Goal: Task Accomplishment & Management: Manage account settings

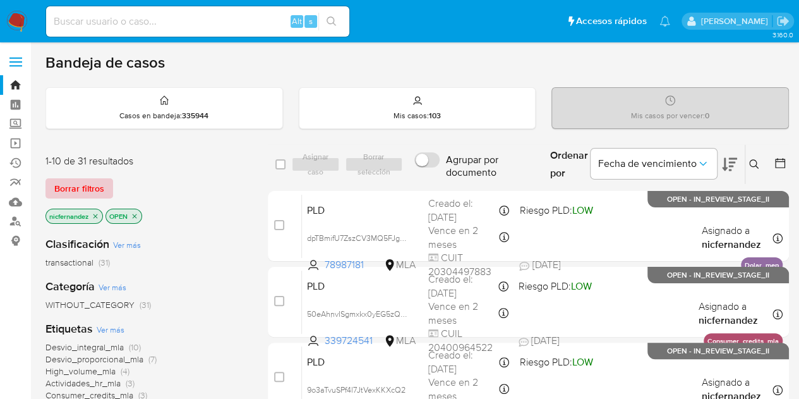
click at [63, 183] on span "Borrar filtros" at bounding box center [79, 188] width 50 height 18
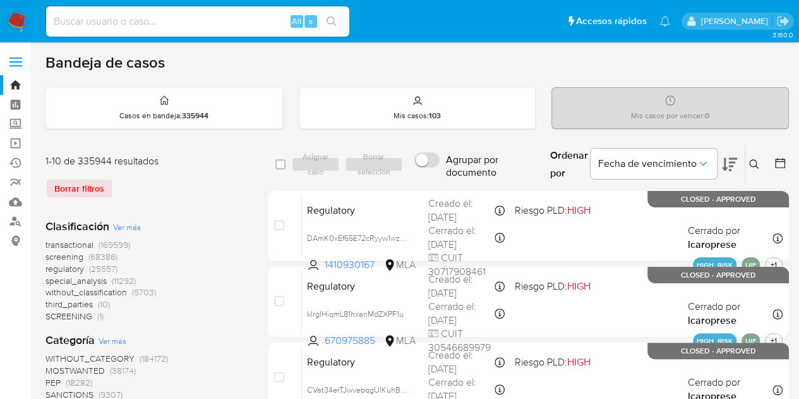
click at [756, 159] on icon at bounding box center [754, 164] width 10 height 10
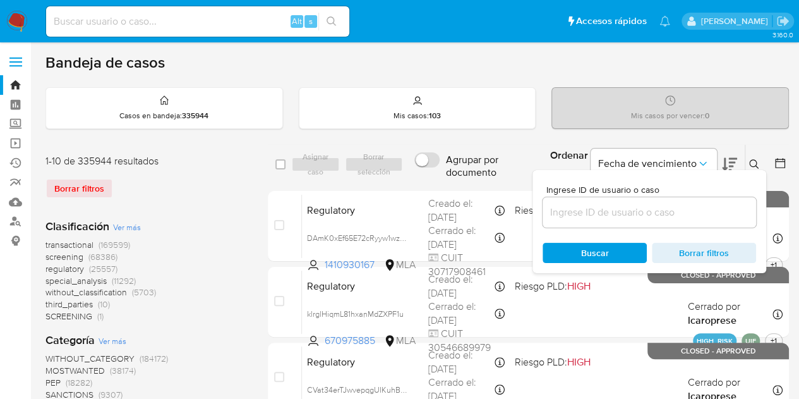
click at [656, 209] on input at bounding box center [650, 212] width 214 height 16
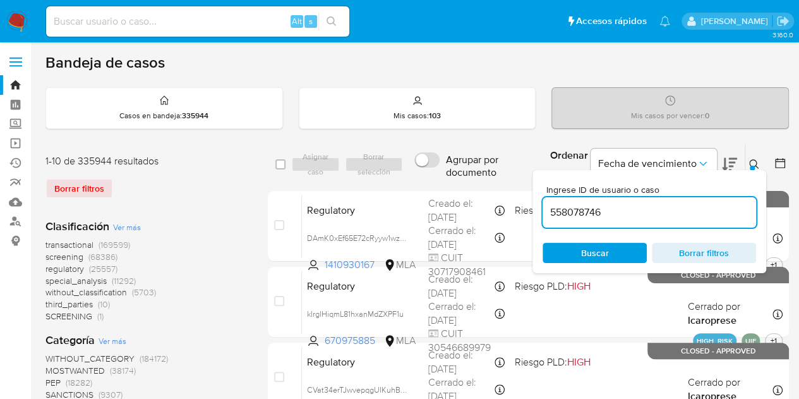
type input "558078746"
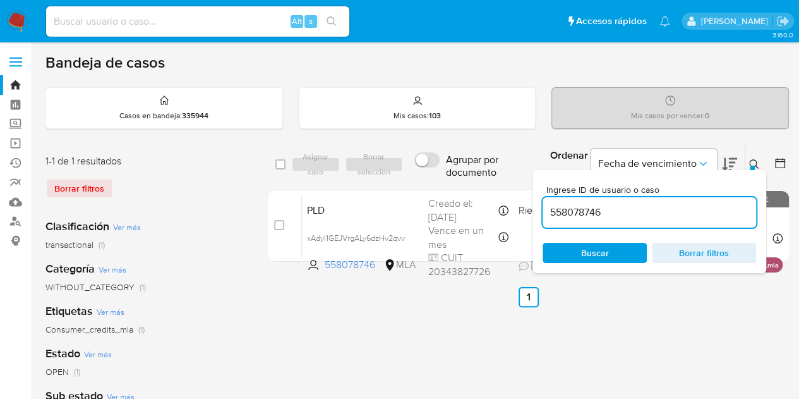
click at [754, 166] on div at bounding box center [752, 168] width 5 height 5
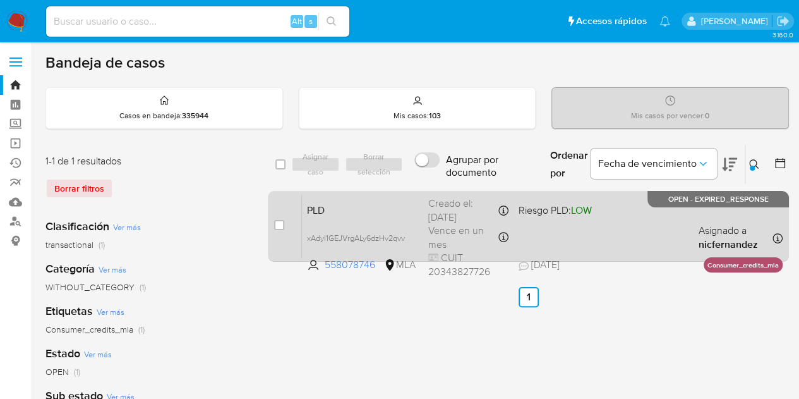
click at [285, 218] on div "case-item-checkbox No es posible asignar el caso" at bounding box center [288, 226] width 28 height 64
click at [279, 222] on input "checkbox" at bounding box center [279, 225] width 10 height 10
checkbox input "true"
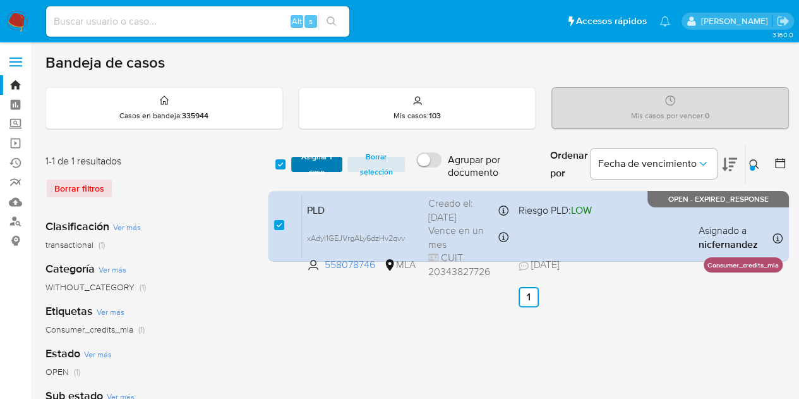
click at [312, 169] on span "Asignar 1 caso" at bounding box center [317, 164] width 39 height 13
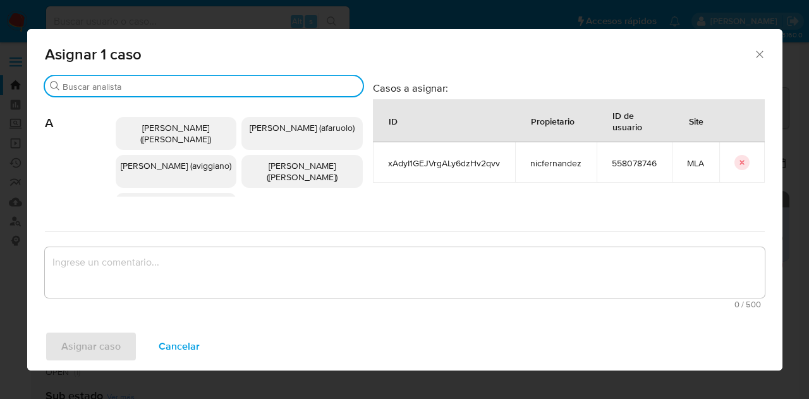
click at [160, 89] on input "Buscar" at bounding box center [210, 86] width 295 height 11
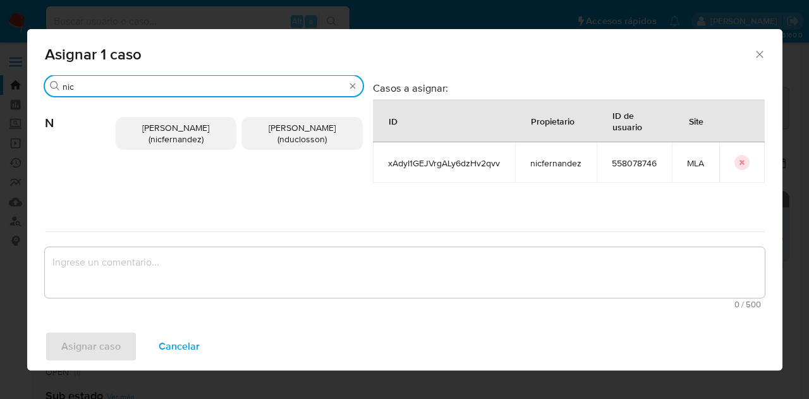
type input "nic"
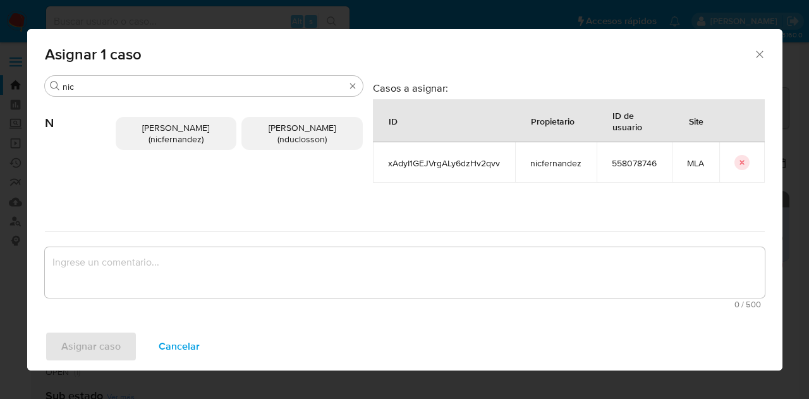
click at [155, 131] on span "Nicolas Fernandez Allen (nicfernandez)" at bounding box center [175, 133] width 67 height 24
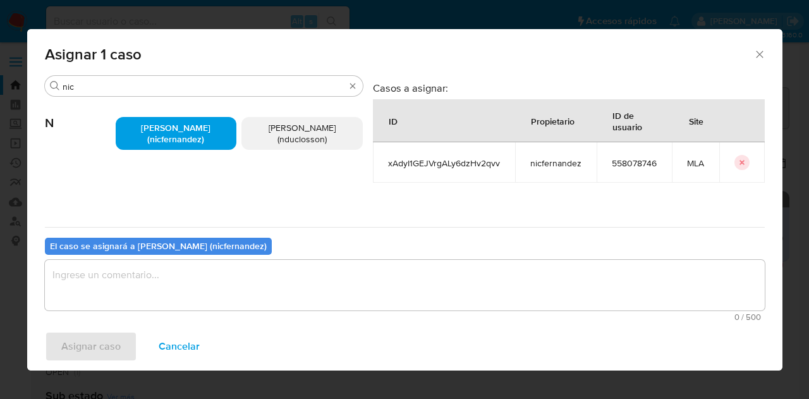
click at [201, 275] on textarea "assign-modal" at bounding box center [405, 285] width 720 height 51
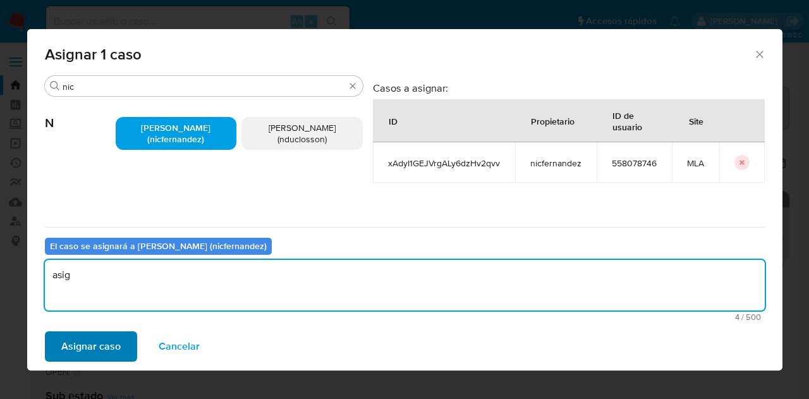
type textarea "asig"
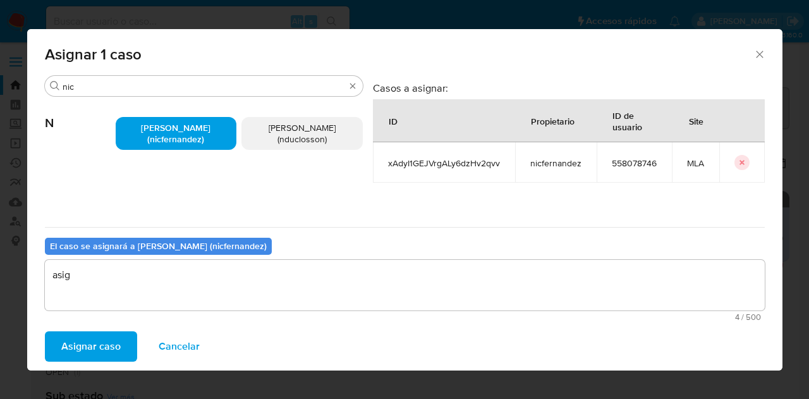
click at [92, 351] on span "Asignar caso" at bounding box center [90, 346] width 59 height 28
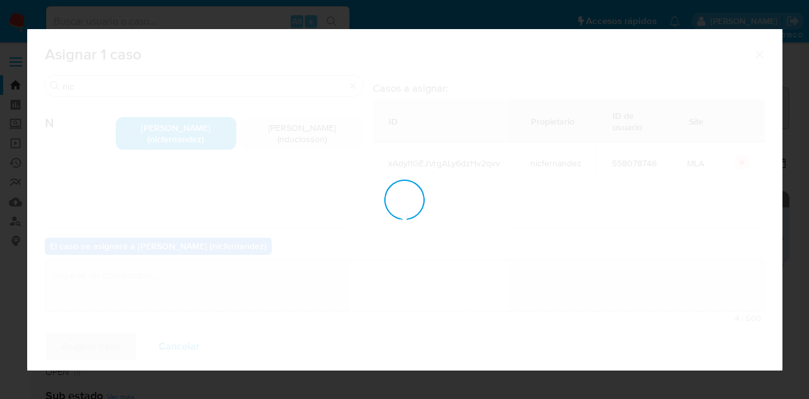
checkbox input "false"
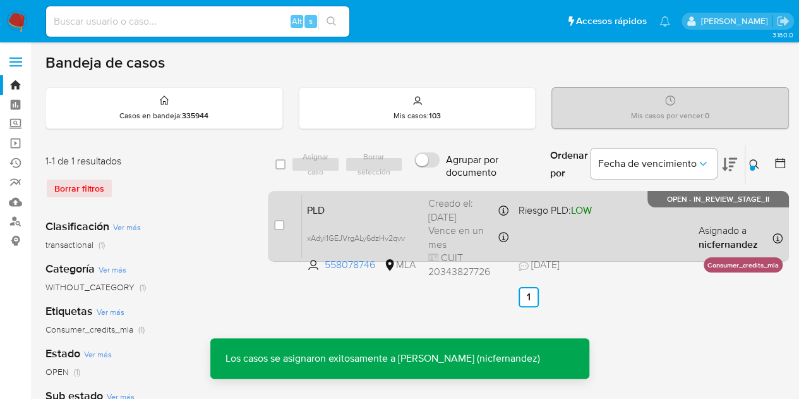
click at [331, 212] on span "PLD" at bounding box center [362, 209] width 111 height 16
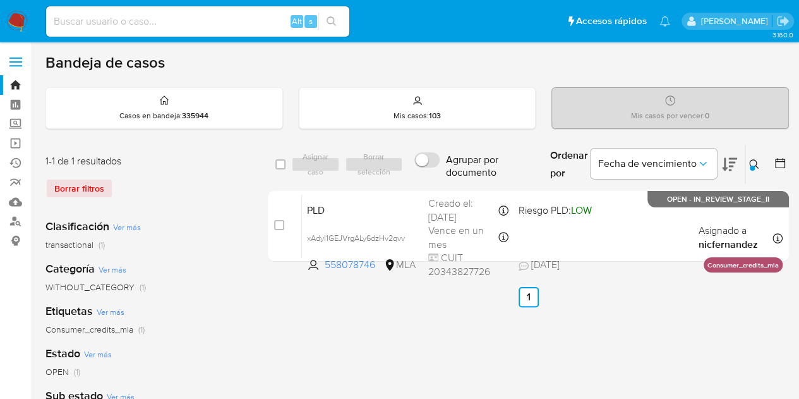
click at [754, 162] on icon at bounding box center [754, 164] width 10 height 10
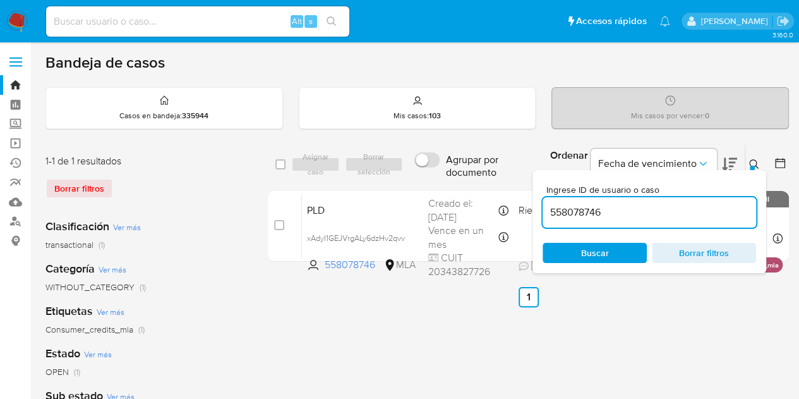
drag, startPoint x: 659, startPoint y: 214, endPoint x: 457, endPoint y: 175, distance: 205.3
click at [457, 175] on div "select-all-cases-checkbox Asignar caso Borrar selección Agrupar por documento O…" at bounding box center [528, 164] width 521 height 41
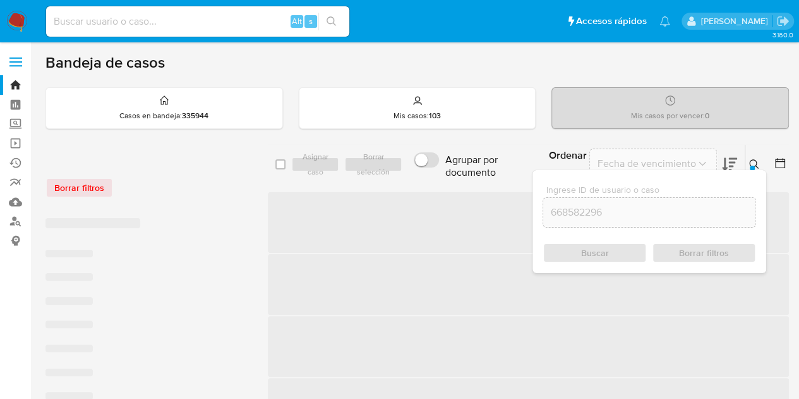
click at [753, 159] on icon at bounding box center [753, 163] width 9 height 9
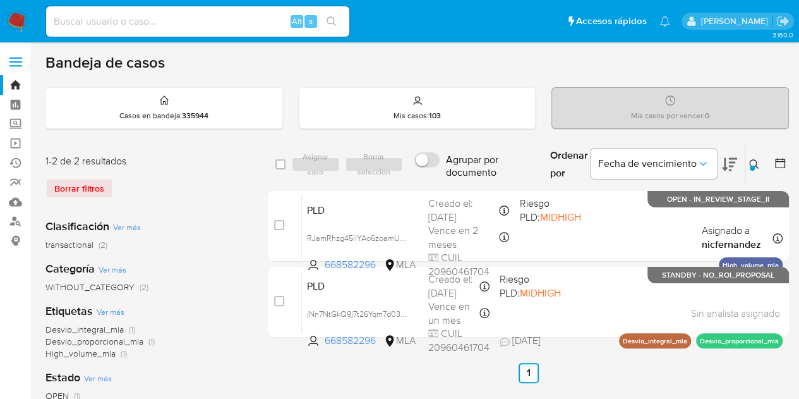
click at [753, 162] on icon at bounding box center [754, 164] width 10 height 10
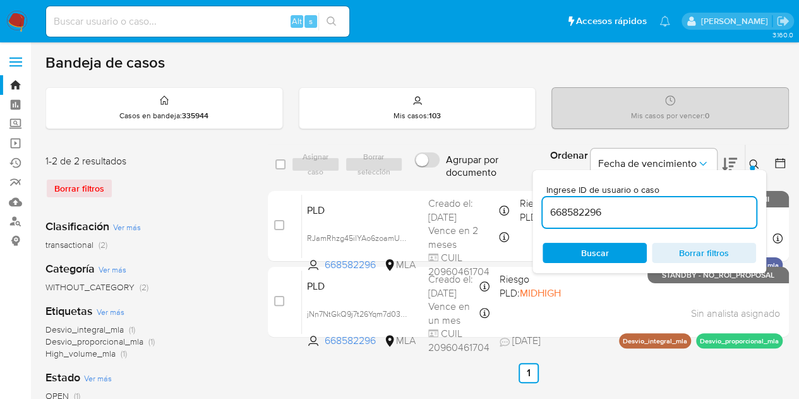
drag, startPoint x: 650, startPoint y: 207, endPoint x: 466, endPoint y: 178, distance: 186.1
click at [466, 178] on div "select-all-cases-checkbox Asignar caso Borrar selección Agrupar por documento O…" at bounding box center [528, 164] width 521 height 41
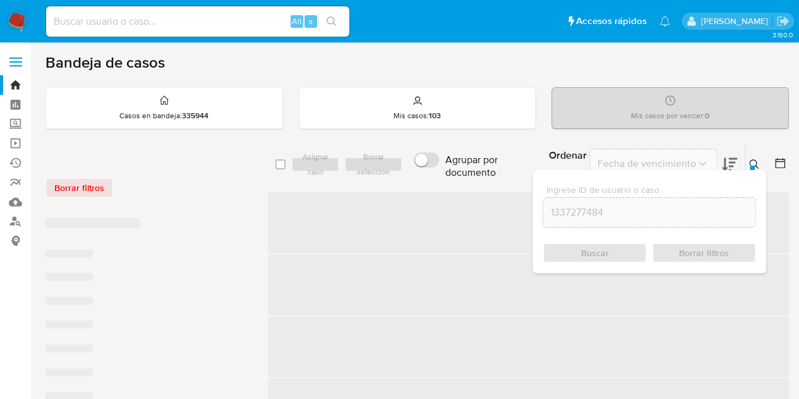
click at [751, 161] on icon at bounding box center [754, 164] width 10 height 10
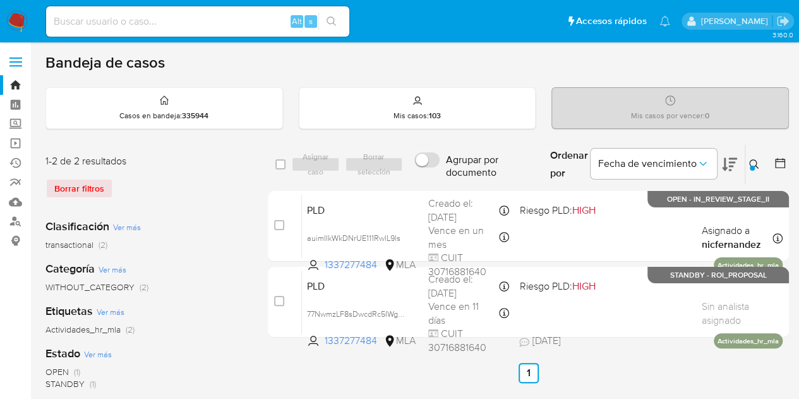
click at [758, 164] on icon at bounding box center [754, 164] width 10 height 10
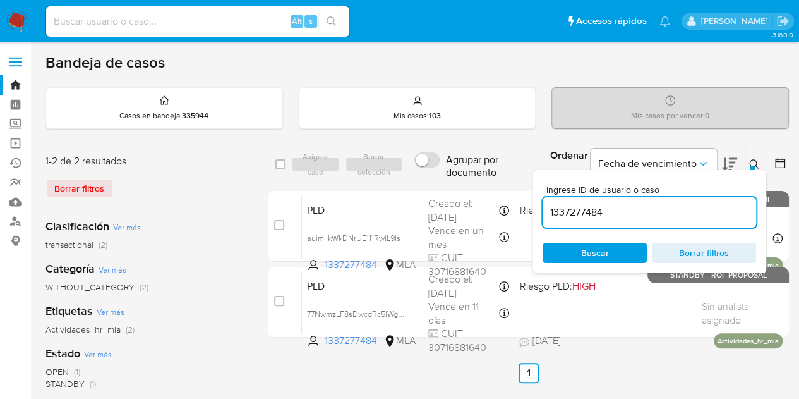
drag, startPoint x: 629, startPoint y: 210, endPoint x: 433, endPoint y: 187, distance: 197.8
click at [433, 187] on div "select-all-cases-checkbox Asignar caso Borrar selección Agrupar por documento O…" at bounding box center [528, 243] width 521 height 198
type input "101252818"
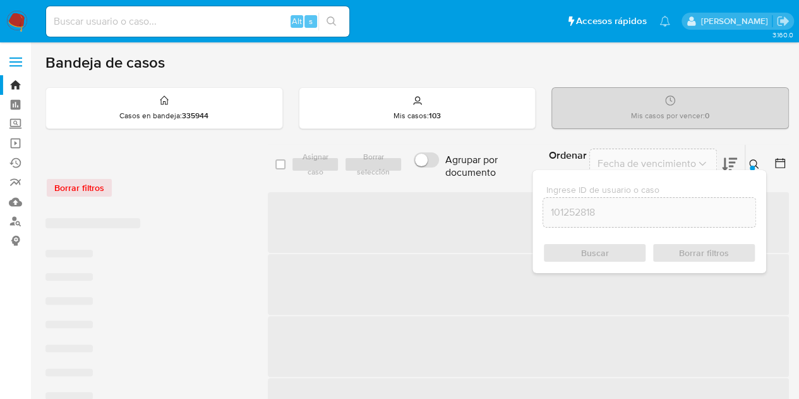
click at [753, 159] on icon at bounding box center [753, 163] width 9 height 9
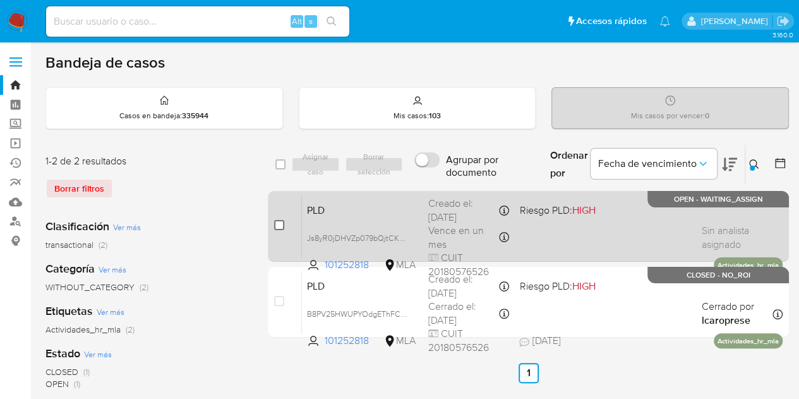
click at [282, 225] on input "checkbox" at bounding box center [279, 225] width 10 height 10
checkbox input "true"
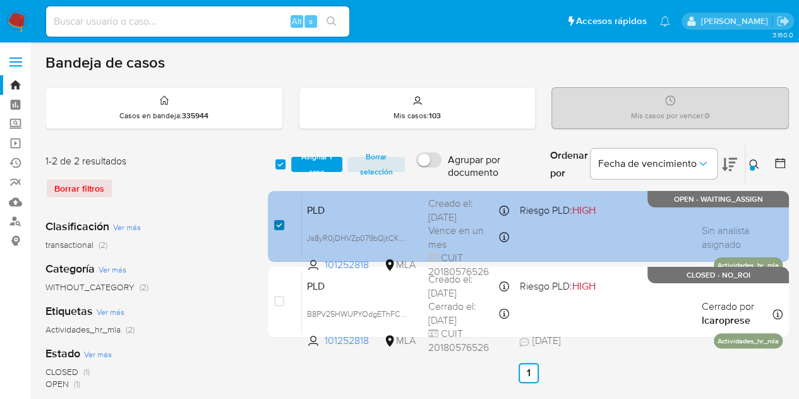
click at [278, 226] on input "checkbox" at bounding box center [279, 225] width 10 height 10
checkbox input "false"
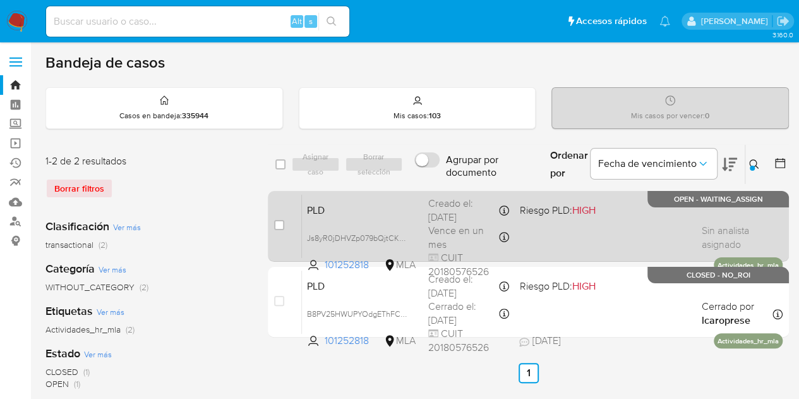
click at [367, 208] on span "PLD" at bounding box center [362, 209] width 111 height 16
click at [275, 220] on input "checkbox" at bounding box center [279, 225] width 10 height 10
checkbox input "true"
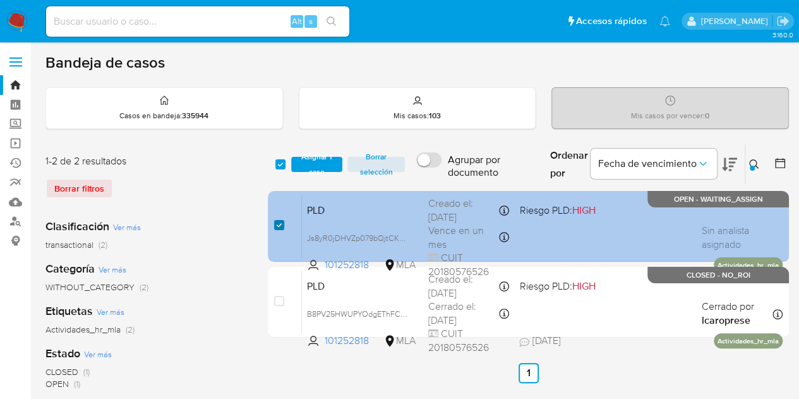
click at [275, 229] on input "checkbox" at bounding box center [279, 225] width 10 height 10
checkbox input "false"
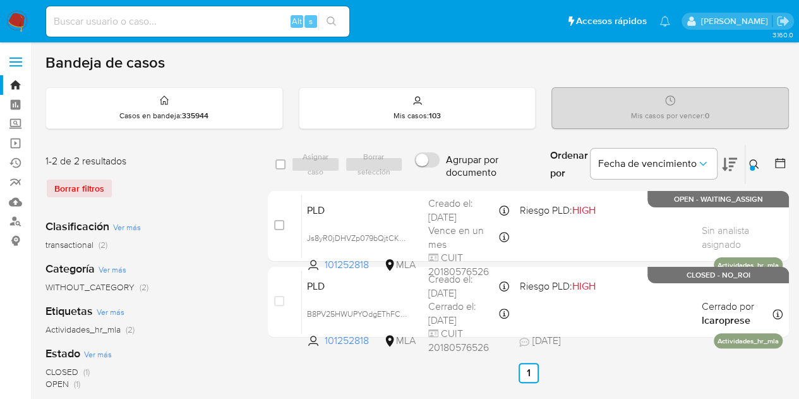
click at [752, 164] on icon at bounding box center [754, 164] width 10 height 10
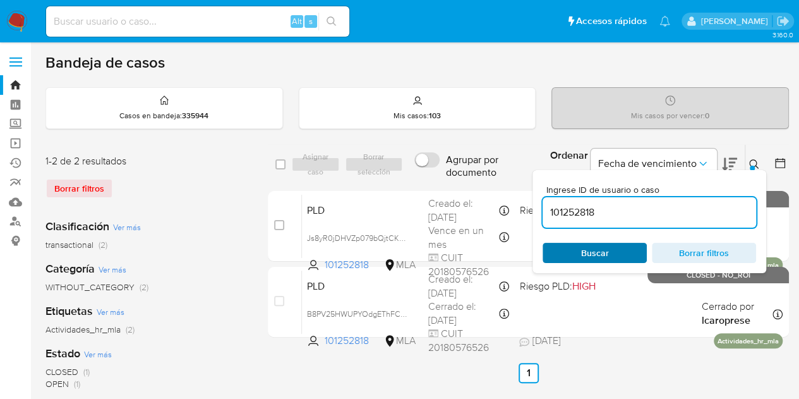
click at [618, 246] on span "Buscar" at bounding box center [594, 253] width 87 height 18
click at [759, 162] on button at bounding box center [755, 164] width 21 height 15
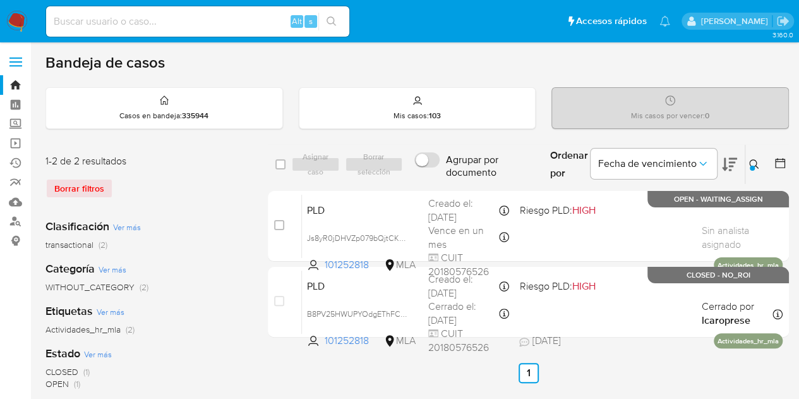
click at [754, 165] on icon at bounding box center [753, 163] width 9 height 9
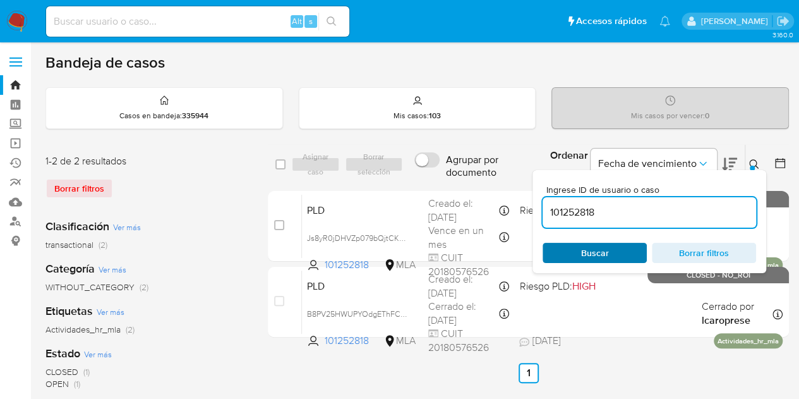
click at [615, 248] on span "Buscar" at bounding box center [594, 253] width 87 height 18
click at [750, 166] on div at bounding box center [752, 168] width 5 height 5
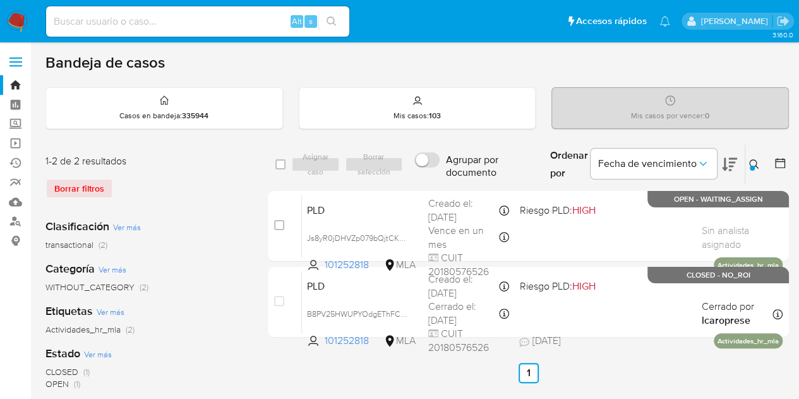
click at [753, 161] on icon at bounding box center [754, 164] width 10 height 10
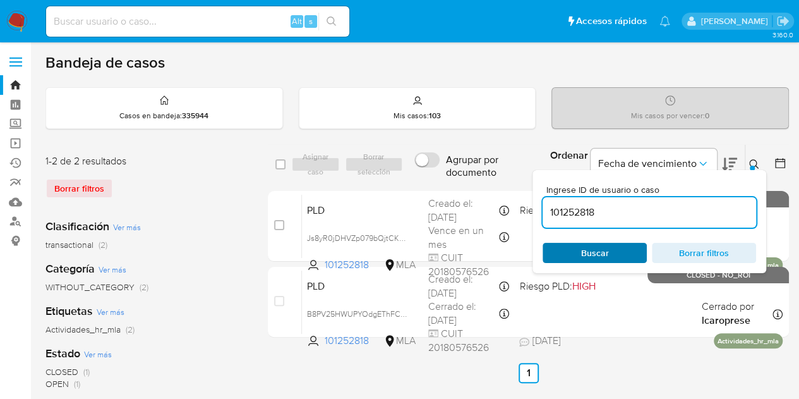
click at [622, 250] on span "Buscar" at bounding box center [594, 253] width 87 height 18
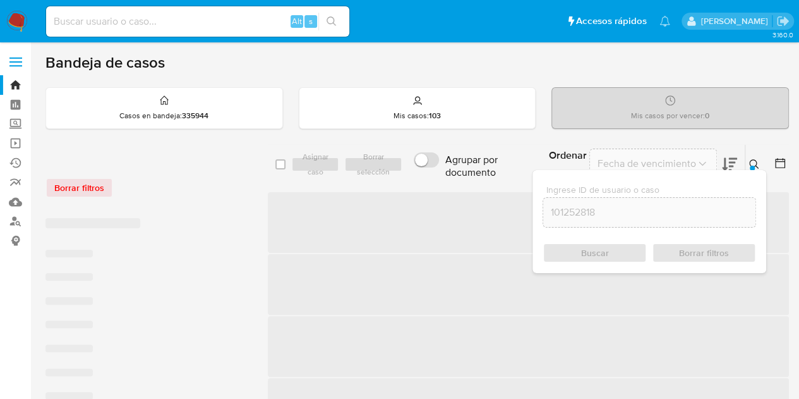
click at [754, 164] on icon at bounding box center [754, 164] width 10 height 10
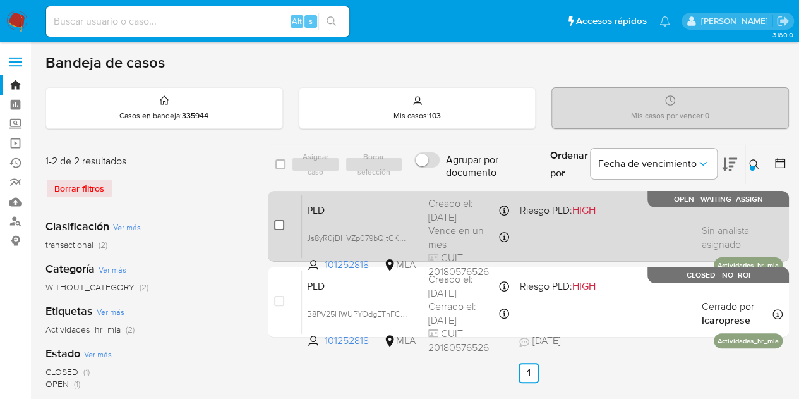
click at [279, 223] on input "checkbox" at bounding box center [279, 225] width 10 height 10
checkbox input "true"
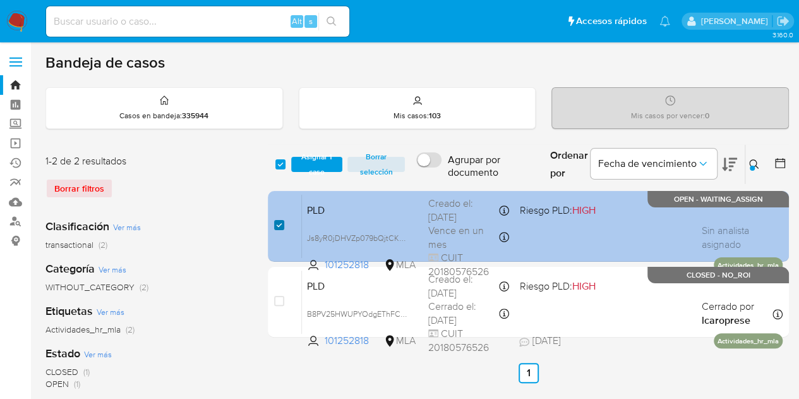
checkbox input "true"
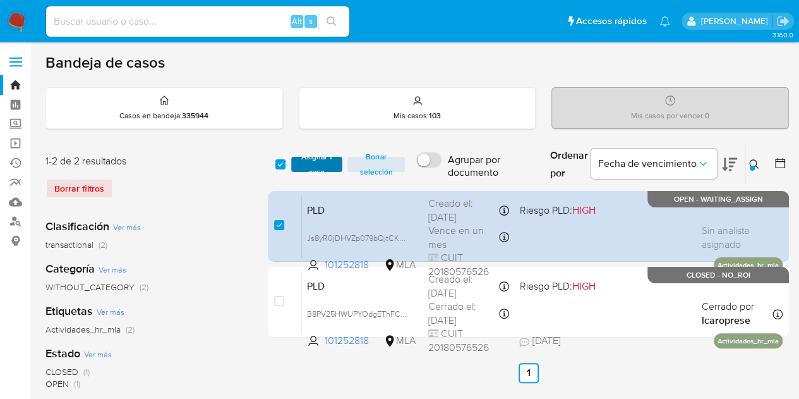
click at [310, 165] on span "Asignar 1 caso" at bounding box center [317, 164] width 39 height 13
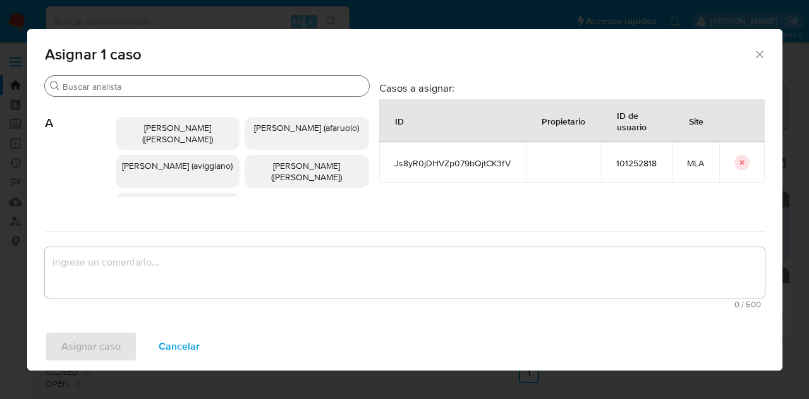
click at [208, 79] on div "Buscar" at bounding box center [207, 86] width 324 height 20
click at [210, 87] on input "Buscar" at bounding box center [213, 86] width 301 height 11
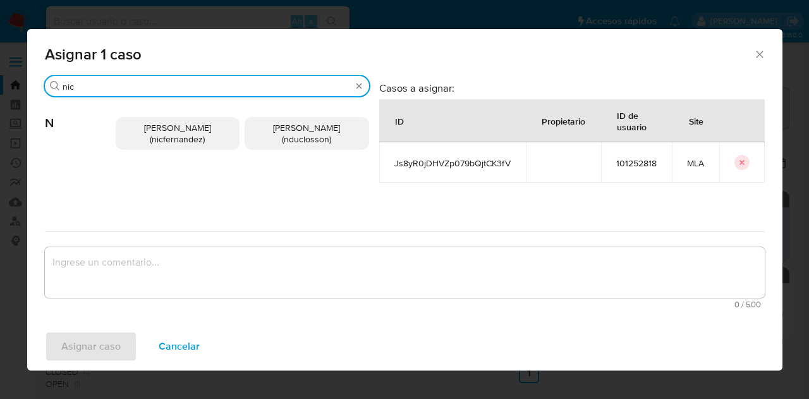
type input "nic"
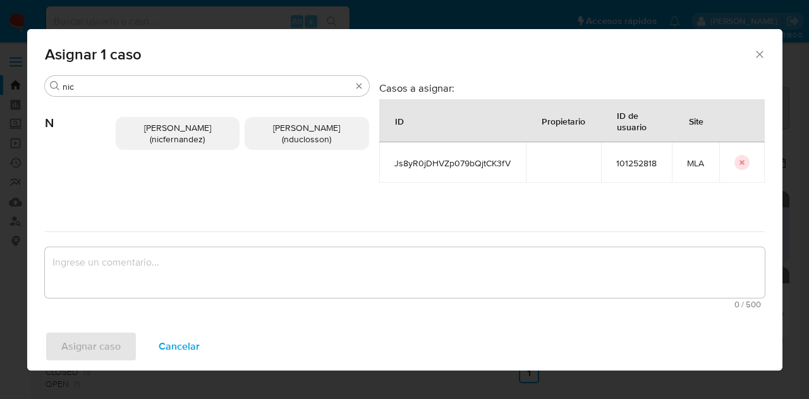
click at [174, 146] on p "Nicolas Fernandez Allen (nicfernandez)" at bounding box center [178, 133] width 124 height 33
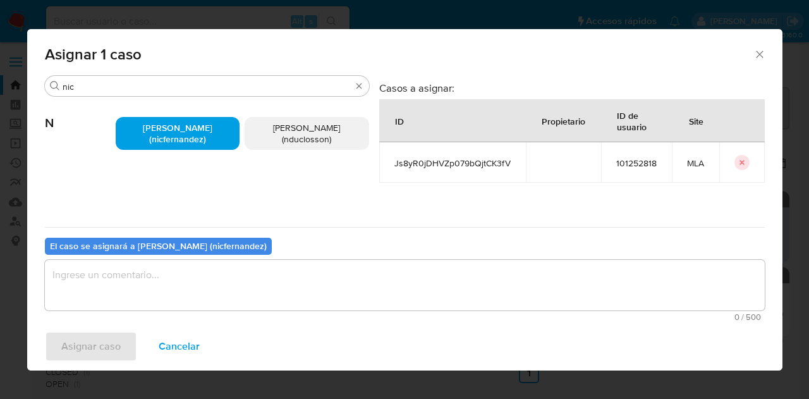
click at [186, 285] on textarea "assign-modal" at bounding box center [405, 285] width 720 height 51
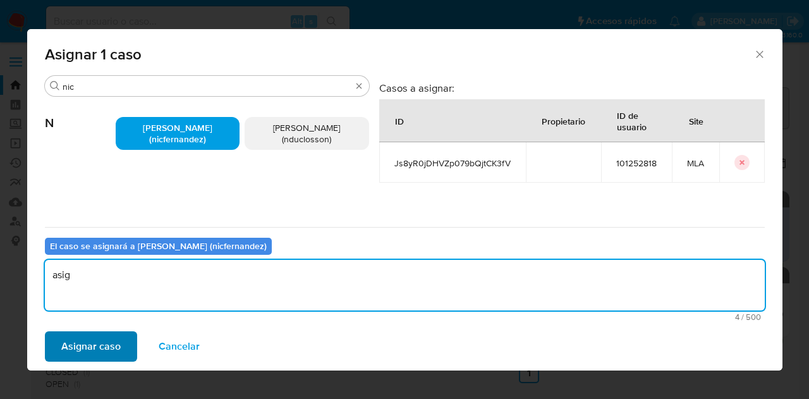
type textarea "asig"
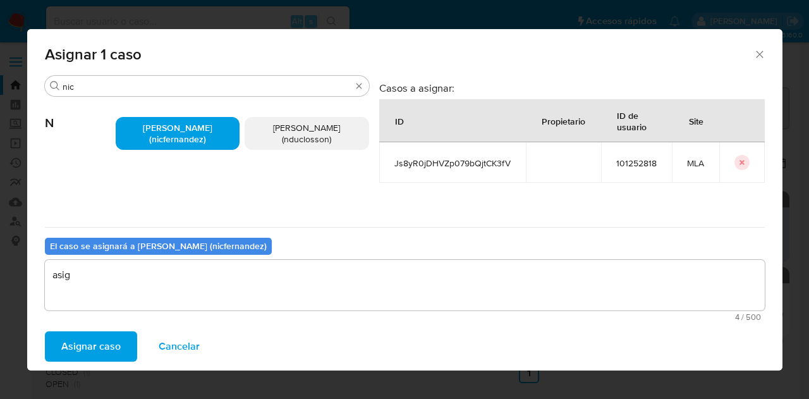
click at [112, 339] on span "Asignar caso" at bounding box center [90, 346] width 59 height 28
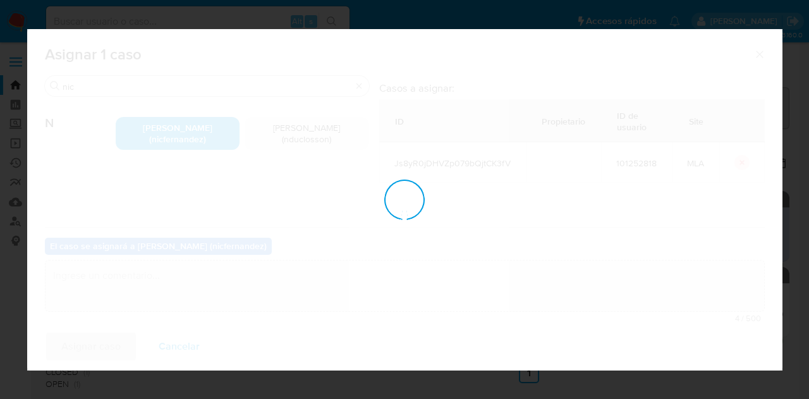
checkbox input "false"
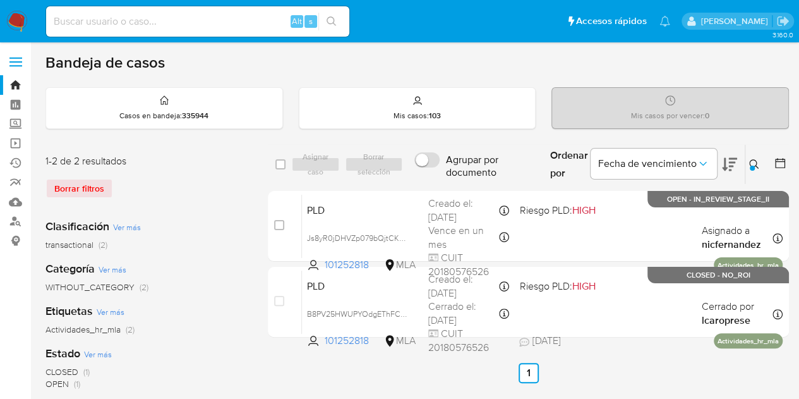
click at [760, 162] on button at bounding box center [755, 164] width 21 height 15
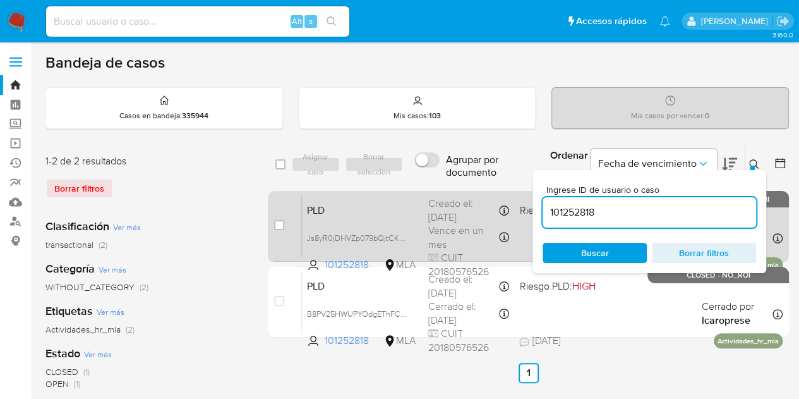
drag, startPoint x: 606, startPoint y: 205, endPoint x: 502, endPoint y: 193, distance: 105.0
click at [502, 193] on div "select-all-cases-checkbox Asignar caso Borrar selección Agrupar por documento O…" at bounding box center [528, 243] width 521 height 198
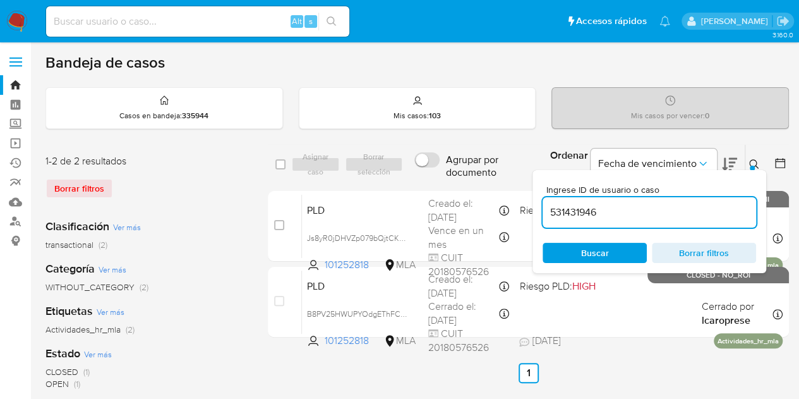
type input "531431946"
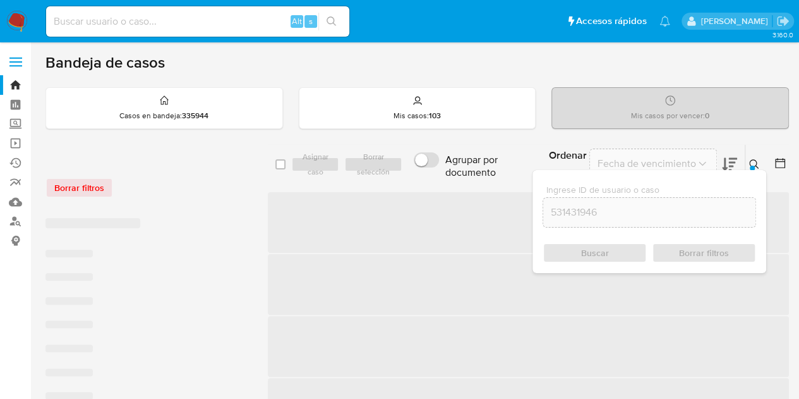
click at [757, 164] on icon at bounding box center [754, 164] width 10 height 10
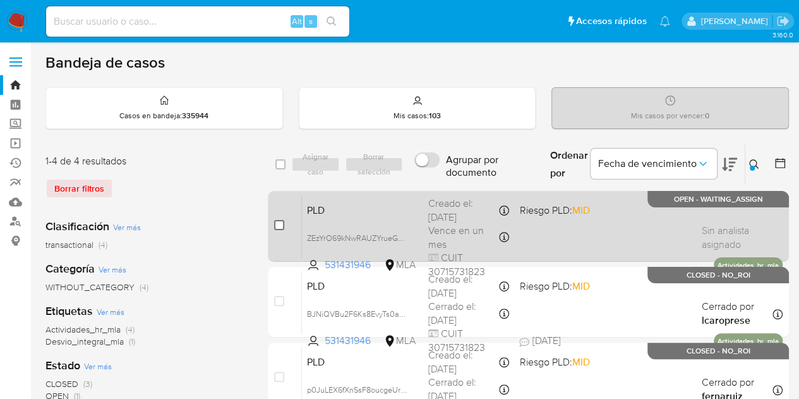
click at [280, 220] on input "checkbox" at bounding box center [279, 225] width 10 height 10
checkbox input "true"
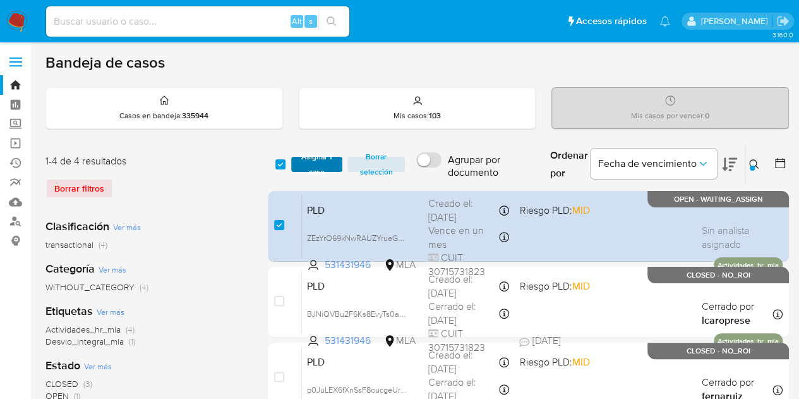
click at [313, 162] on span "Asignar 1 caso" at bounding box center [317, 164] width 39 height 13
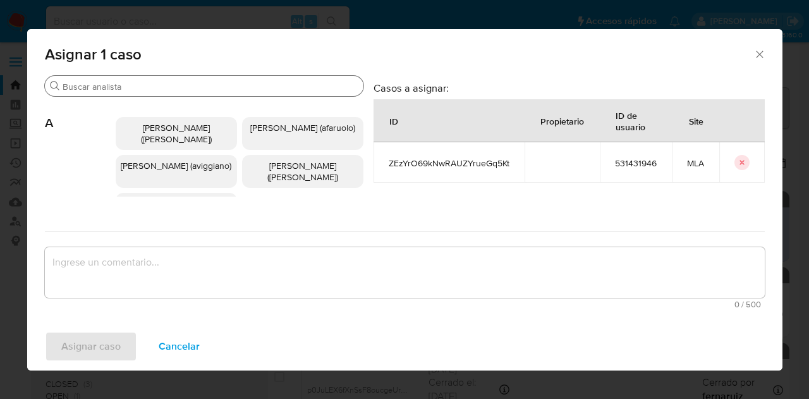
click at [167, 88] on input "Buscar" at bounding box center [211, 86] width 296 height 11
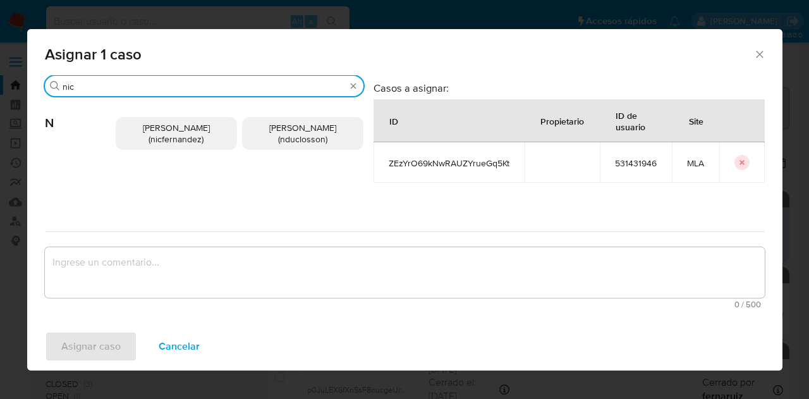
type input "nic"
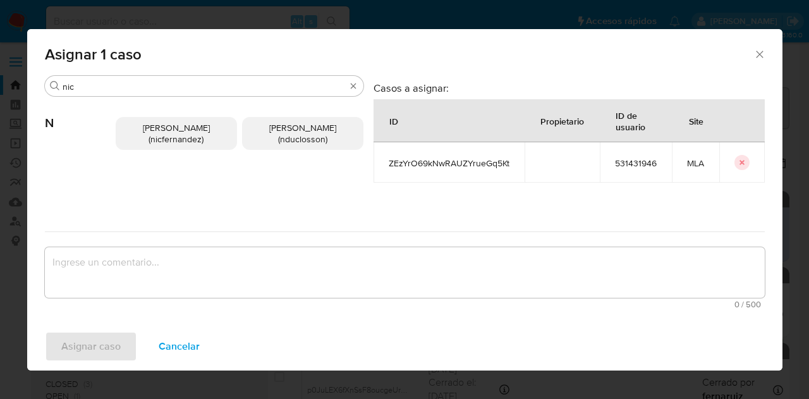
click at [154, 138] on span "Nicolas Fernandez Allen (nicfernandez)" at bounding box center [176, 133] width 67 height 24
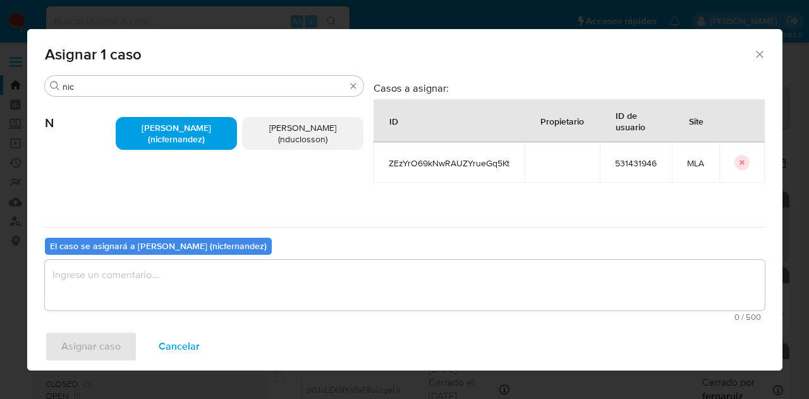
click at [166, 266] on textarea "assign-modal" at bounding box center [405, 285] width 720 height 51
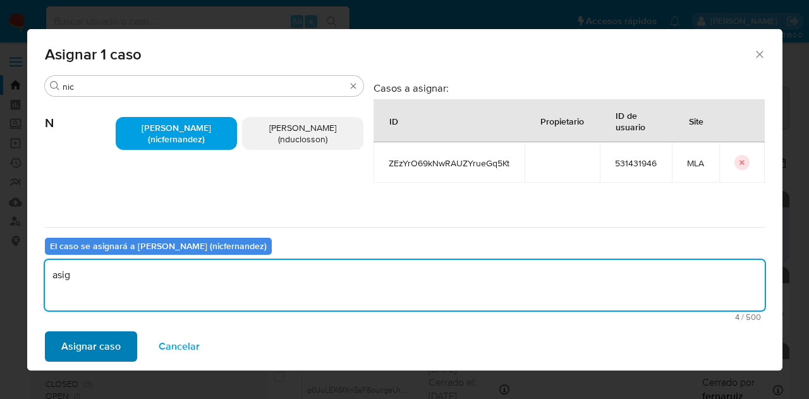
type textarea "asig"
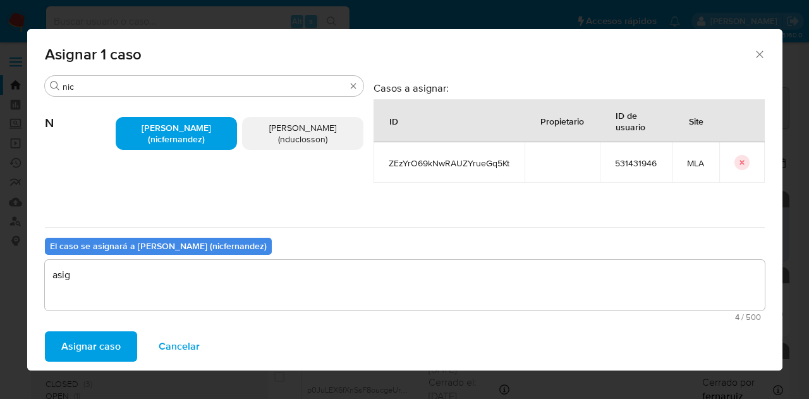
click at [90, 359] on span "Asignar caso" at bounding box center [90, 346] width 59 height 28
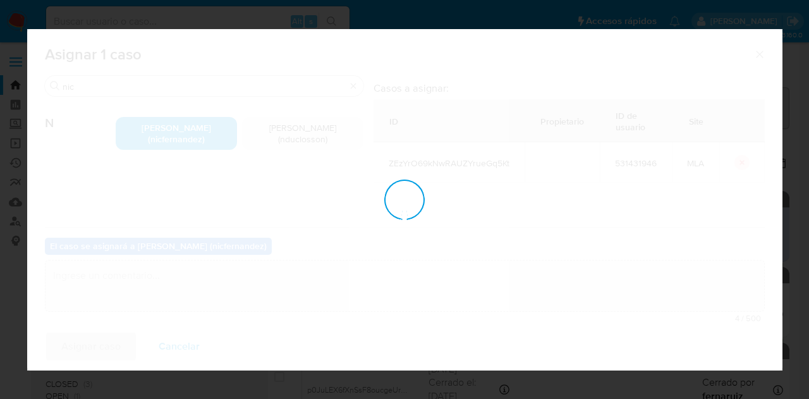
checkbox input "false"
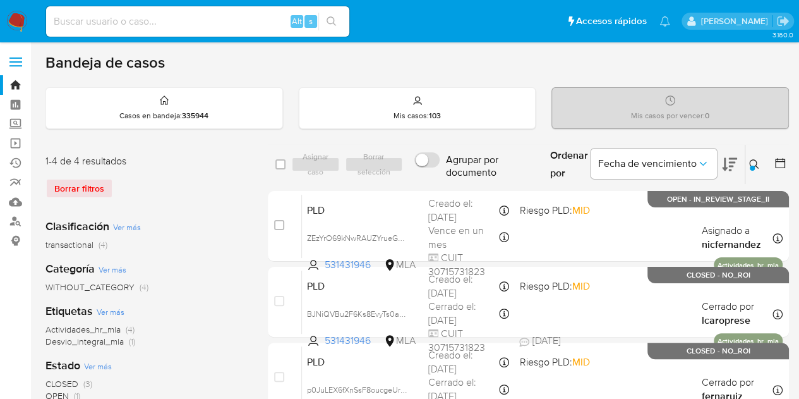
click at [756, 159] on icon at bounding box center [754, 164] width 10 height 10
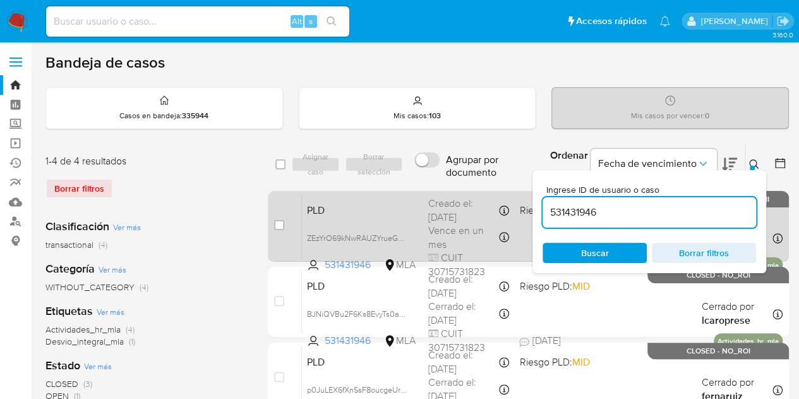
drag, startPoint x: 608, startPoint y: 212, endPoint x: 495, endPoint y: 204, distance: 112.7
click at [447, 201] on div "select-all-cases-checkbox Asignar caso Borrar selección Agrupar por documento O…" at bounding box center [528, 319] width 521 height 350
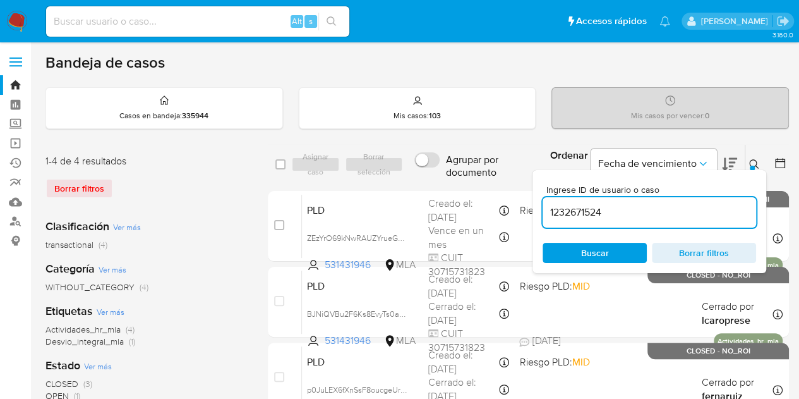
type input "1232671524"
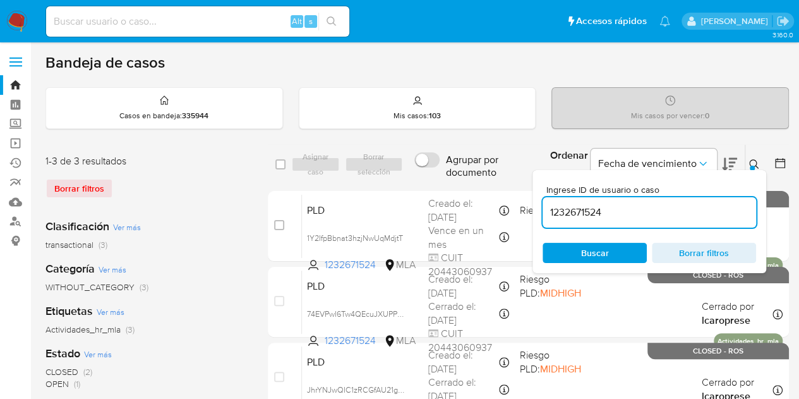
click at [757, 160] on icon at bounding box center [754, 164] width 10 height 10
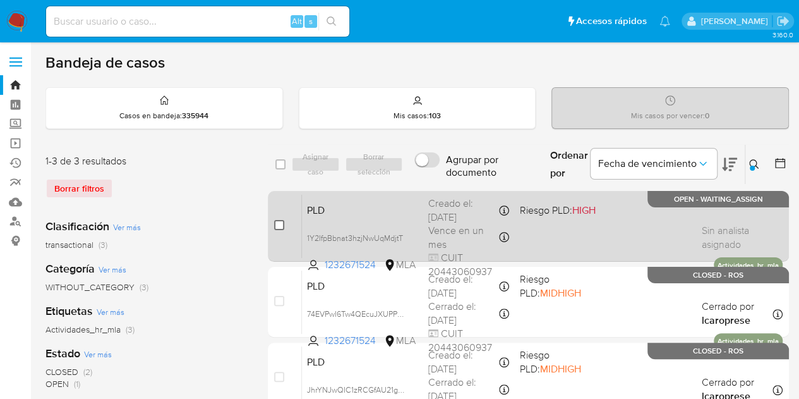
click at [280, 226] on input "checkbox" at bounding box center [279, 225] width 10 height 10
checkbox input "true"
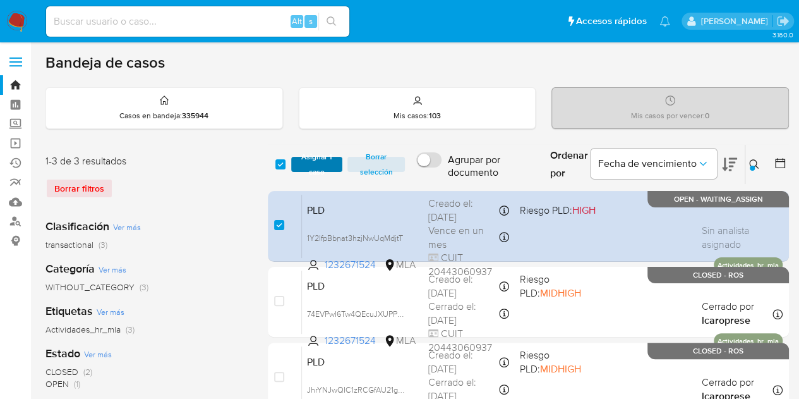
click at [316, 162] on span "Asignar 1 caso" at bounding box center [317, 164] width 39 height 13
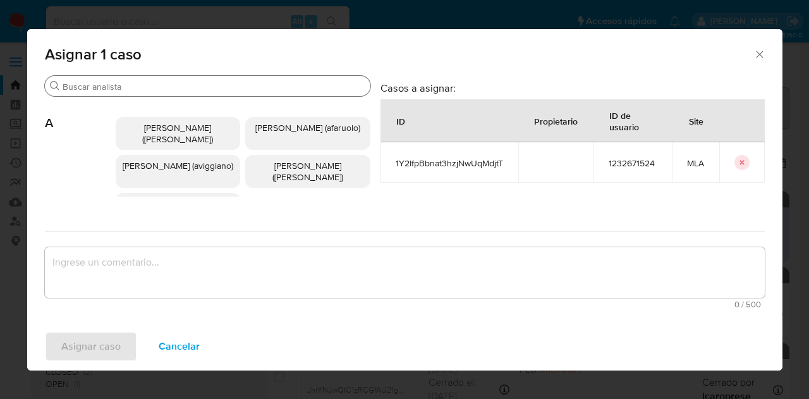
click at [147, 89] on input "Buscar" at bounding box center [214, 86] width 303 height 11
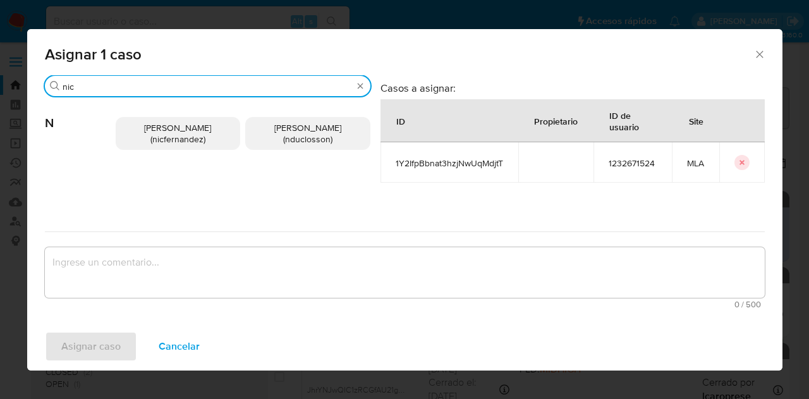
type input "nic"
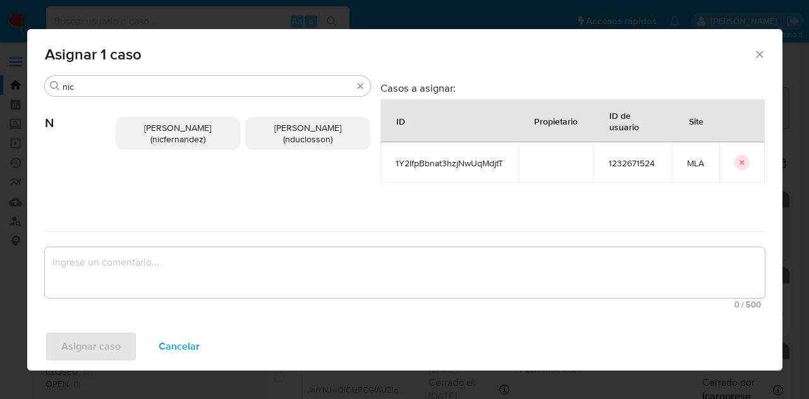
click at [145, 129] on span "Nicolas Fernandez Allen (nicfernandez)" at bounding box center [177, 133] width 67 height 24
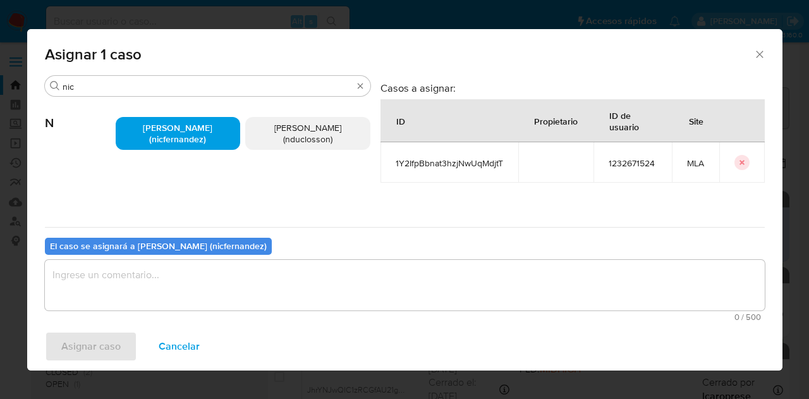
click at [186, 284] on textarea "assign-modal" at bounding box center [405, 285] width 720 height 51
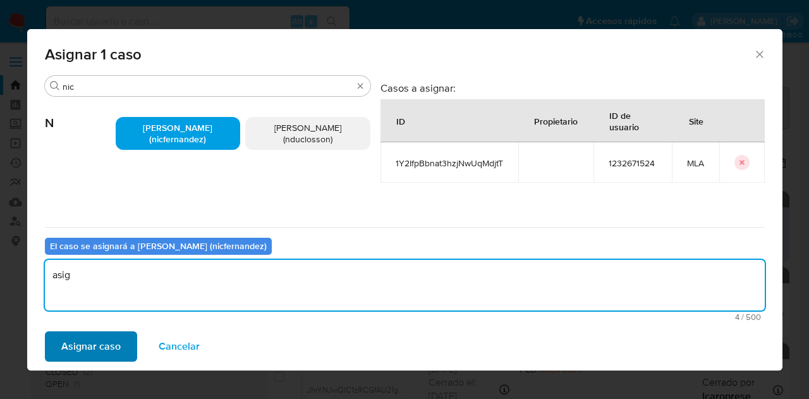
type textarea "asig"
click at [93, 342] on span "Asignar caso" at bounding box center [90, 346] width 59 height 28
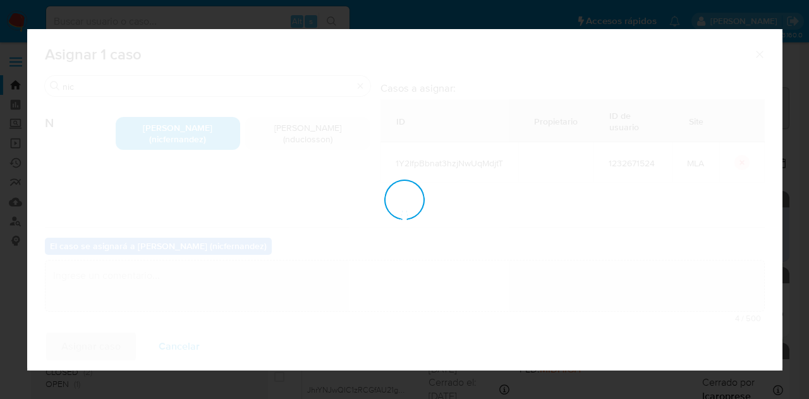
checkbox input "false"
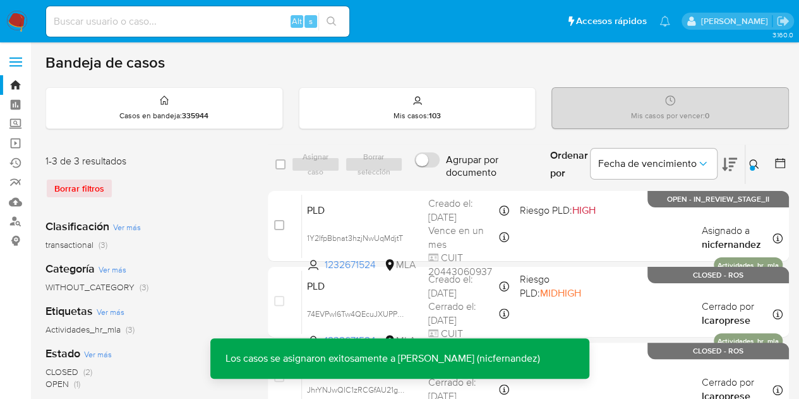
click at [763, 159] on button at bounding box center [755, 164] width 21 height 15
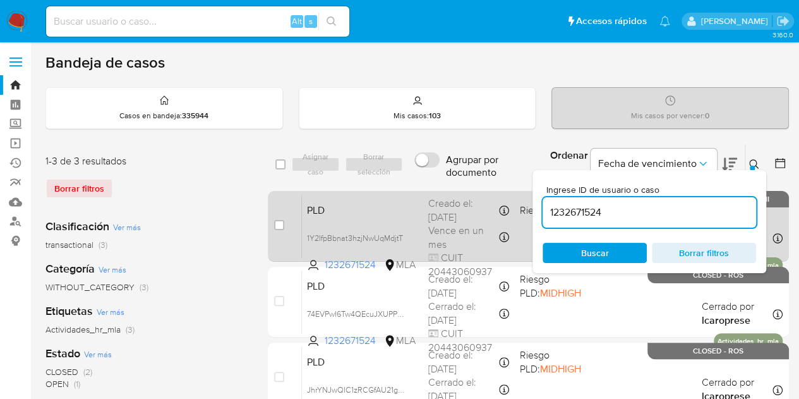
drag, startPoint x: 630, startPoint y: 213, endPoint x: 487, endPoint y: 202, distance: 143.2
click at [491, 202] on div "select-all-cases-checkbox Asignar caso Borrar selección Agrupar por documento O…" at bounding box center [528, 281] width 521 height 274
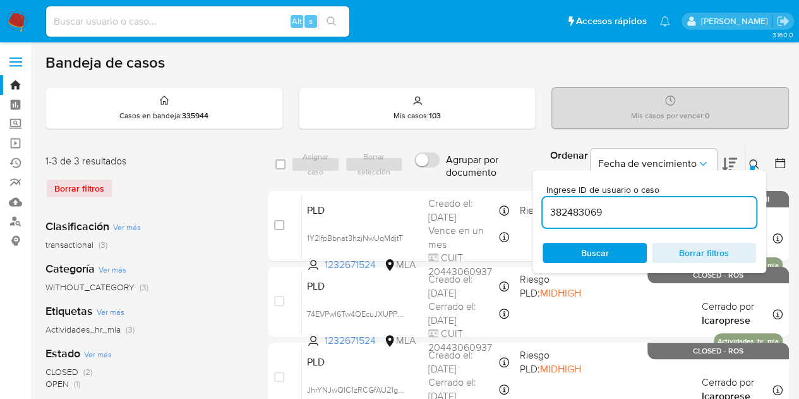
type input "382483069"
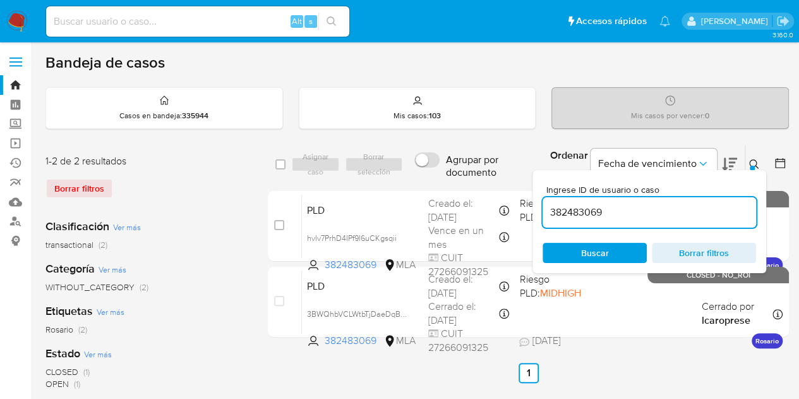
click at [756, 167] on icon at bounding box center [754, 164] width 10 height 10
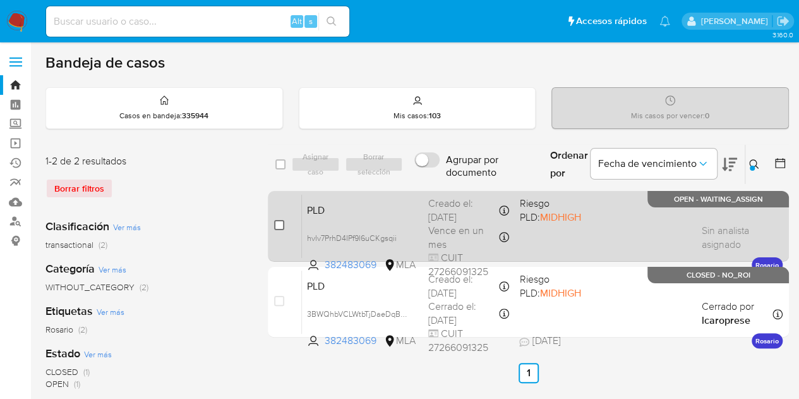
click at [280, 224] on input "checkbox" at bounding box center [279, 225] width 10 height 10
checkbox input "true"
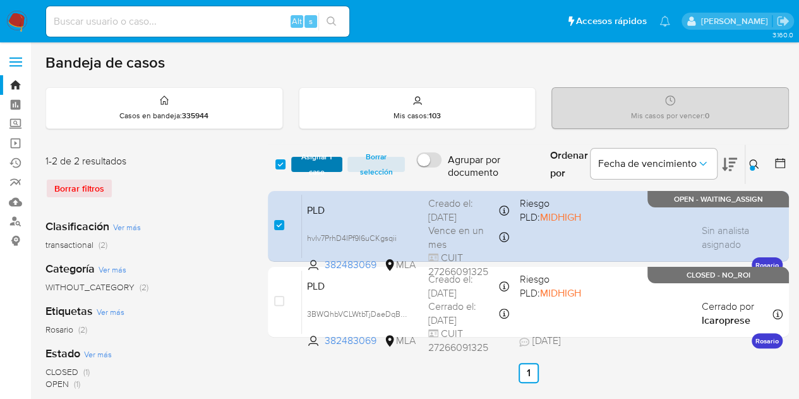
click at [324, 161] on span "Asignar 1 caso" at bounding box center [317, 164] width 39 height 13
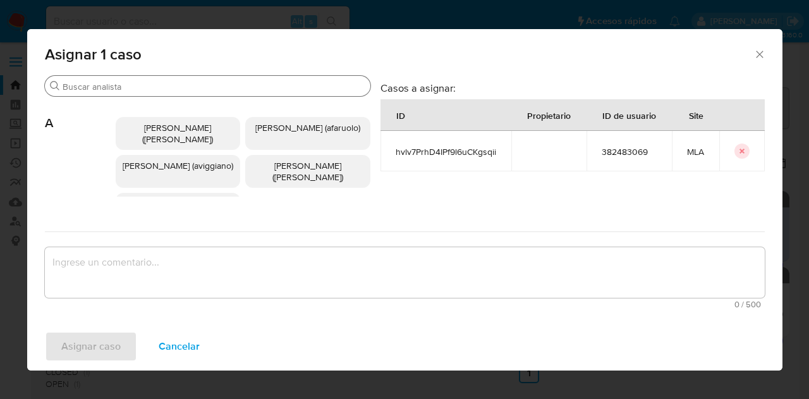
click at [138, 94] on div "Buscar" at bounding box center [207, 86] width 325 height 20
click at [138, 88] on input "Buscar" at bounding box center [214, 86] width 303 height 11
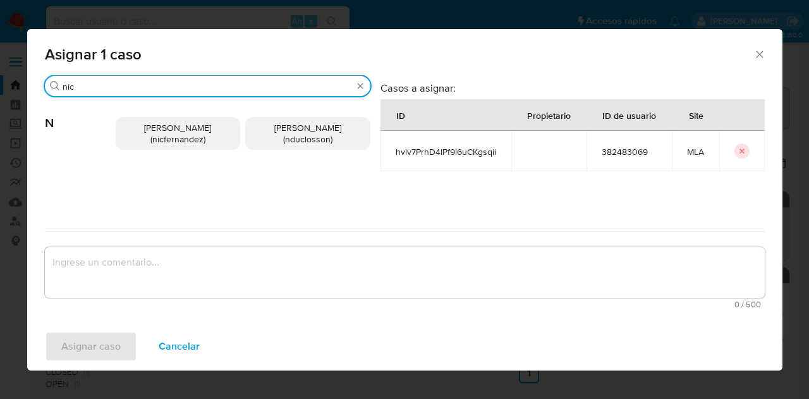
type input "nic"
click at [155, 138] on span "Nicolas Fernandez Allen (nicfernandez)" at bounding box center [177, 133] width 67 height 24
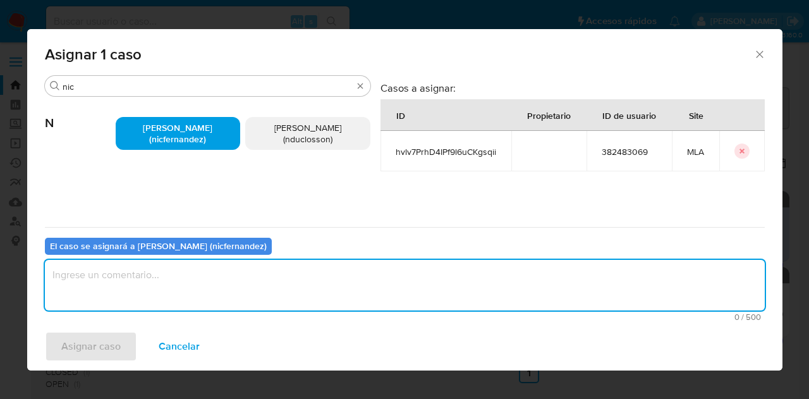
click at [182, 284] on textarea "assign-modal" at bounding box center [405, 285] width 720 height 51
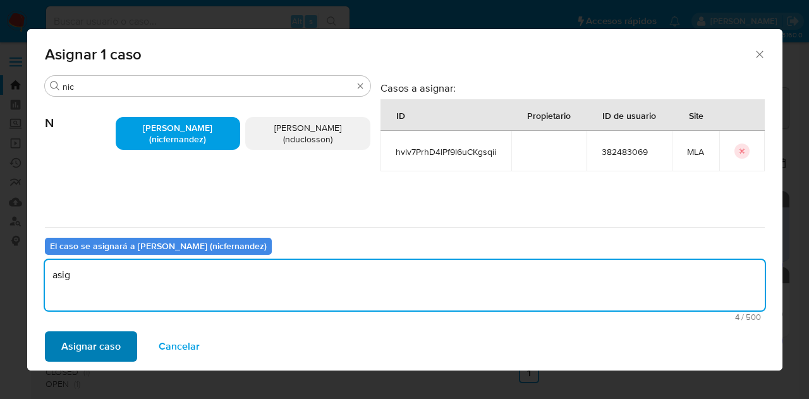
type textarea "asig"
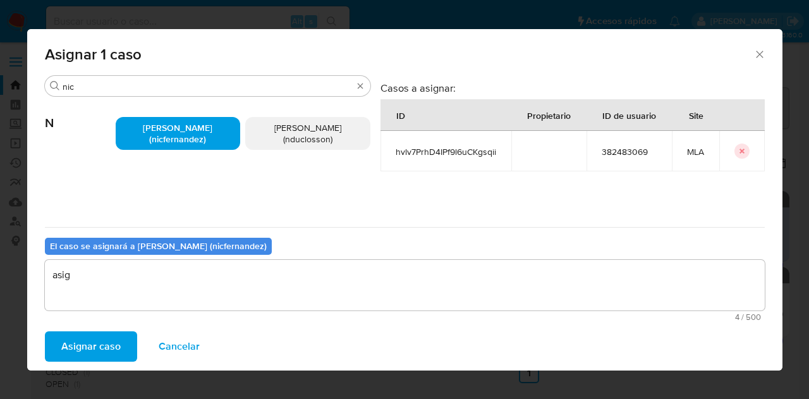
click at [103, 353] on span "Asignar caso" at bounding box center [90, 346] width 59 height 28
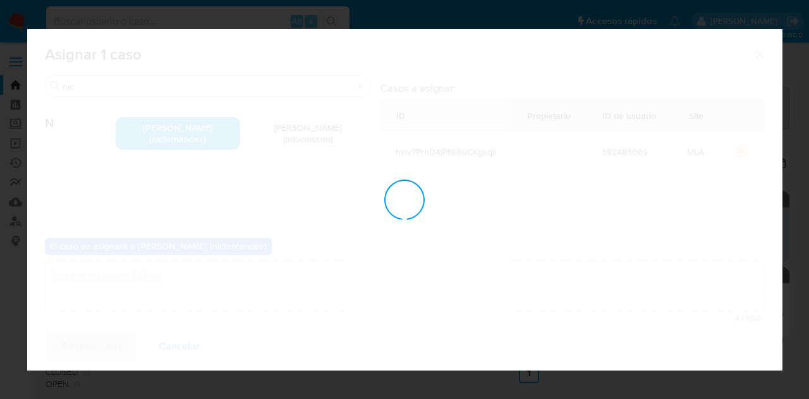
checkbox input "false"
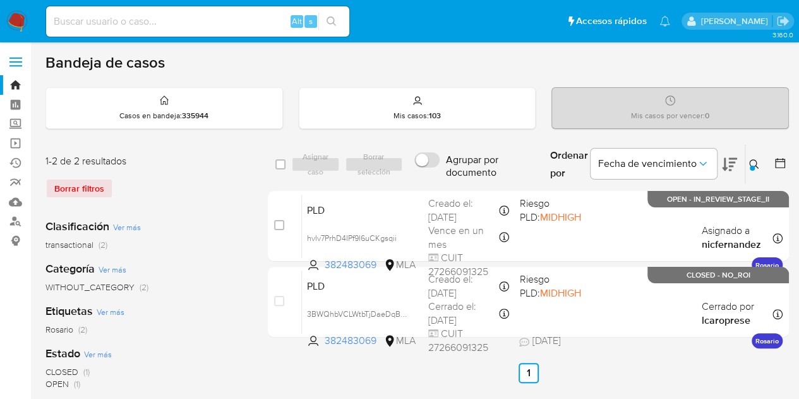
click at [759, 163] on button at bounding box center [755, 164] width 21 height 15
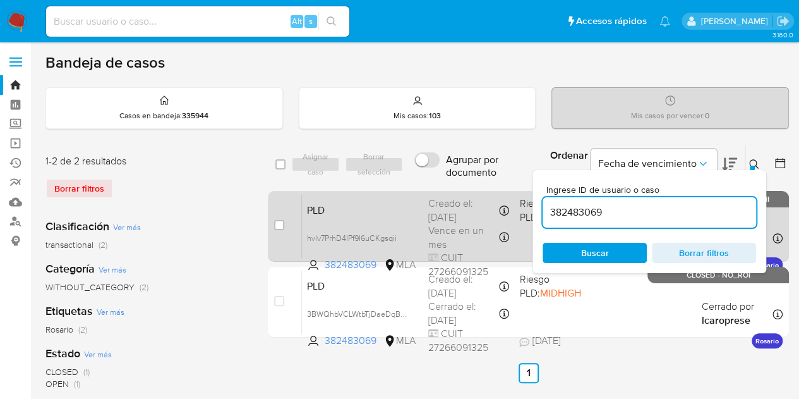
drag, startPoint x: 660, startPoint y: 202, endPoint x: 476, endPoint y: 193, distance: 183.4
click at [480, 191] on div "select-all-cases-checkbox Asignar caso Borrar selección Agrupar por documento O…" at bounding box center [528, 243] width 521 height 198
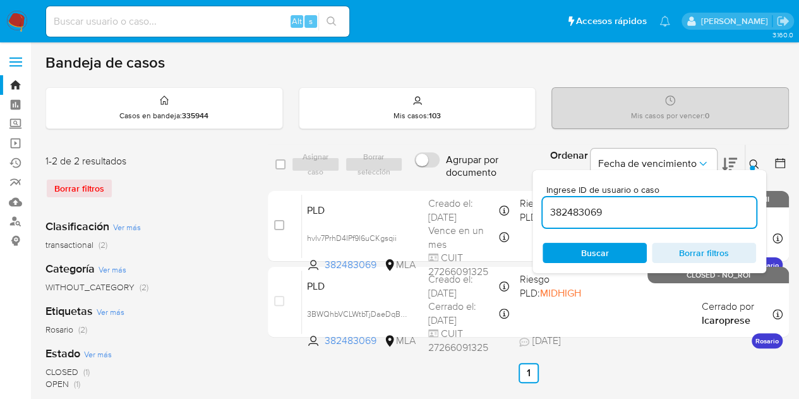
click at [591, 213] on input "382483069" at bounding box center [650, 212] width 214 height 16
paste input "258295792"
type input "258295792"
click at [754, 162] on icon at bounding box center [754, 164] width 10 height 10
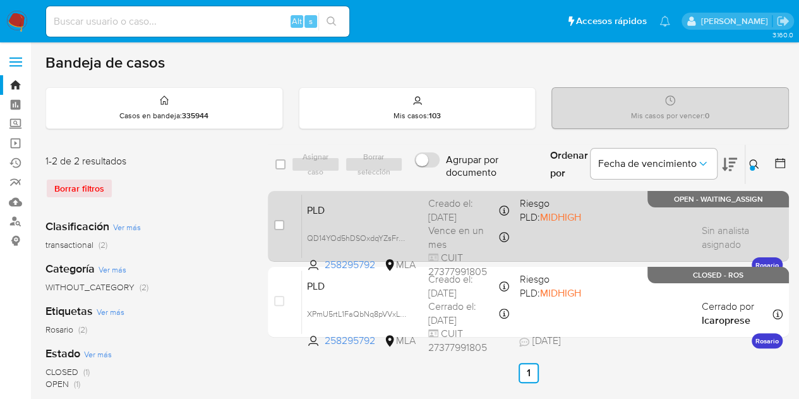
click at [369, 214] on span "PLD" at bounding box center [362, 209] width 111 height 16
click at [277, 224] on input "checkbox" at bounding box center [279, 225] width 10 height 10
checkbox input "true"
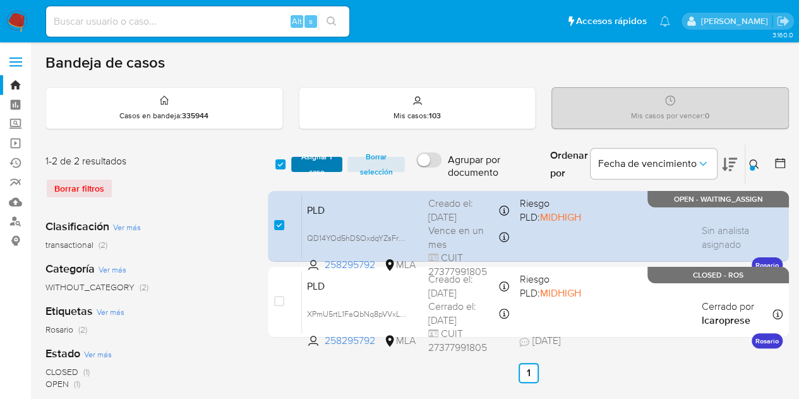
click at [316, 166] on span "Asignar 1 caso" at bounding box center [317, 164] width 39 height 13
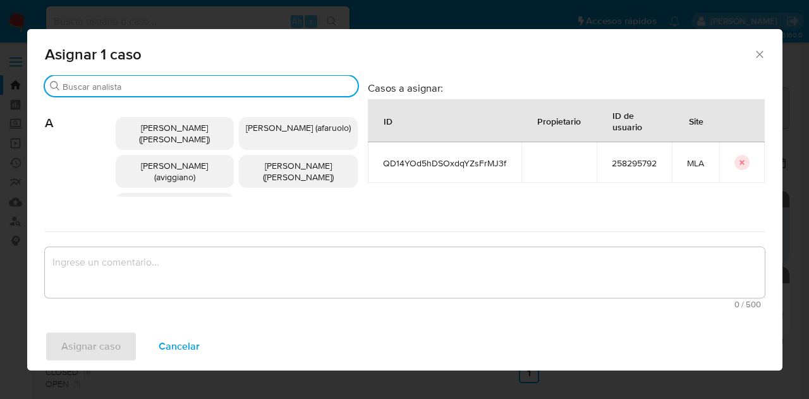
click at [135, 90] on input "Buscar" at bounding box center [208, 86] width 290 height 11
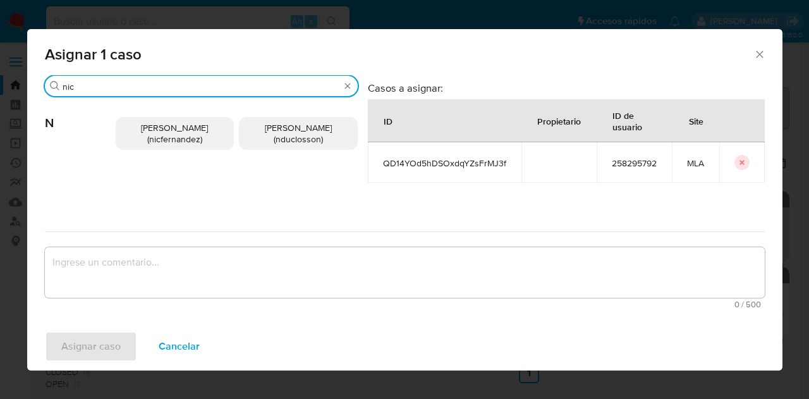
type input "nic"
drag, startPoint x: 152, startPoint y: 140, endPoint x: 162, endPoint y: 207, distance: 67.1
click at [153, 142] on span "Nicolas Fernandez Allen (nicfernandez)" at bounding box center [174, 133] width 67 height 24
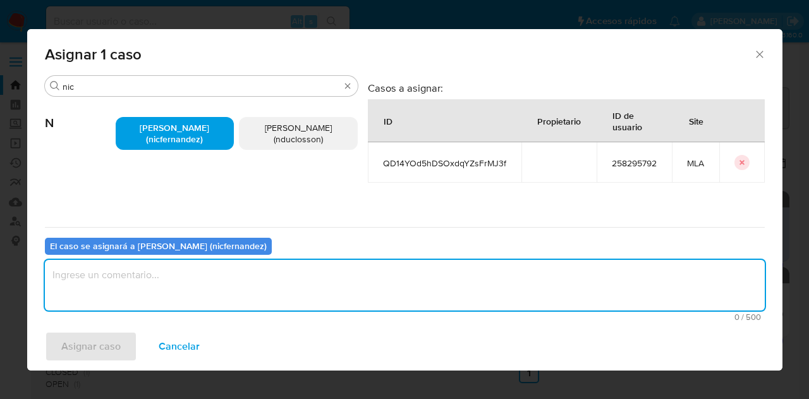
click at [188, 296] on textarea "assign-modal" at bounding box center [405, 285] width 720 height 51
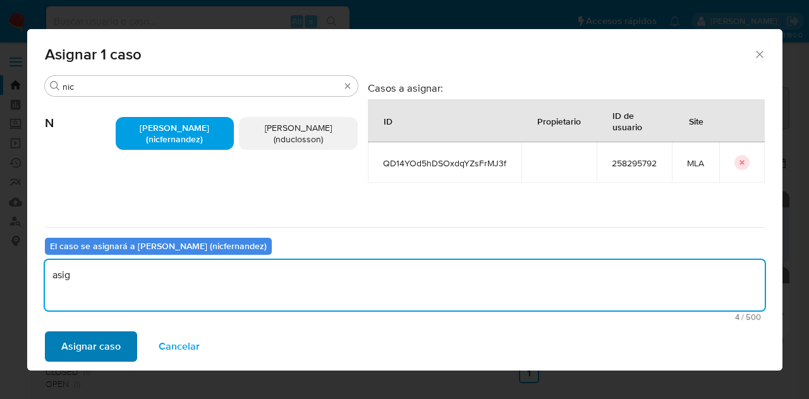
type textarea "asig"
click at [111, 338] on span "Asignar caso" at bounding box center [90, 346] width 59 height 28
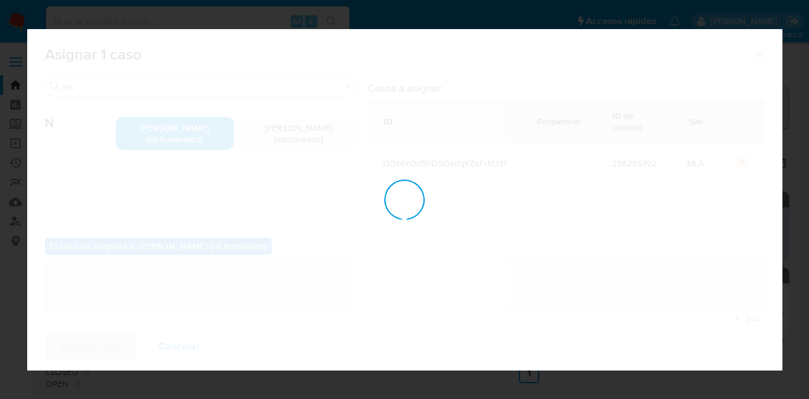
checkbox input "false"
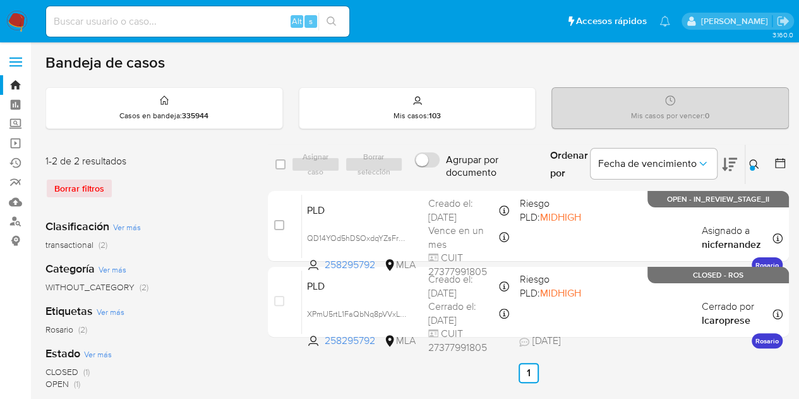
click at [759, 162] on icon at bounding box center [754, 164] width 10 height 10
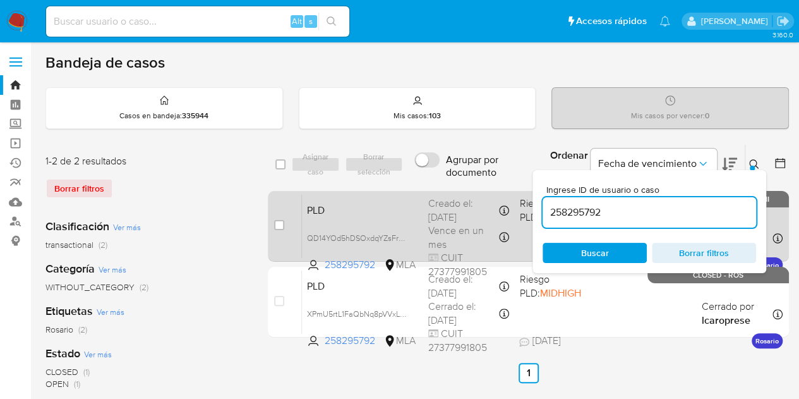
drag, startPoint x: 628, startPoint y: 209, endPoint x: 490, endPoint y: 199, distance: 138.1
click at [479, 193] on div "select-all-cases-checkbox Asignar caso Borrar selección Agrupar por documento O…" at bounding box center [528, 243] width 521 height 198
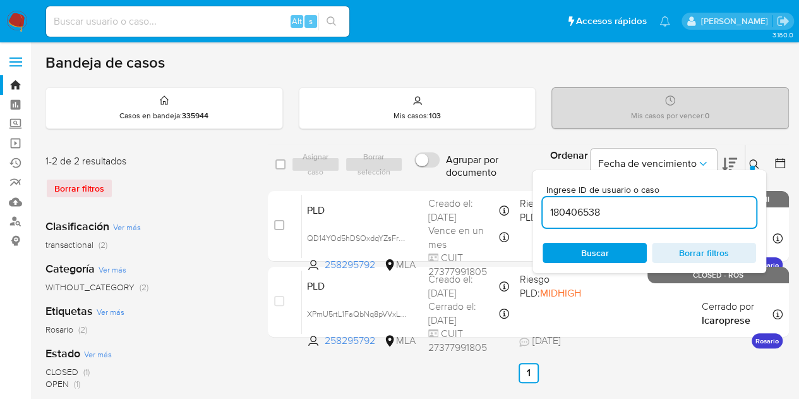
type input "180406538"
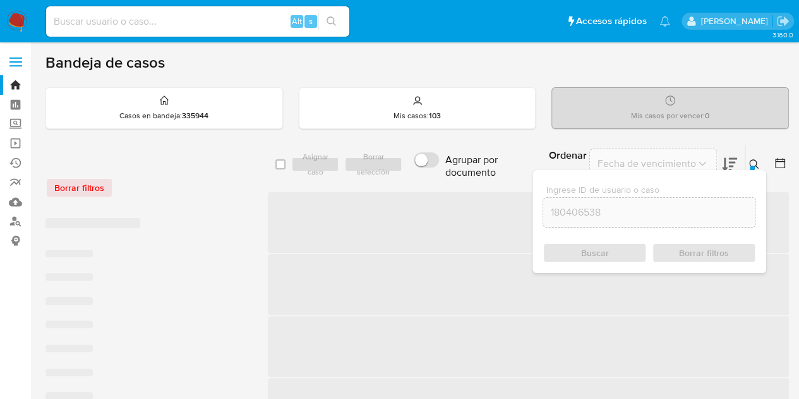
click at [752, 159] on icon at bounding box center [753, 163] width 9 height 9
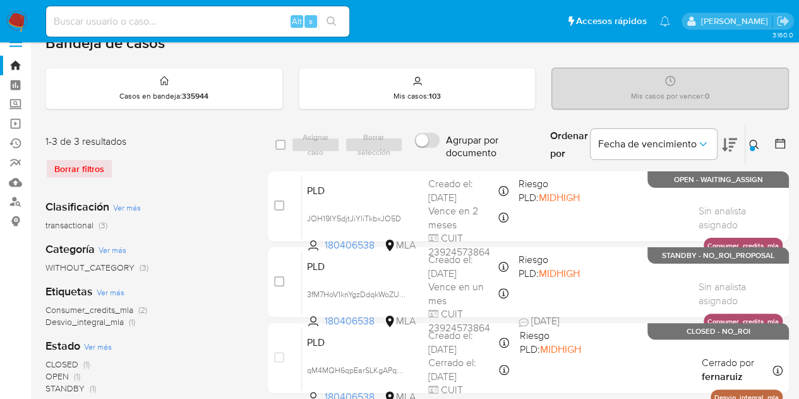
scroll to position [21, 0]
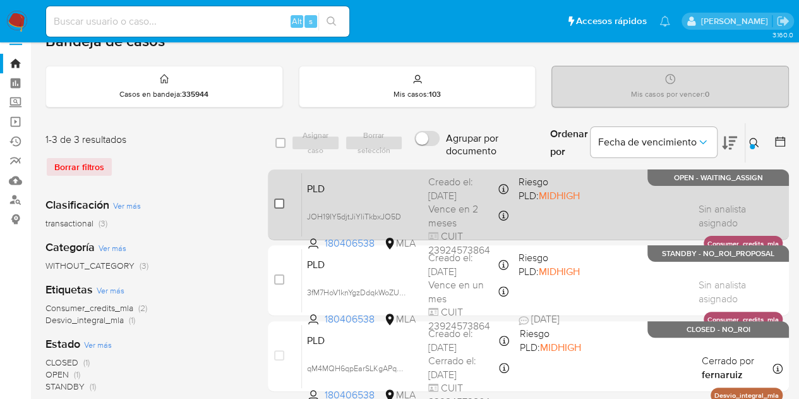
click at [280, 202] on input "checkbox" at bounding box center [279, 203] width 10 height 10
checkbox input "true"
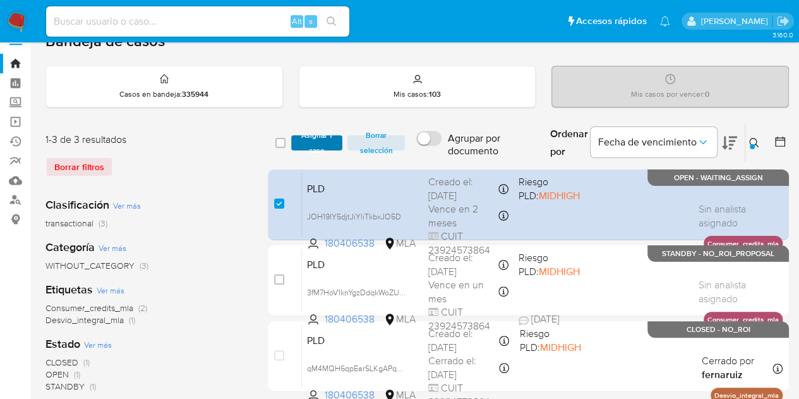
click at [316, 140] on span "Asignar 1 caso" at bounding box center [317, 142] width 39 height 13
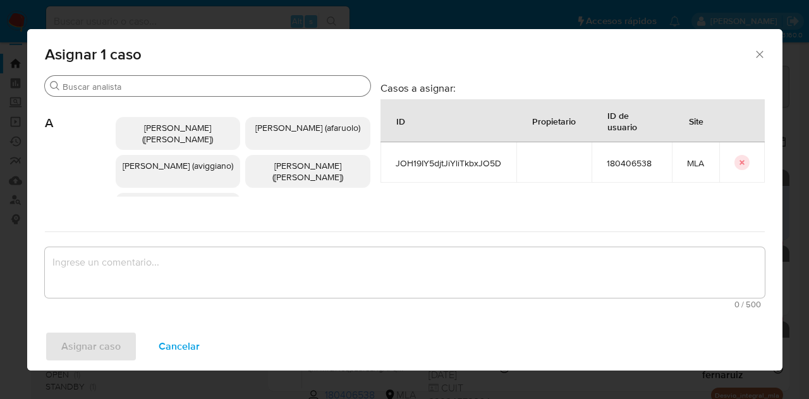
click at [164, 88] on input "Buscar" at bounding box center [214, 86] width 303 height 11
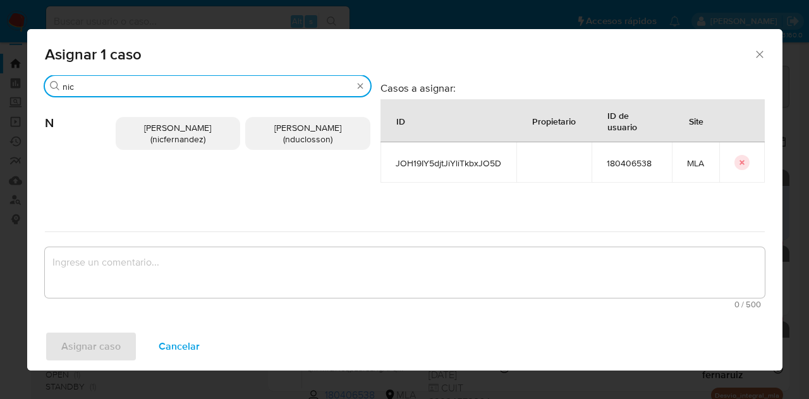
type input "nic"
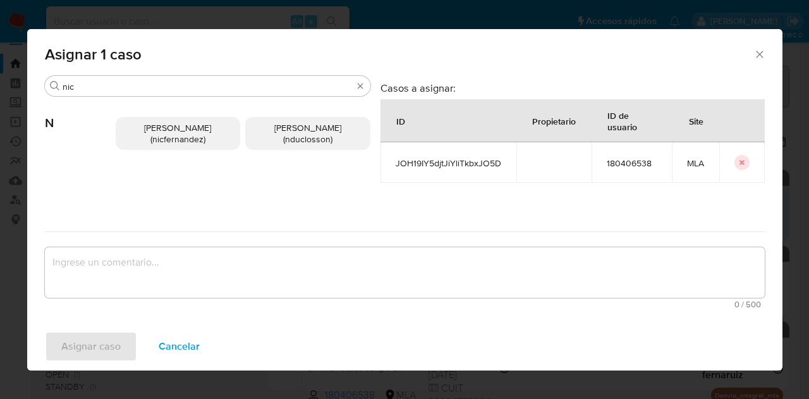
click at [152, 119] on p "Nicolas Fernandez Allen (nicfernandez)" at bounding box center [178, 133] width 125 height 33
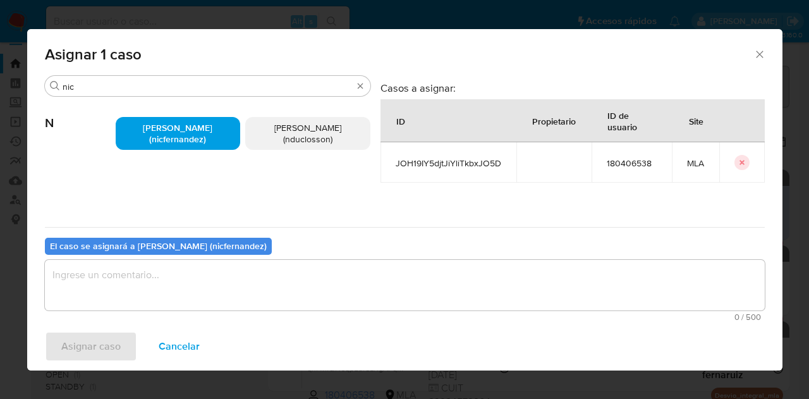
click at [198, 283] on textarea "assign-modal" at bounding box center [405, 285] width 720 height 51
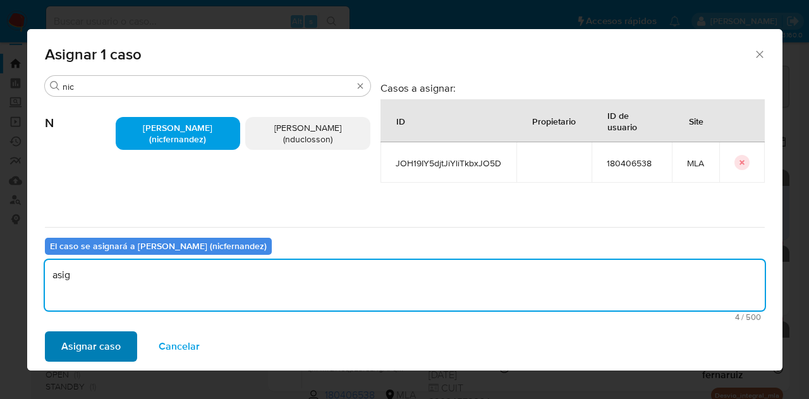
type textarea "asig"
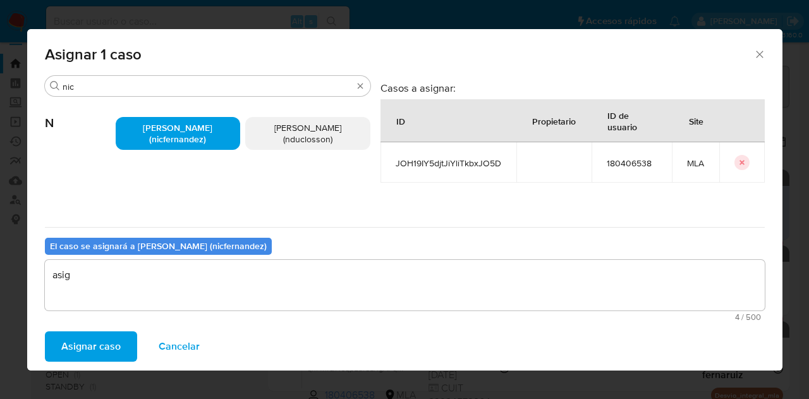
click at [110, 333] on span "Asignar caso" at bounding box center [90, 346] width 59 height 28
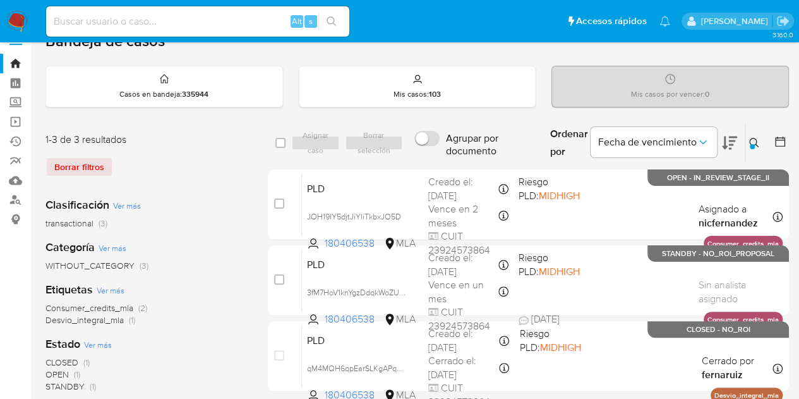
click at [751, 139] on icon at bounding box center [754, 143] width 10 height 10
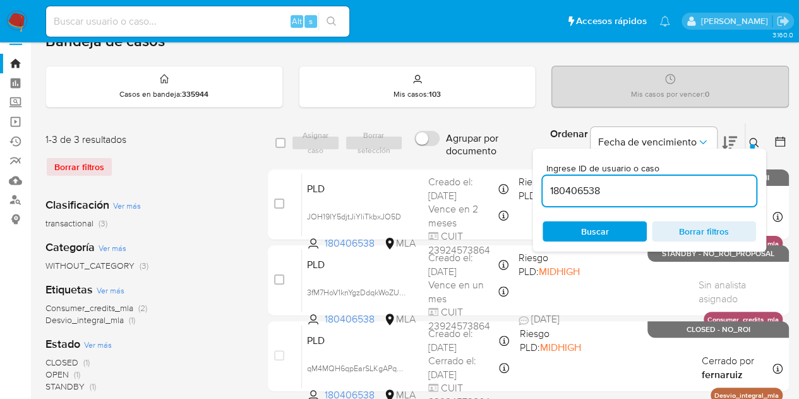
drag, startPoint x: 608, startPoint y: 189, endPoint x: 542, endPoint y: 185, distance: 65.8
click at [470, 188] on div "select-all-cases-checkbox Asignar caso Borrar selección Agrupar por documento O…" at bounding box center [528, 260] width 521 height 274
type input "303159962"
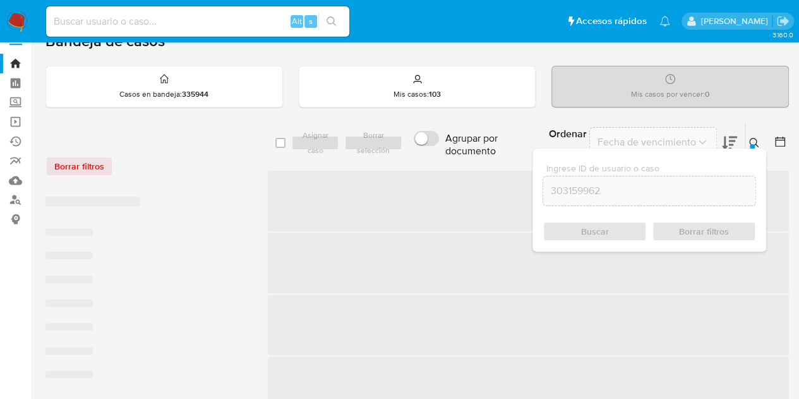
click at [754, 138] on icon at bounding box center [754, 143] width 10 height 10
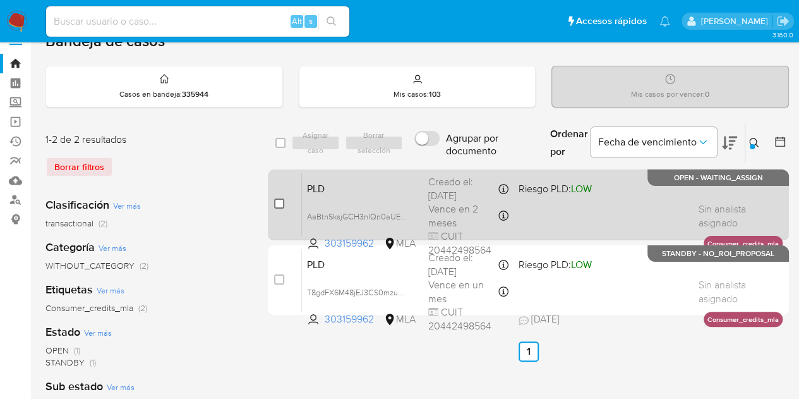
click at [280, 203] on input "checkbox" at bounding box center [279, 203] width 10 height 10
checkbox input "true"
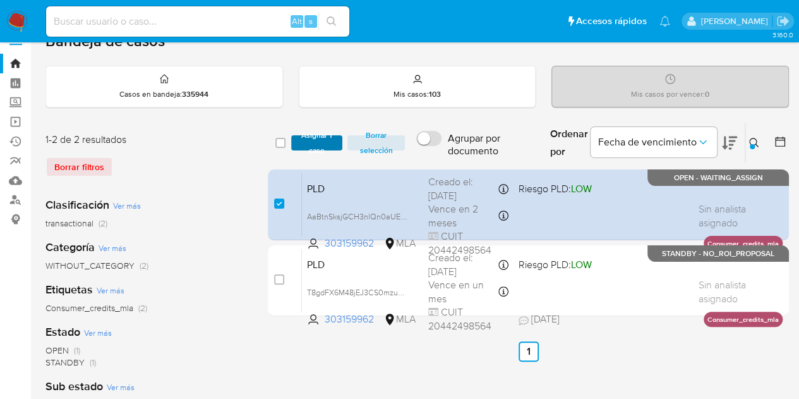
click at [324, 136] on span "Asignar 1 caso" at bounding box center [317, 142] width 39 height 13
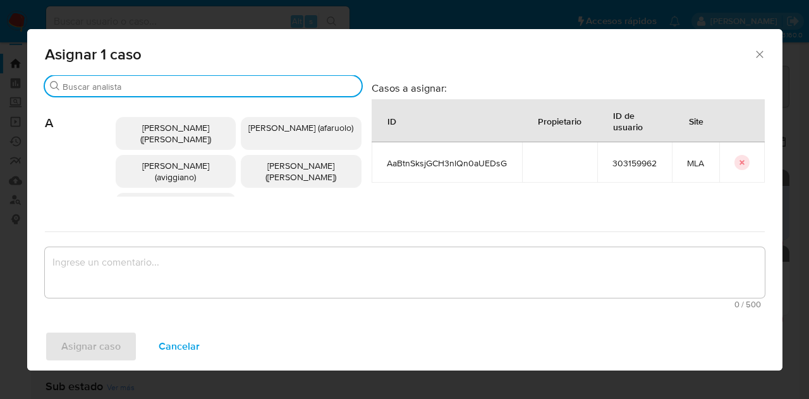
click at [154, 92] on input "Buscar" at bounding box center [210, 86] width 294 height 11
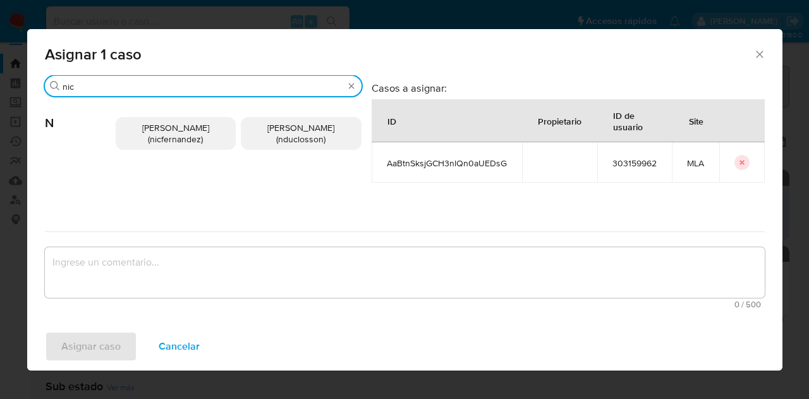
type input "nic"
click at [147, 145] on p "Nicolas Fernandez Allen (nicfernandez)" at bounding box center [176, 133] width 121 height 33
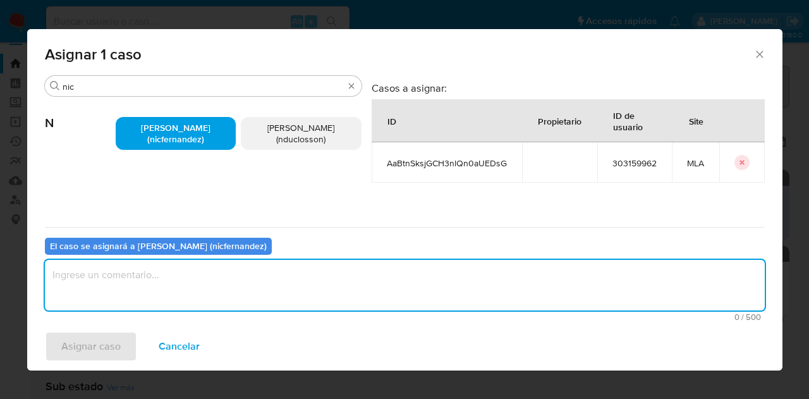
click at [202, 296] on textarea "assign-modal" at bounding box center [405, 285] width 720 height 51
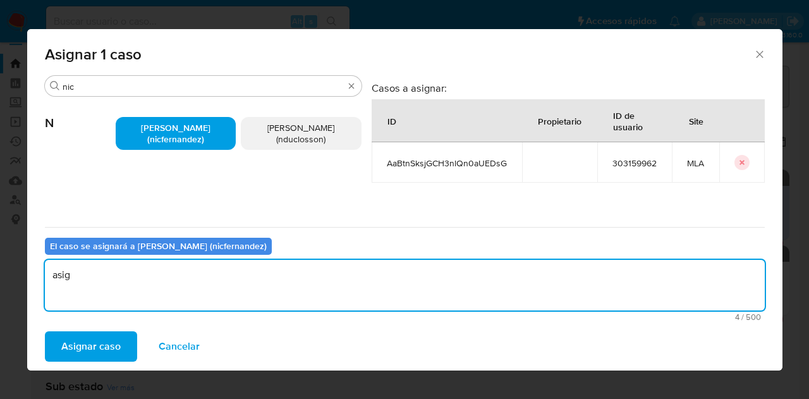
type textarea "asig"
click at [114, 330] on div "Asignar caso Cancelar" at bounding box center [404, 346] width 755 height 48
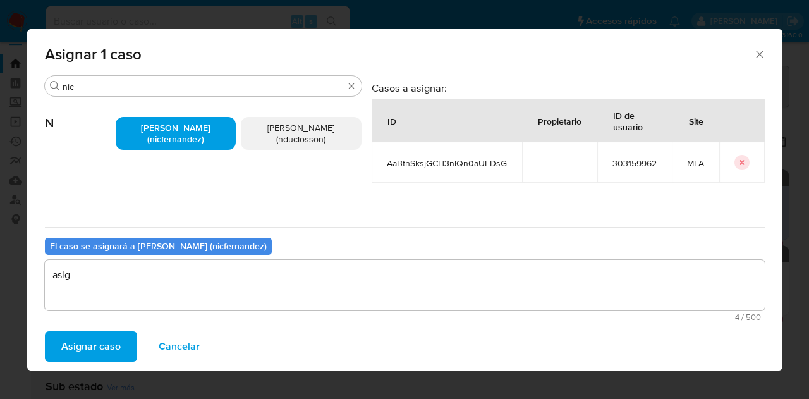
click at [102, 344] on span "Asignar caso" at bounding box center [90, 346] width 59 height 28
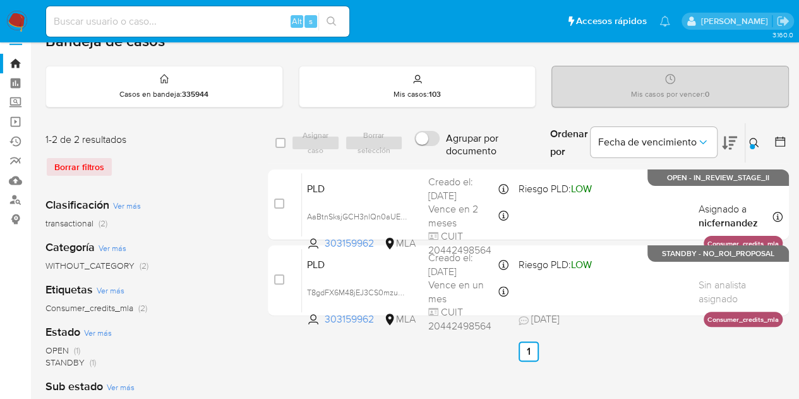
click at [757, 139] on icon at bounding box center [754, 143] width 10 height 10
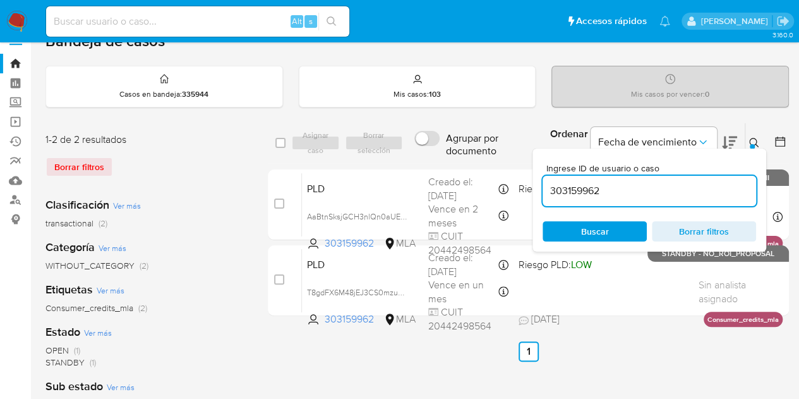
drag, startPoint x: 630, startPoint y: 195, endPoint x: 584, endPoint y: 179, distance: 49.3
click at [500, 166] on div "select-all-cases-checkbox Asignar caso Borrar selección Agrupar por documento O…" at bounding box center [528, 222] width 521 height 198
type input "130002952"
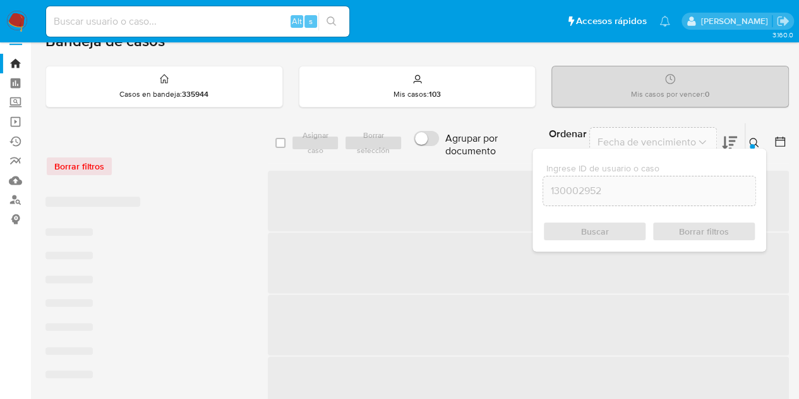
click at [756, 142] on icon at bounding box center [753, 142] width 9 height 9
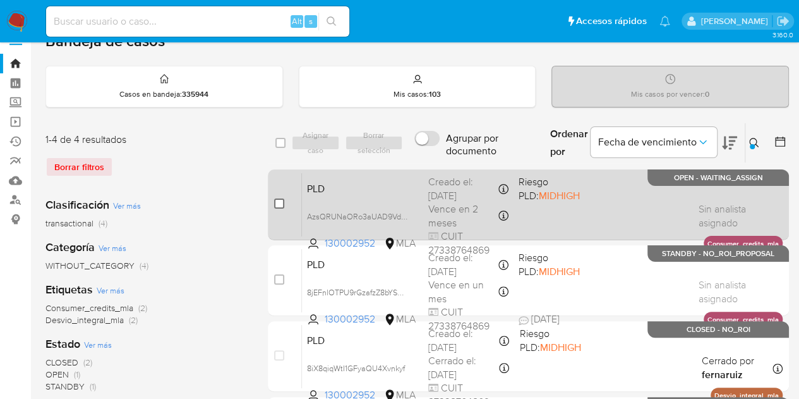
click at [275, 207] on span at bounding box center [279, 203] width 10 height 10
drag, startPoint x: 278, startPoint y: 206, endPoint x: 291, endPoint y: 182, distance: 27.1
click at [278, 205] on input "checkbox" at bounding box center [279, 203] width 10 height 10
checkbox input "true"
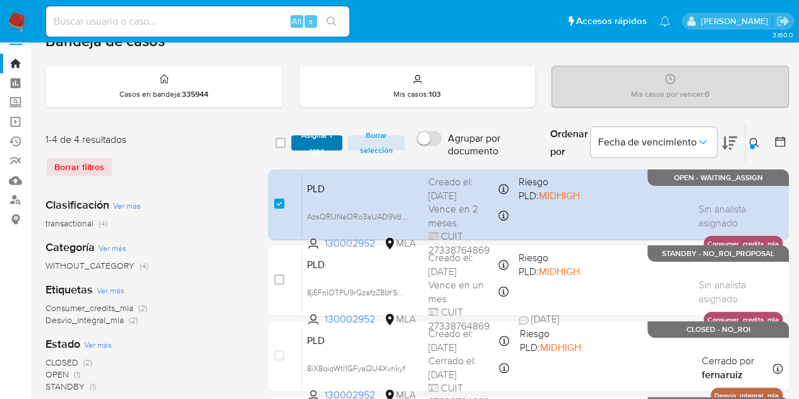
click at [308, 146] on span "Asignar 1 caso" at bounding box center [317, 142] width 39 height 13
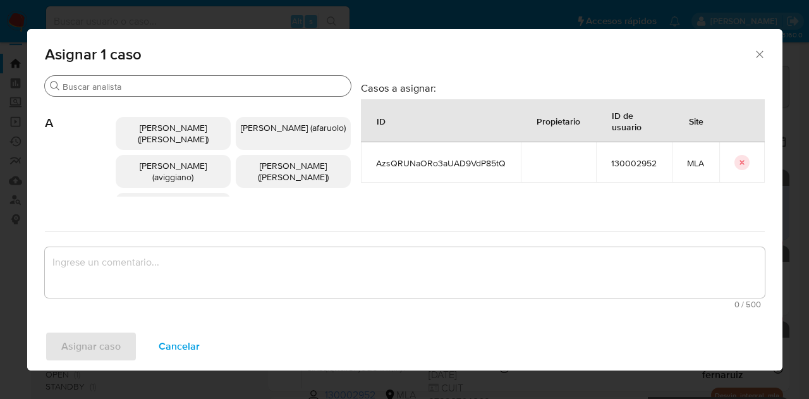
click at [181, 89] on input "Buscar" at bounding box center [204, 86] width 283 height 11
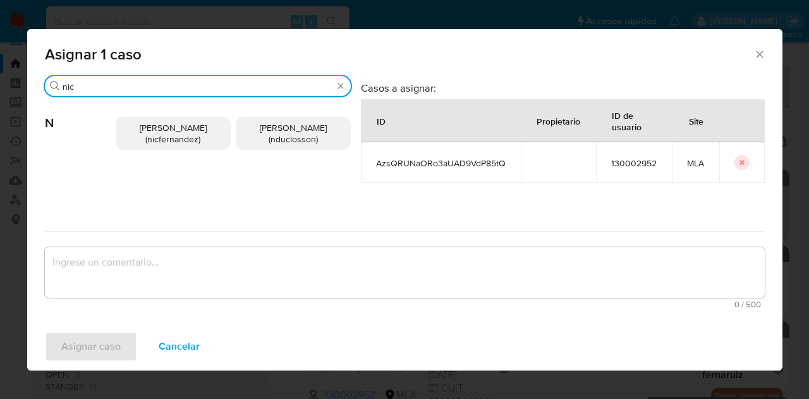
type input "nic"
click at [160, 128] on span "Nicolas Fernandez Allen (nicfernandez)" at bounding box center [173, 133] width 67 height 24
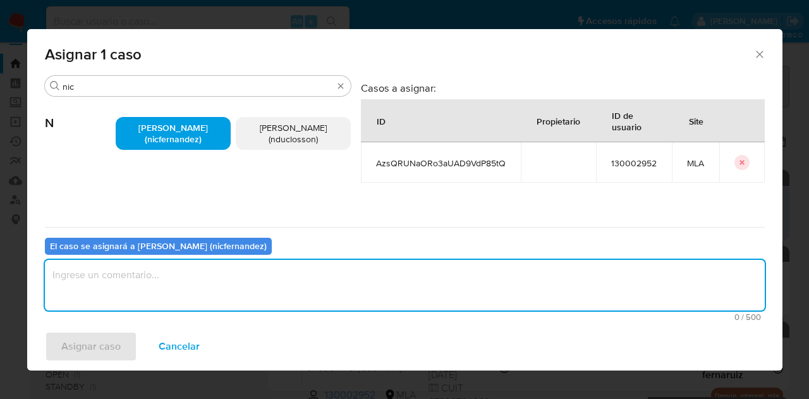
click at [171, 274] on textarea "assign-modal" at bounding box center [405, 285] width 720 height 51
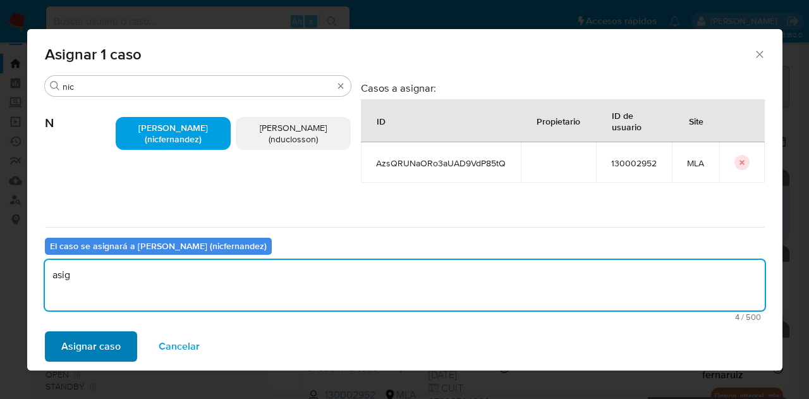
type textarea "asig"
click at [114, 350] on span "Asignar caso" at bounding box center [90, 346] width 59 height 28
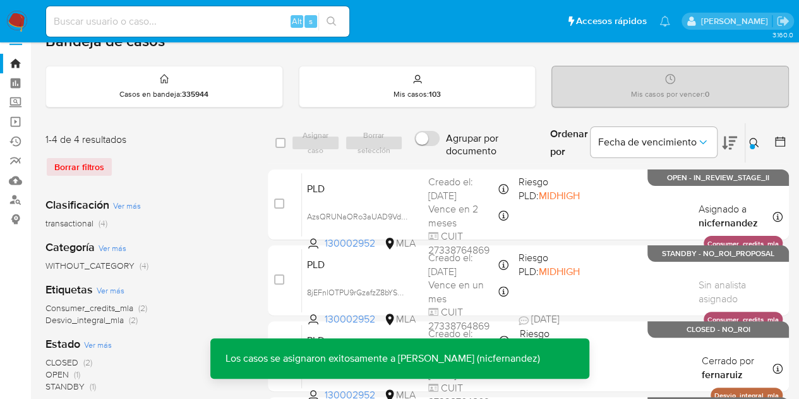
click at [754, 136] on button at bounding box center [755, 142] width 21 height 15
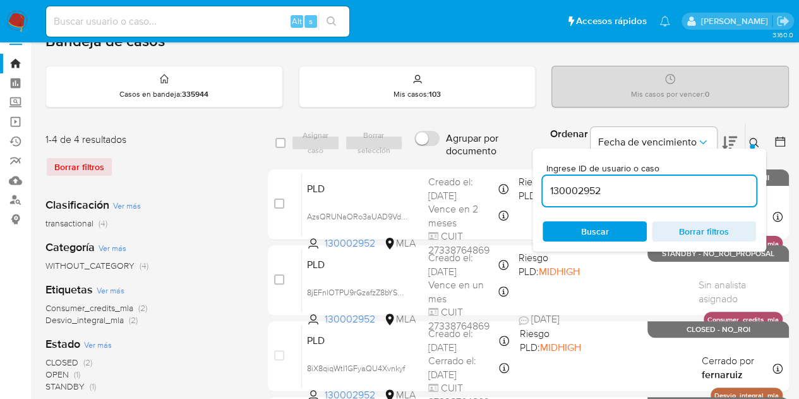
drag, startPoint x: 617, startPoint y: 184, endPoint x: 499, endPoint y: 167, distance: 119.4
click at [499, 167] on div "select-all-cases-checkbox Asignar caso Borrar selección Agrupar por documento O…" at bounding box center [528, 298] width 521 height 350
type input "688066822"
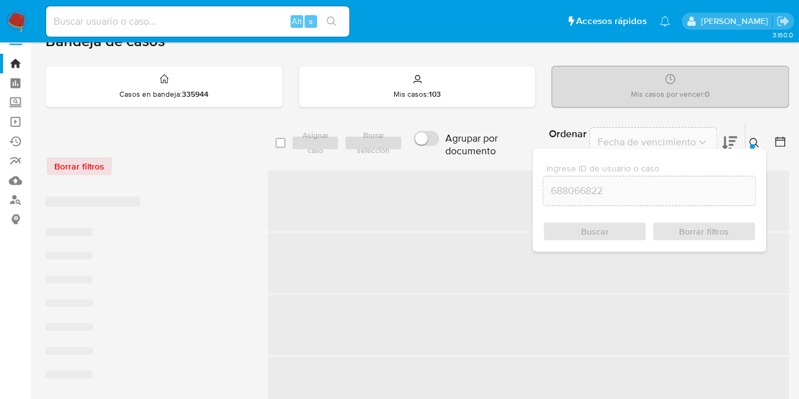
click at [757, 136] on button at bounding box center [755, 142] width 21 height 15
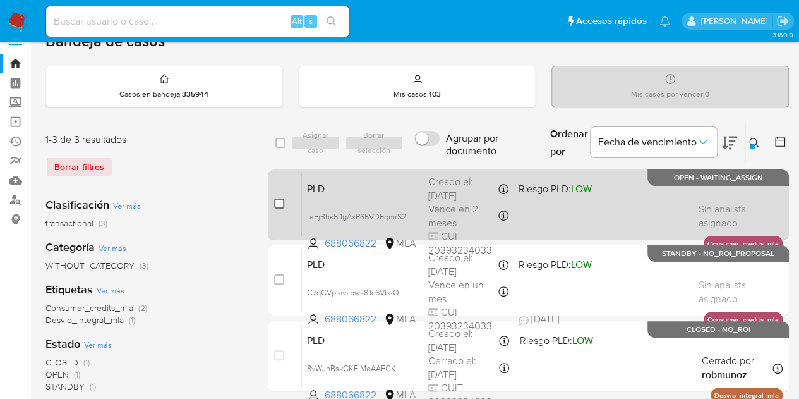
click at [279, 203] on input "checkbox" at bounding box center [279, 203] width 10 height 10
checkbox input "true"
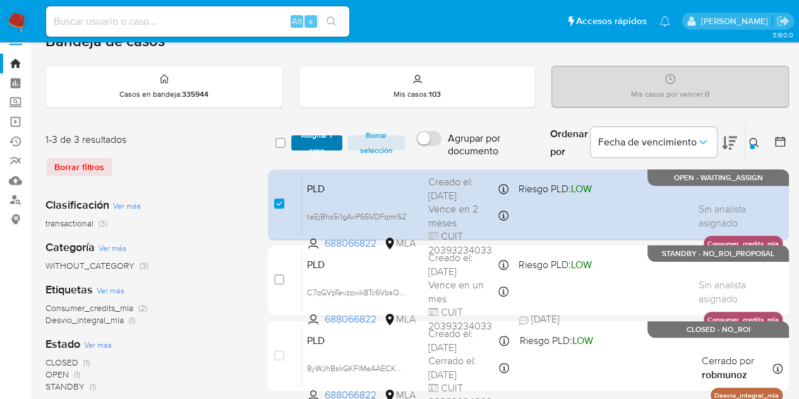
click at [316, 138] on span "Asignar 1 caso" at bounding box center [317, 142] width 39 height 13
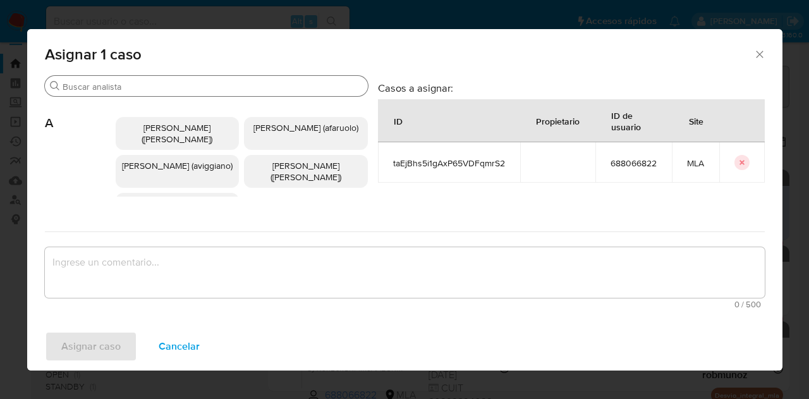
click at [154, 89] on input "Buscar" at bounding box center [213, 86] width 300 height 11
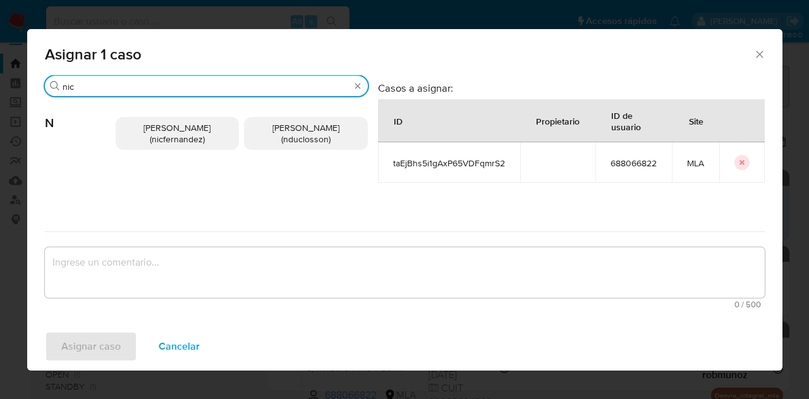
type input "nic"
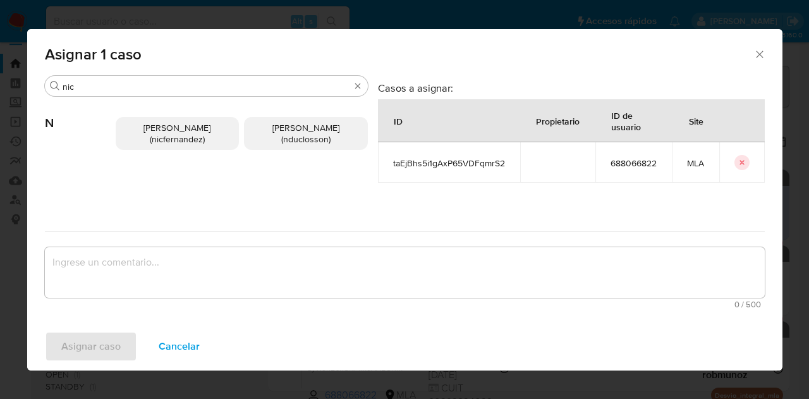
click at [154, 140] on span "Nicolas Fernandez Allen (nicfernandez)" at bounding box center [176, 133] width 67 height 24
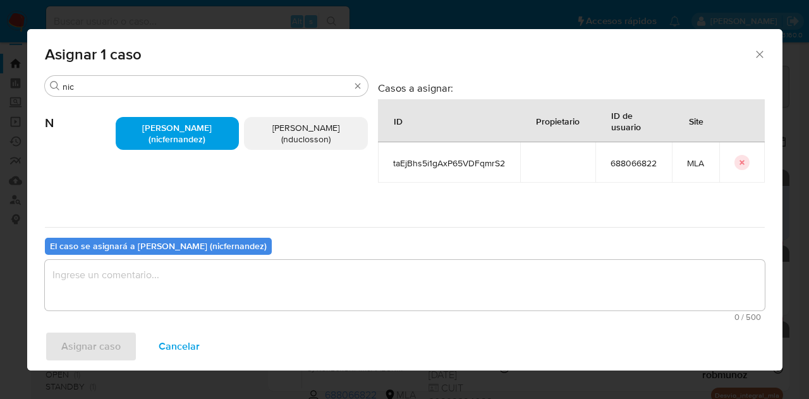
click at [195, 291] on textarea "assign-modal" at bounding box center [405, 285] width 720 height 51
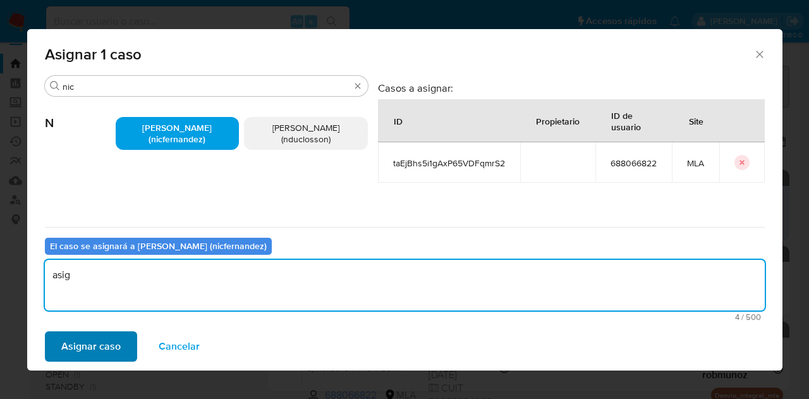
type textarea "asig"
click at [101, 350] on span "Asignar caso" at bounding box center [90, 346] width 59 height 28
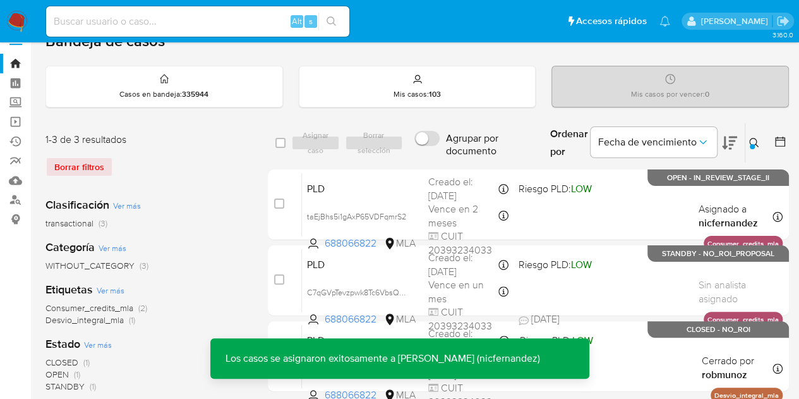
click at [754, 141] on icon at bounding box center [754, 143] width 10 height 10
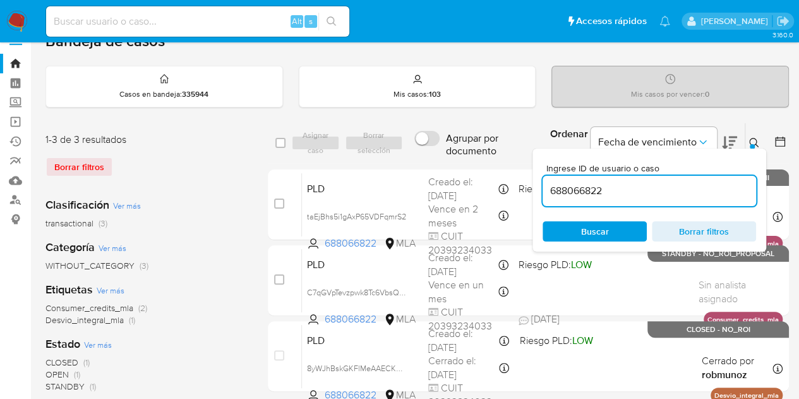
drag, startPoint x: 634, startPoint y: 185, endPoint x: 484, endPoint y: 150, distance: 154.3
click at [486, 150] on div "select-all-cases-checkbox Asignar caso Borrar selección Agrupar por documento O…" at bounding box center [528, 143] width 521 height 41
type input "43320255"
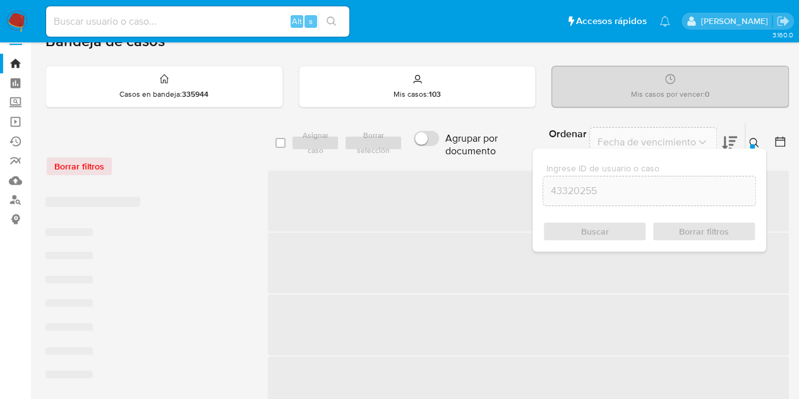
click at [759, 143] on button at bounding box center [755, 142] width 21 height 15
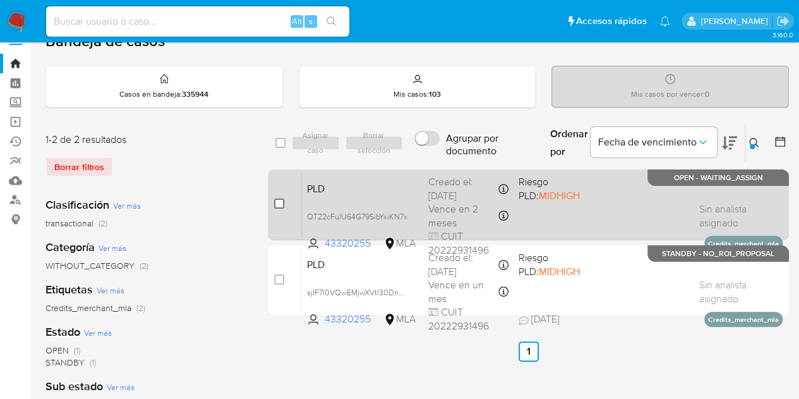
click at [280, 204] on input "checkbox" at bounding box center [279, 203] width 10 height 10
checkbox input "true"
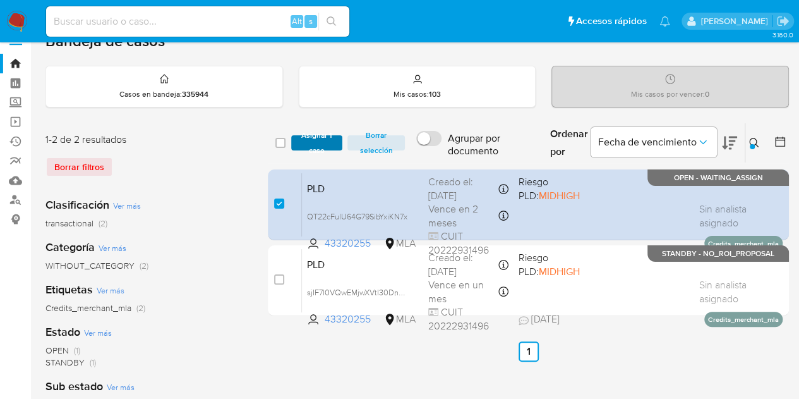
click at [310, 140] on span "Asignar 1 caso" at bounding box center [317, 142] width 39 height 13
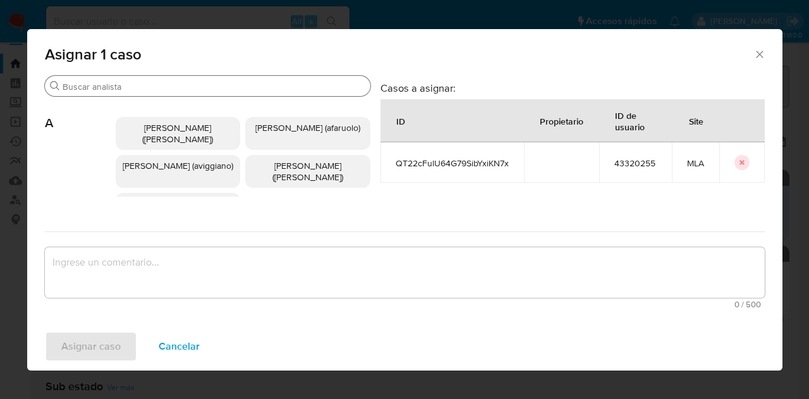
click at [169, 94] on div "Buscar" at bounding box center [207, 86] width 325 height 20
click at [168, 87] on input "Buscar" at bounding box center [214, 86] width 303 height 11
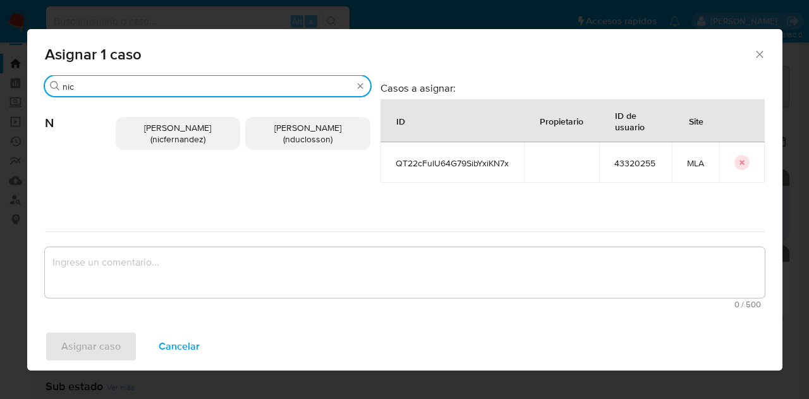
type input "nic"
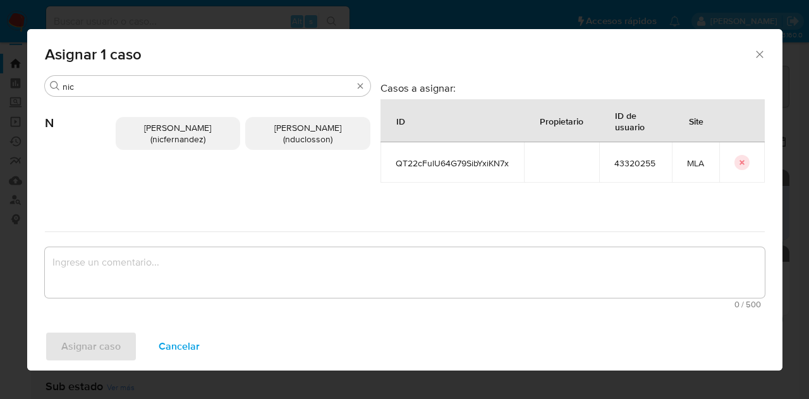
click at [160, 145] on span "Nicolas Fernandez Allen (nicfernandez)" at bounding box center [177, 133] width 67 height 24
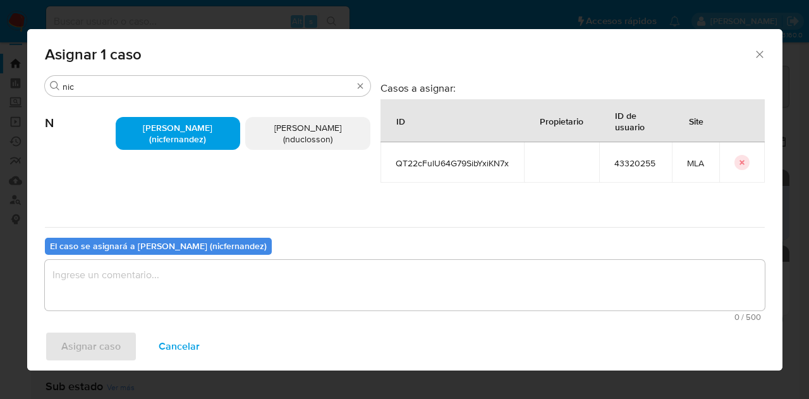
click at [190, 295] on textarea "assign-modal" at bounding box center [405, 285] width 720 height 51
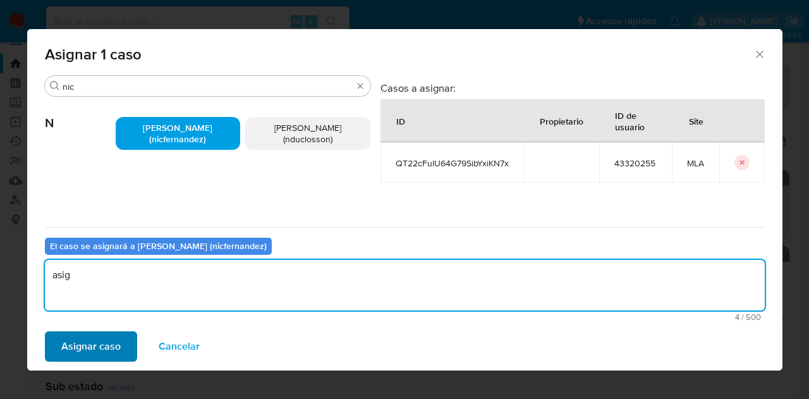
type textarea "asig"
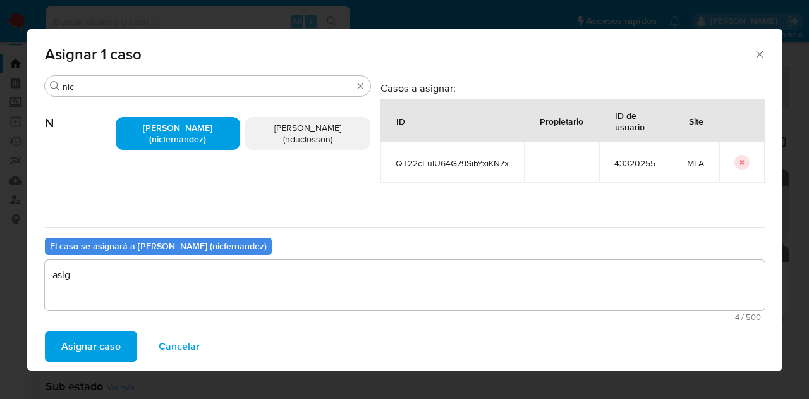
click at [100, 356] on span "Asignar caso" at bounding box center [90, 346] width 59 height 28
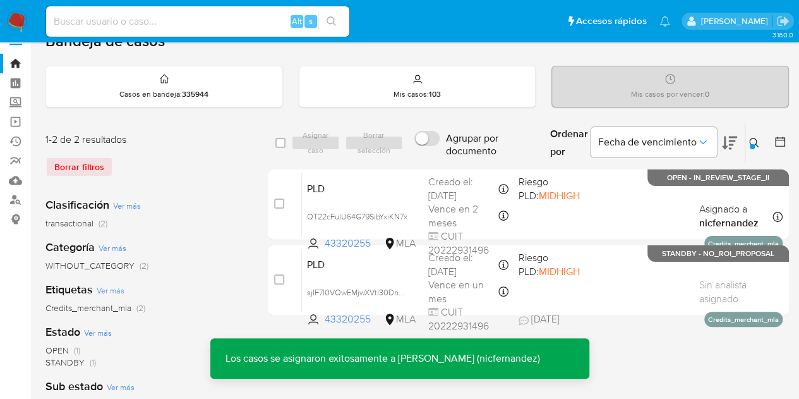
click at [754, 138] on icon at bounding box center [753, 142] width 9 height 9
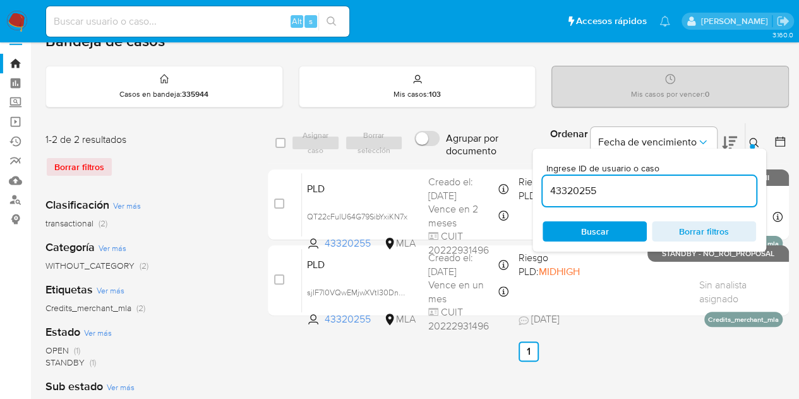
drag, startPoint x: 636, startPoint y: 191, endPoint x: 450, endPoint y: 154, distance: 189.6
click at [452, 152] on div "select-all-cases-checkbox Asignar caso Borrar selección Agrupar por documento O…" at bounding box center [528, 143] width 521 height 41
type input "512241079"
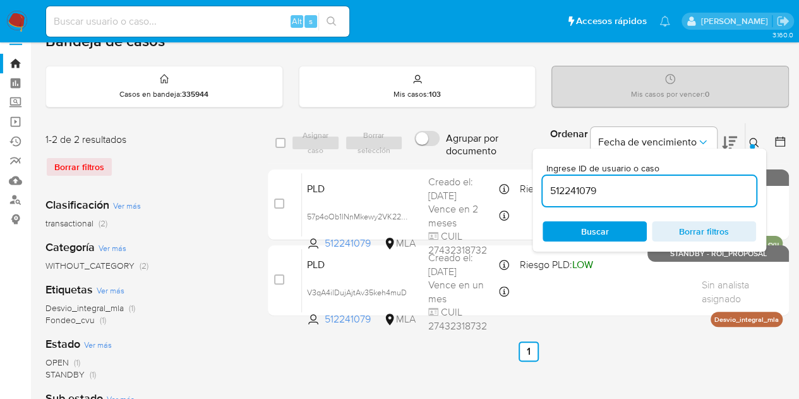
click at [758, 140] on icon at bounding box center [754, 143] width 10 height 10
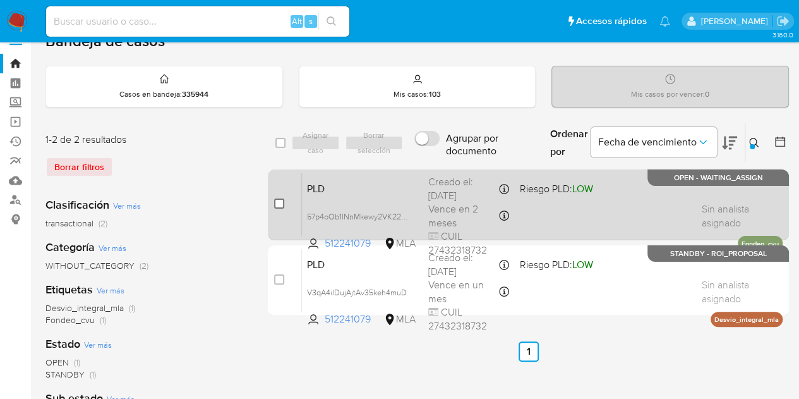
click at [282, 202] on input "checkbox" at bounding box center [279, 203] width 10 height 10
checkbox input "true"
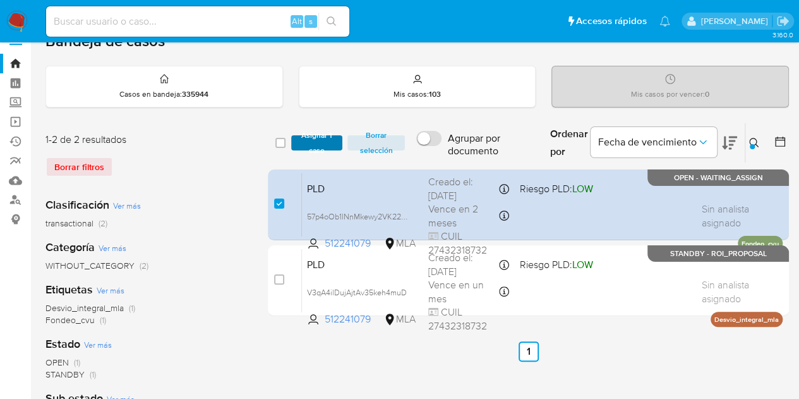
click at [313, 147] on span "Asignar 1 caso" at bounding box center [317, 142] width 39 height 13
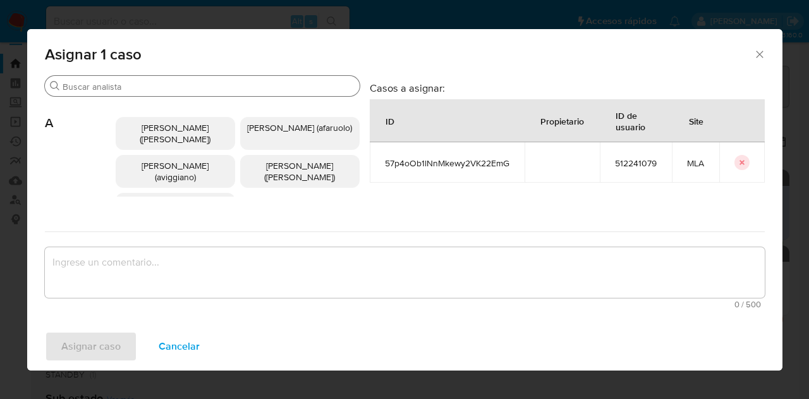
click at [152, 75] on div "Buscar A Abril Karina Medzovich (amedzovich) Agostina Dinora Faruolo (afaruolo)…" at bounding box center [202, 151] width 315 height 152
click at [155, 78] on div "Buscar" at bounding box center [202, 86] width 315 height 20
click at [159, 88] on input "Buscar" at bounding box center [209, 86] width 292 height 11
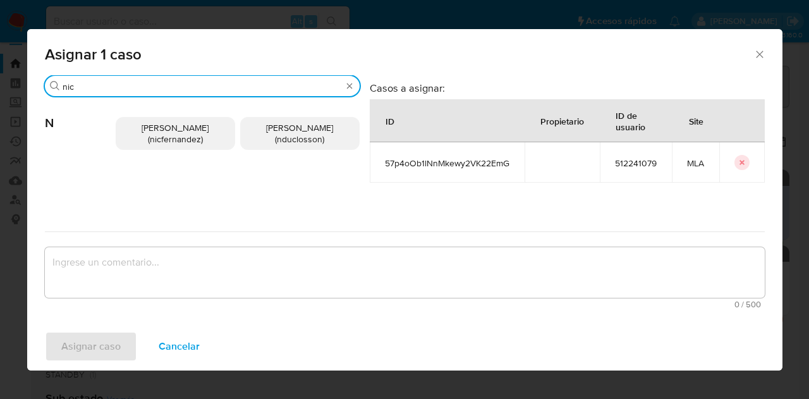
type input "nic"
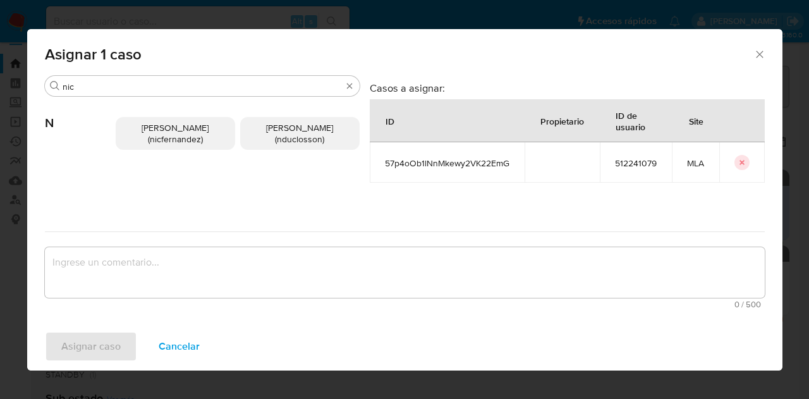
click at [159, 129] on span "Nicolas Fernandez Allen (nicfernandez)" at bounding box center [175, 133] width 67 height 24
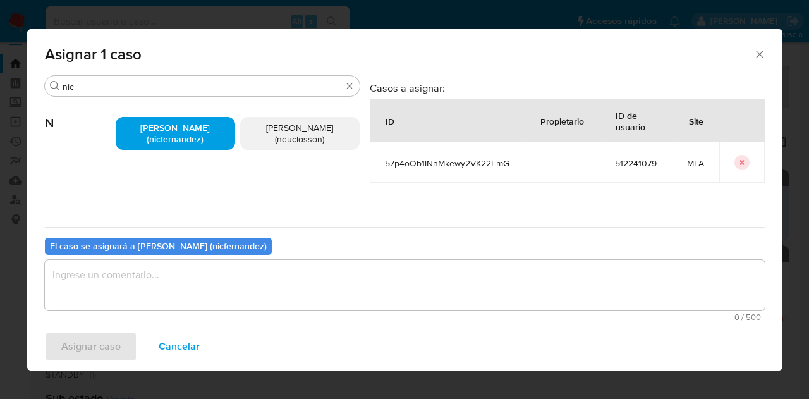
click at [207, 282] on textarea "assign-modal" at bounding box center [405, 285] width 720 height 51
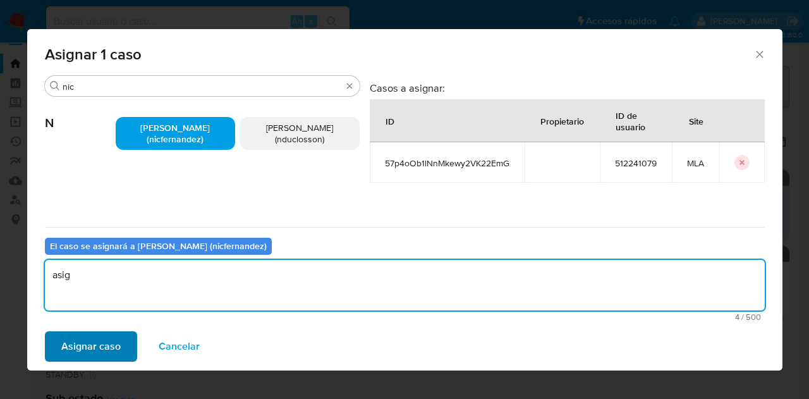
type textarea "asig"
click at [109, 337] on span "Asignar caso" at bounding box center [90, 346] width 59 height 28
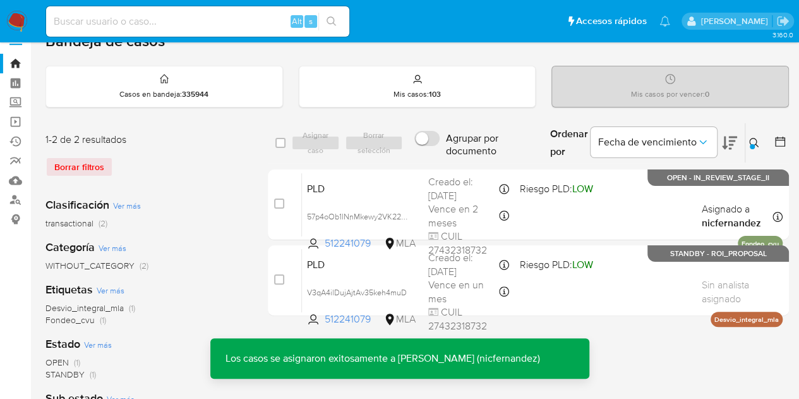
click at [759, 137] on button at bounding box center [755, 142] width 21 height 15
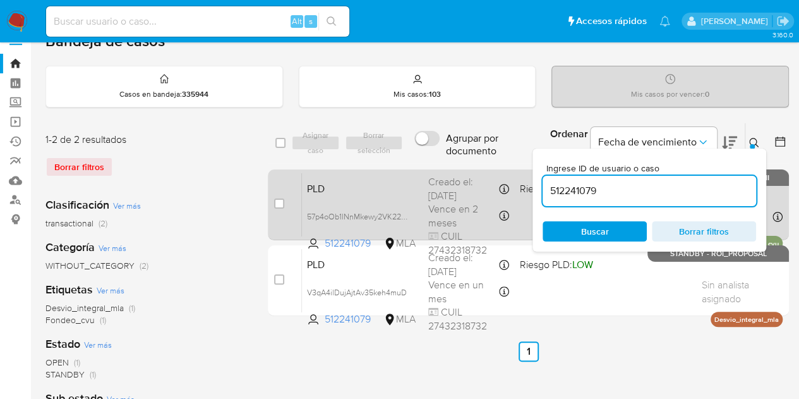
drag, startPoint x: 610, startPoint y: 184, endPoint x: 483, endPoint y: 171, distance: 128.2
click at [483, 171] on div "select-all-cases-checkbox Asignar caso Borrar selección Agrupar por documento O…" at bounding box center [528, 222] width 521 height 198
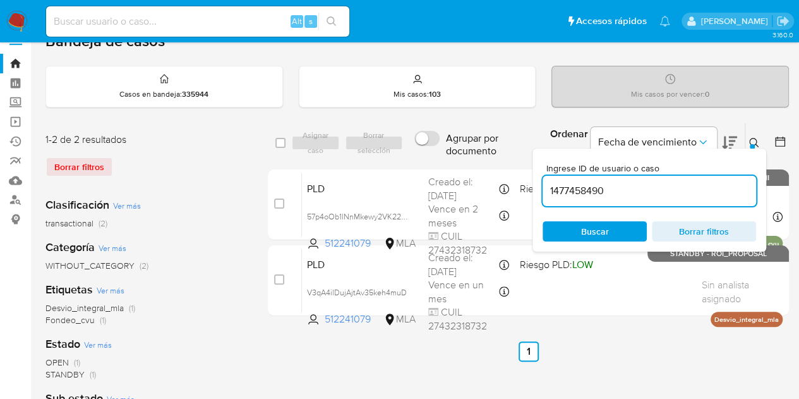
type input "1477458490"
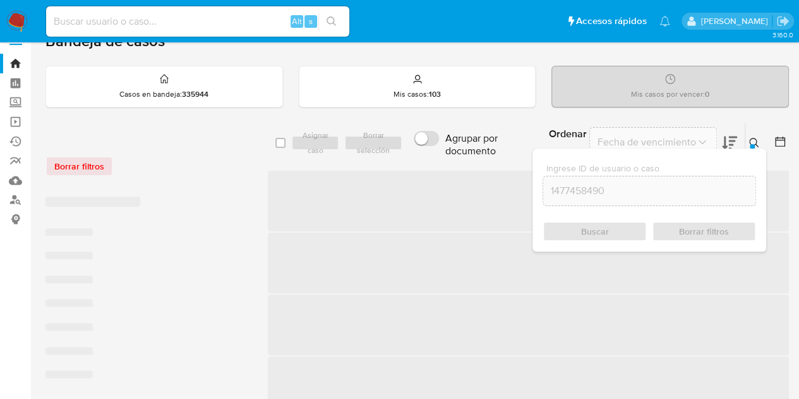
click at [756, 139] on icon at bounding box center [754, 143] width 10 height 10
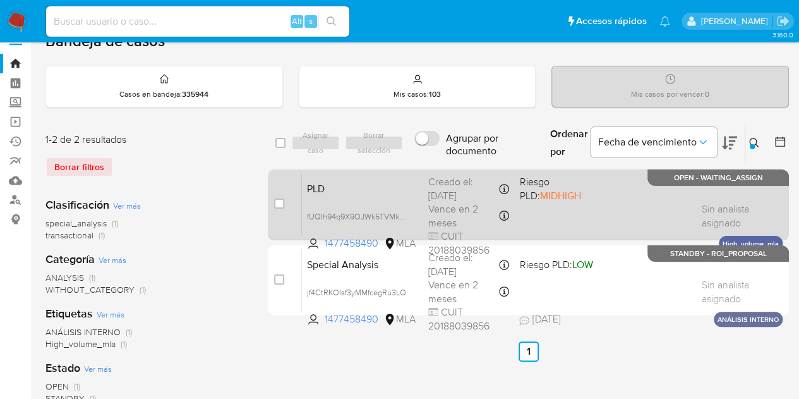
click at [274, 208] on div "case-item-checkbox" at bounding box center [279, 203] width 10 height 13
click at [282, 198] on input "checkbox" at bounding box center [279, 203] width 10 height 10
checkbox input "true"
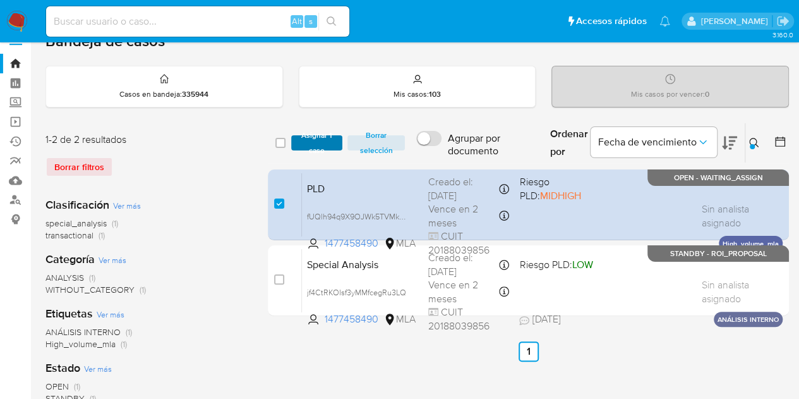
click at [323, 138] on span "Asignar 1 caso" at bounding box center [317, 142] width 39 height 13
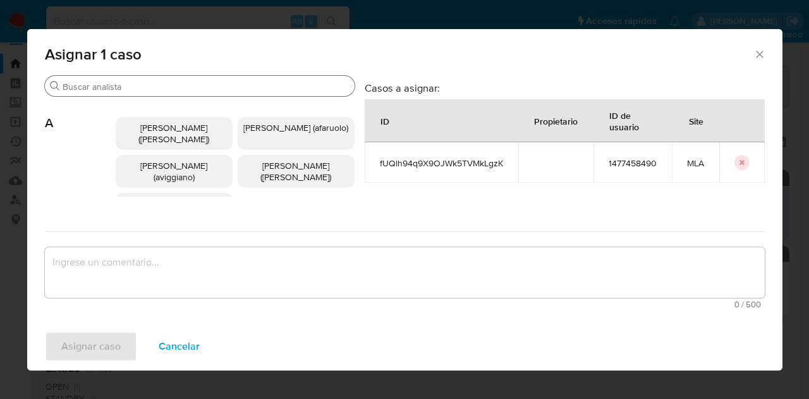
click at [147, 90] on input "Buscar" at bounding box center [206, 86] width 287 height 11
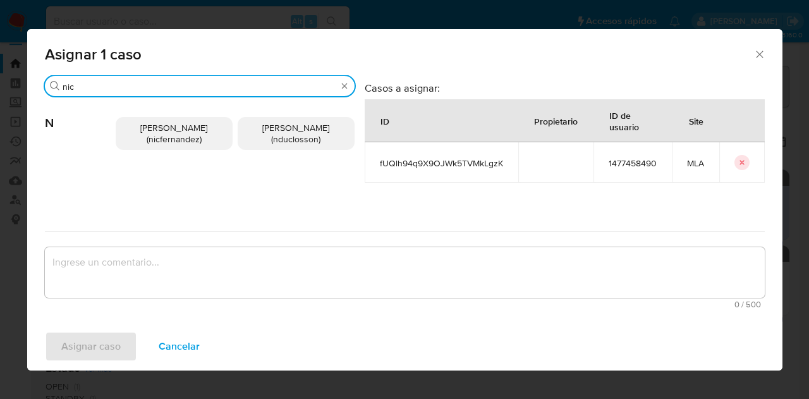
type input "nic"
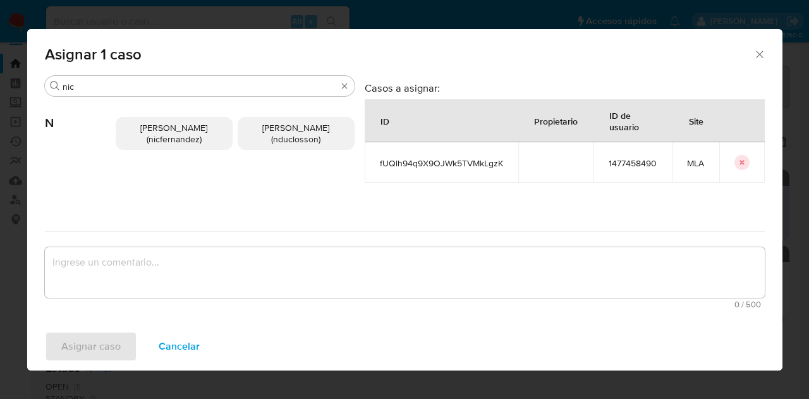
click at [137, 137] on p "Nicolas Fernandez Allen (nicfernandez)" at bounding box center [174, 133] width 117 height 33
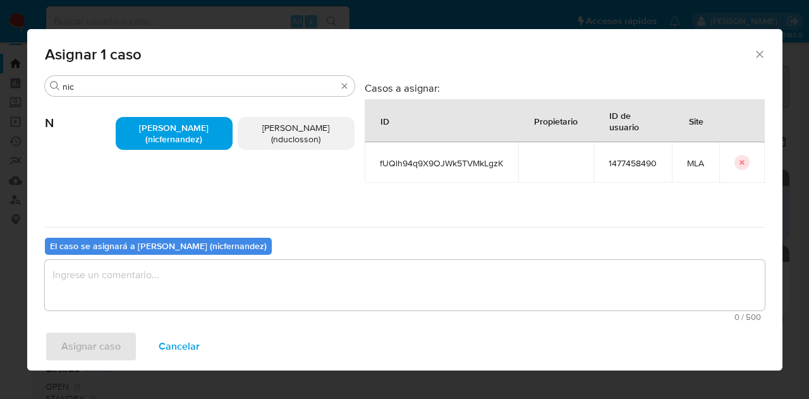
click at [186, 280] on textarea "assign-modal" at bounding box center [405, 285] width 720 height 51
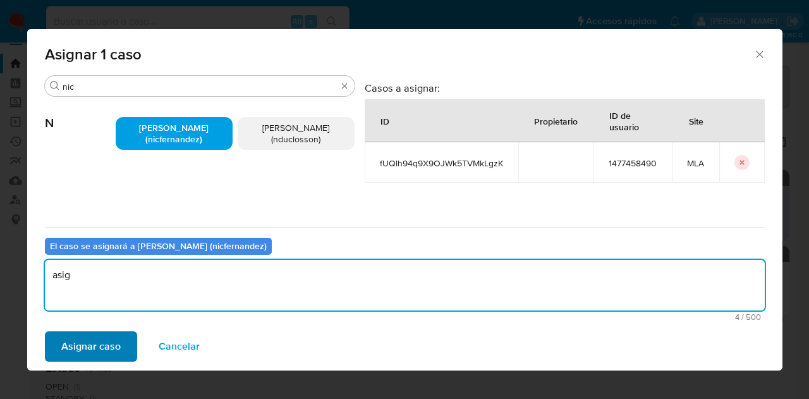
type textarea "asig"
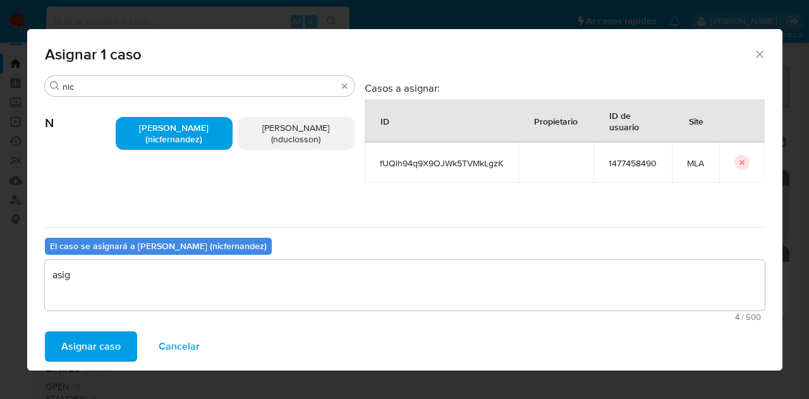
click at [101, 347] on span "Asignar caso" at bounding box center [90, 346] width 59 height 28
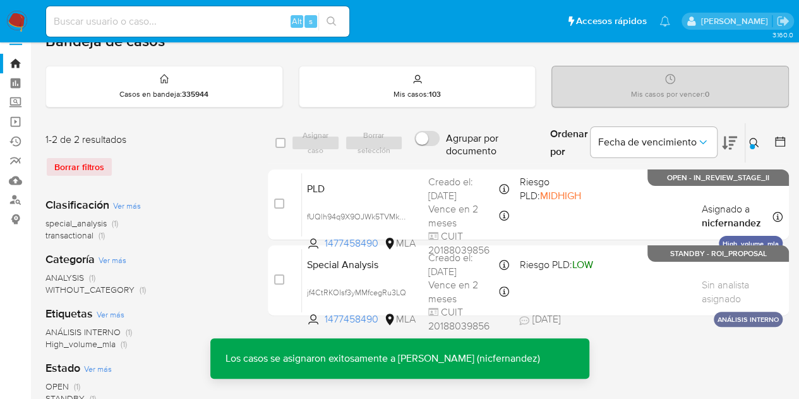
click at [760, 142] on button at bounding box center [755, 142] width 21 height 15
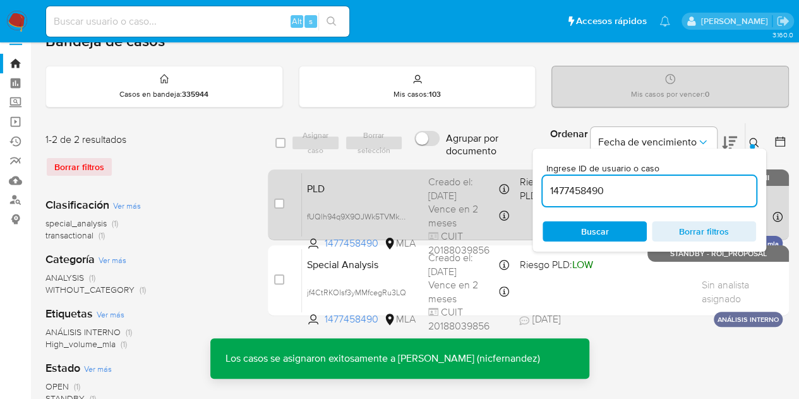
drag, startPoint x: 628, startPoint y: 190, endPoint x: 463, endPoint y: 171, distance: 166.0
click at [463, 171] on div "select-all-cases-checkbox Asignar caso Borrar selección Agrupar por documento O…" at bounding box center [528, 222] width 521 height 198
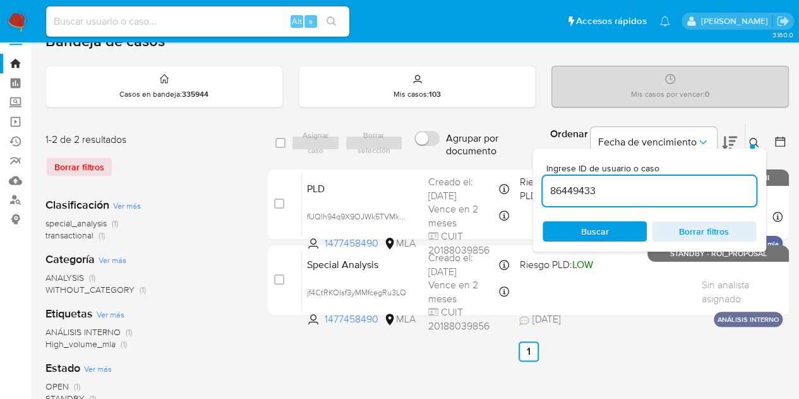
type input "86449433"
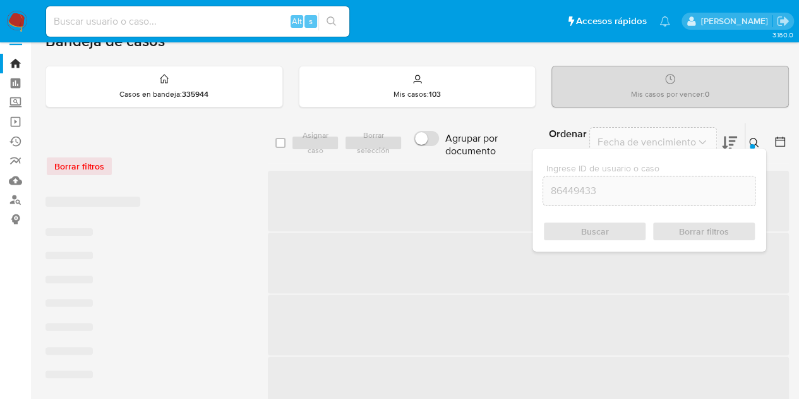
click at [750, 142] on icon at bounding box center [753, 142] width 9 height 9
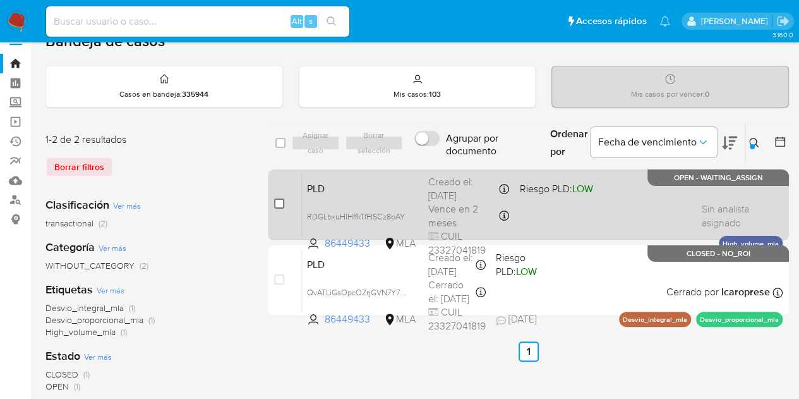
click at [280, 202] on input "checkbox" at bounding box center [279, 203] width 10 height 10
checkbox input "true"
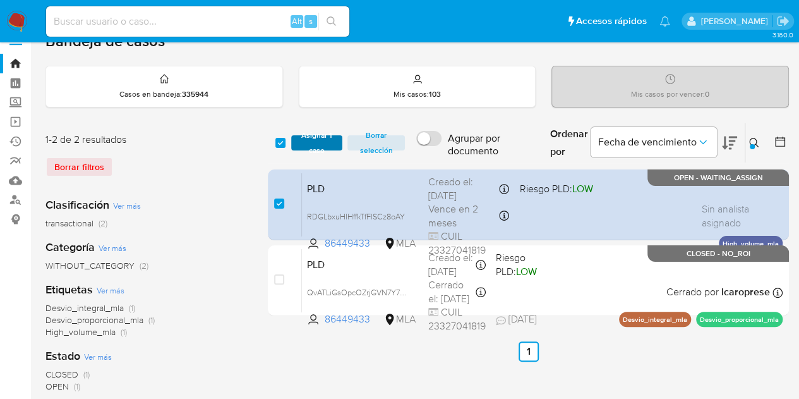
click at [306, 144] on span "Asignar 1 caso" at bounding box center [317, 142] width 39 height 13
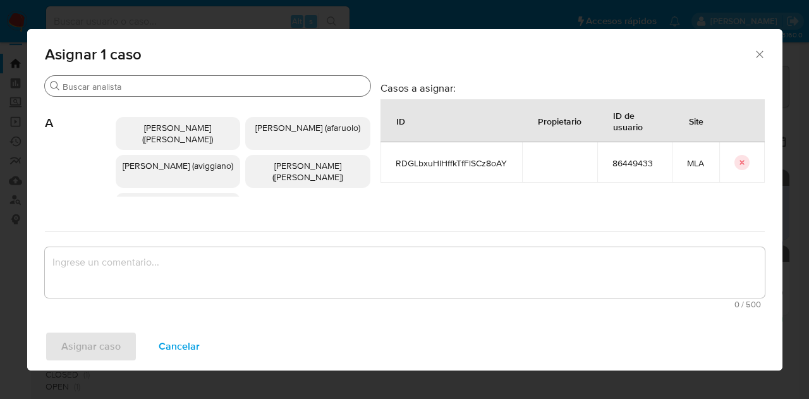
click at [162, 88] on input "Buscar" at bounding box center [214, 86] width 303 height 11
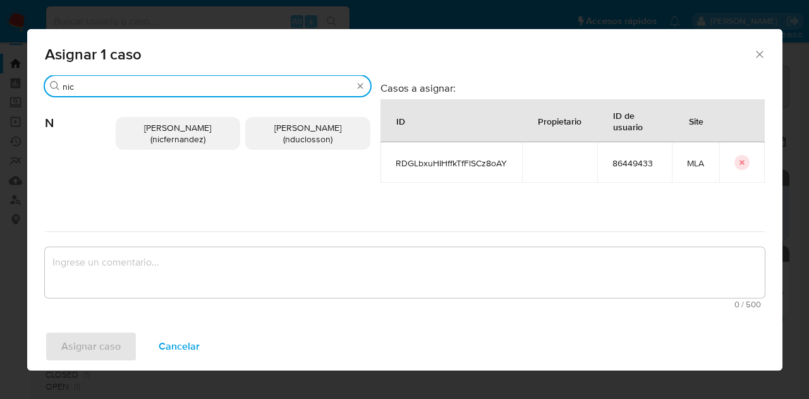
type input "nic"
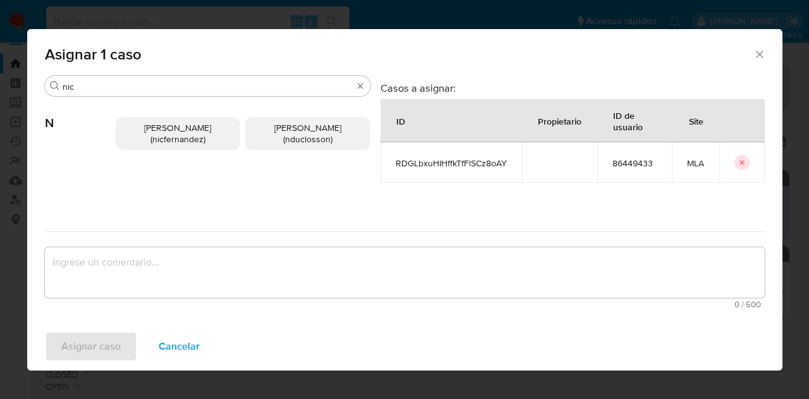
click at [147, 133] on span "Nicolas Fernandez Allen (nicfernandez)" at bounding box center [177, 133] width 67 height 24
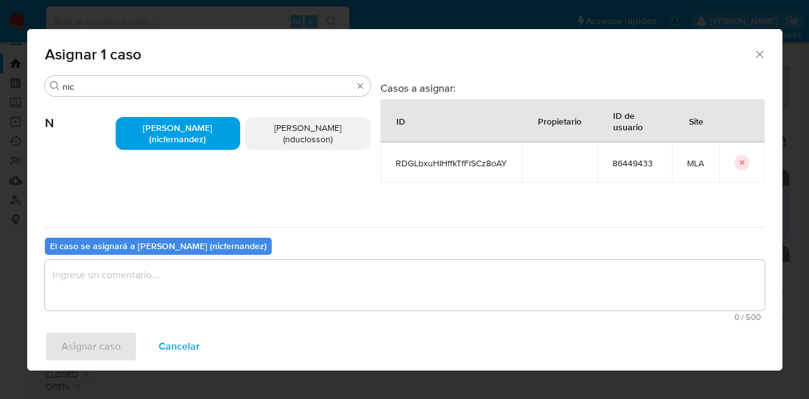
click at [230, 318] on span "0 / 500" at bounding box center [405, 317] width 712 height 8
click at [229, 294] on textarea "assign-modal" at bounding box center [405, 285] width 720 height 51
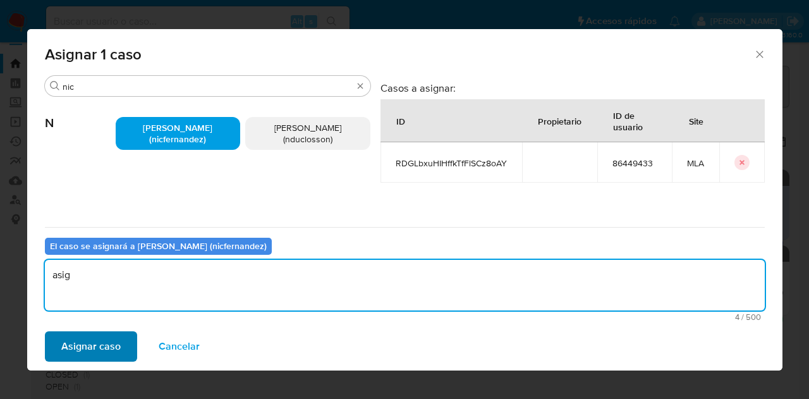
type textarea "asig"
click at [107, 341] on span "Asignar caso" at bounding box center [90, 346] width 59 height 28
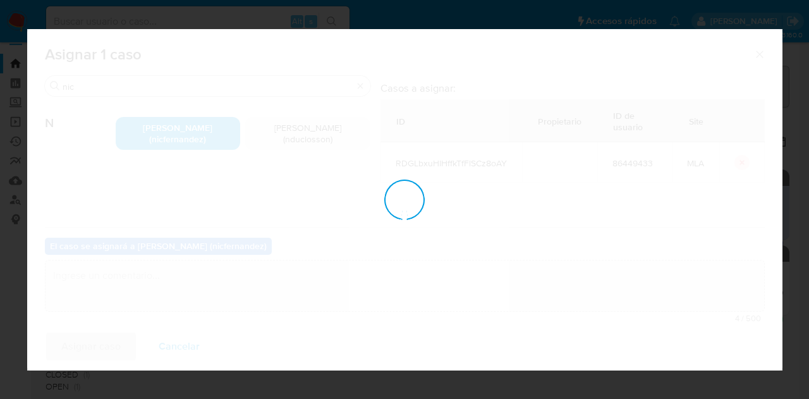
checkbox input "false"
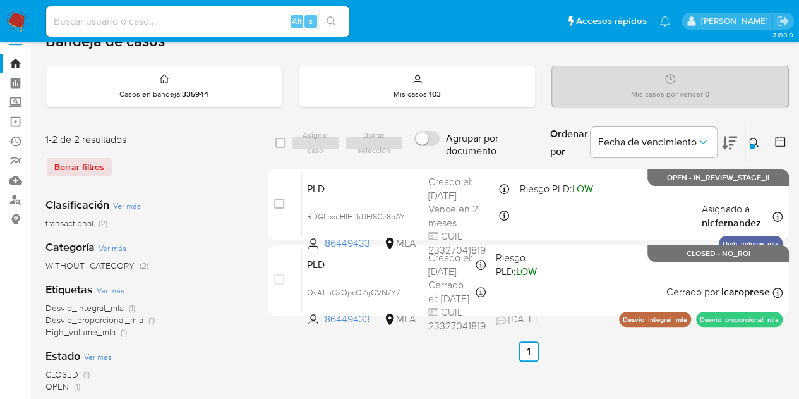
click at [753, 136] on div "Ingrese ID de usuario o caso 86449433 Buscar Borrar filtros" at bounding box center [755, 142] width 21 height 39
click at [753, 136] on button at bounding box center [755, 142] width 21 height 15
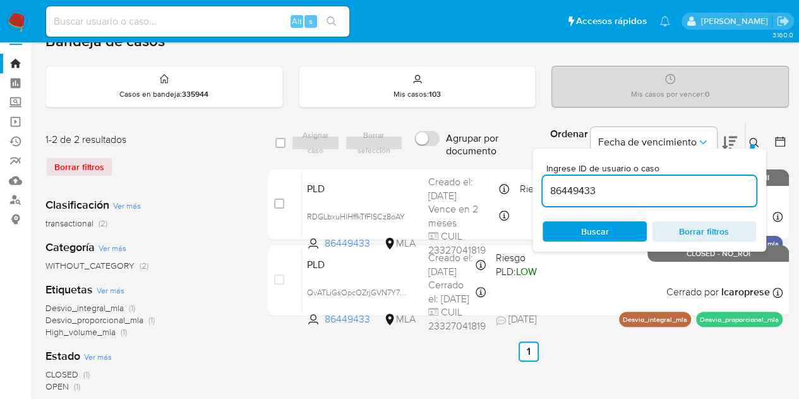
drag, startPoint x: 604, startPoint y: 198, endPoint x: 599, endPoint y: 186, distance: 12.4
click at [599, 192] on div "86449433" at bounding box center [650, 191] width 214 height 30
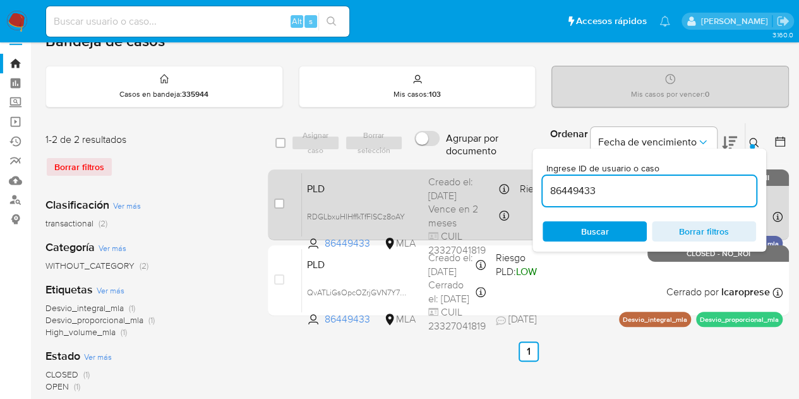
drag, startPoint x: 604, startPoint y: 186, endPoint x: 469, endPoint y: 172, distance: 135.9
click at [469, 172] on div "select-all-cases-checkbox Asignar caso Borrar selección Agrupar por documento O…" at bounding box center [528, 222] width 521 height 198
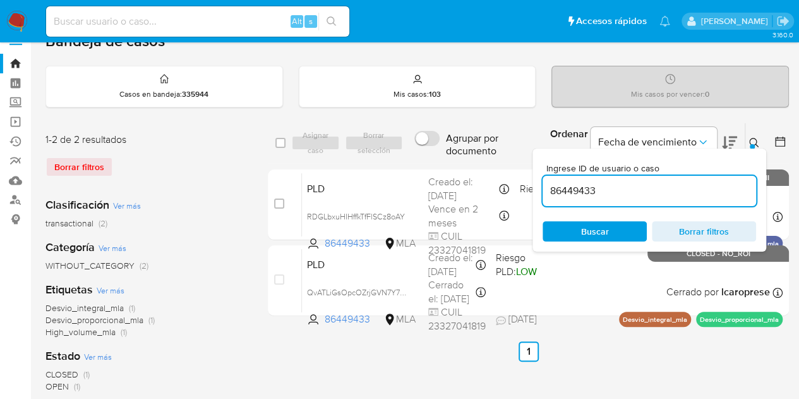
paste input "222741270"
type input "2227412703"
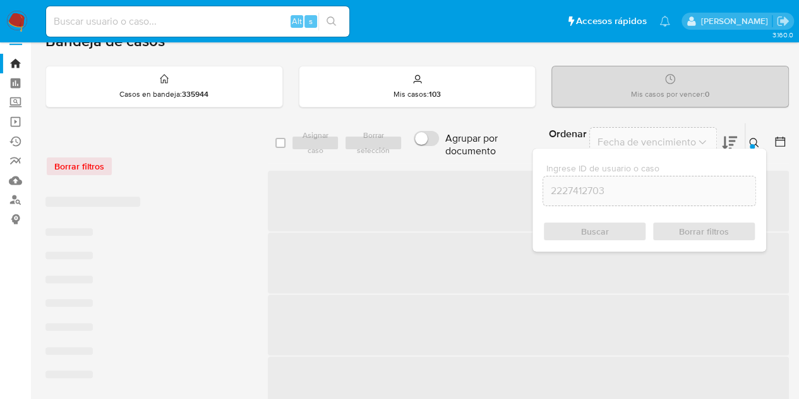
click at [756, 140] on icon at bounding box center [754, 143] width 10 height 10
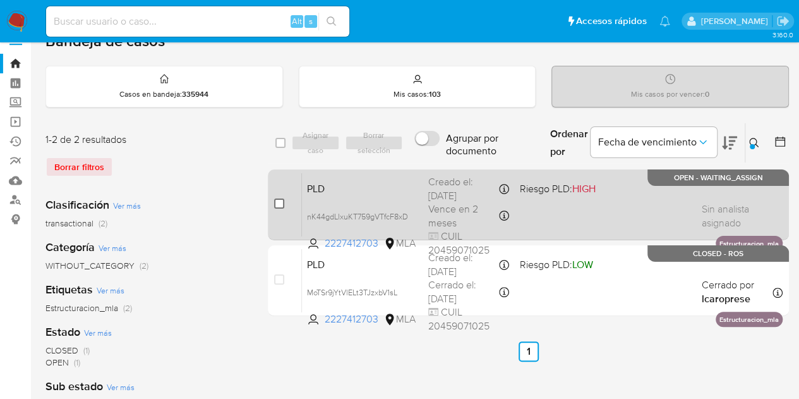
click at [282, 203] on input "checkbox" at bounding box center [279, 203] width 10 height 10
checkbox input "true"
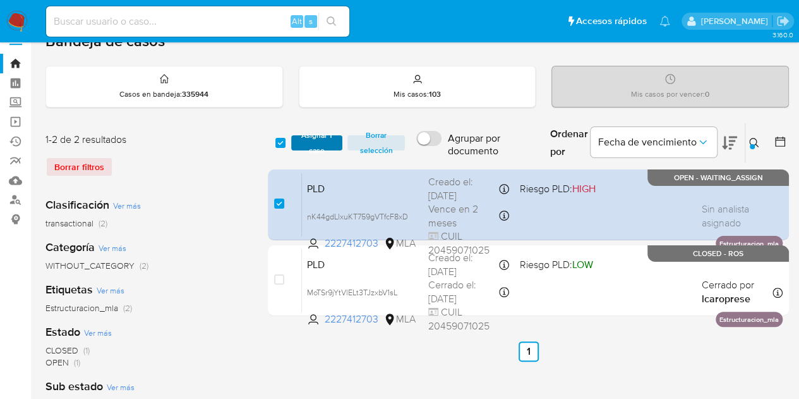
click at [311, 149] on span "Asignar 1 caso" at bounding box center [317, 142] width 39 height 13
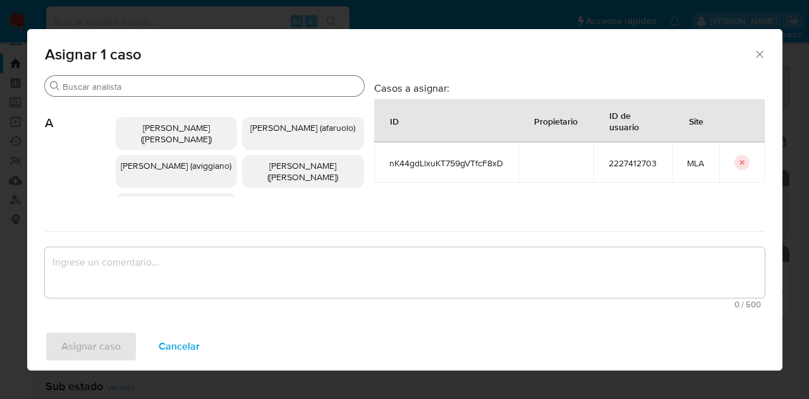
click at [169, 92] on input "Buscar" at bounding box center [211, 86] width 296 height 11
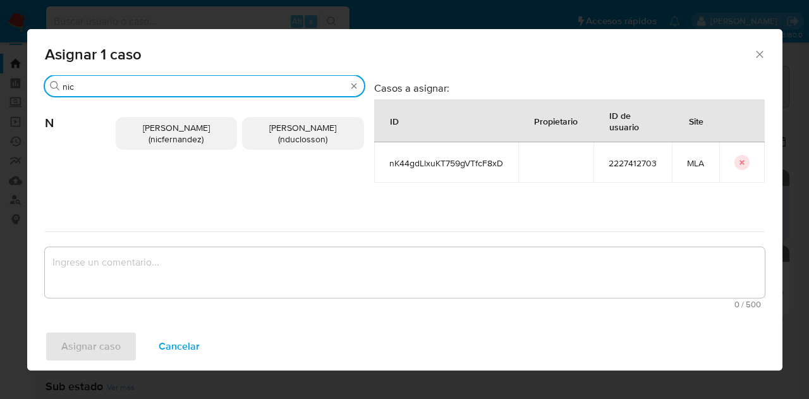
type input "nic"
click at [153, 142] on span "Nicolas Fernandez Allen (nicfernandez)" at bounding box center [176, 133] width 67 height 24
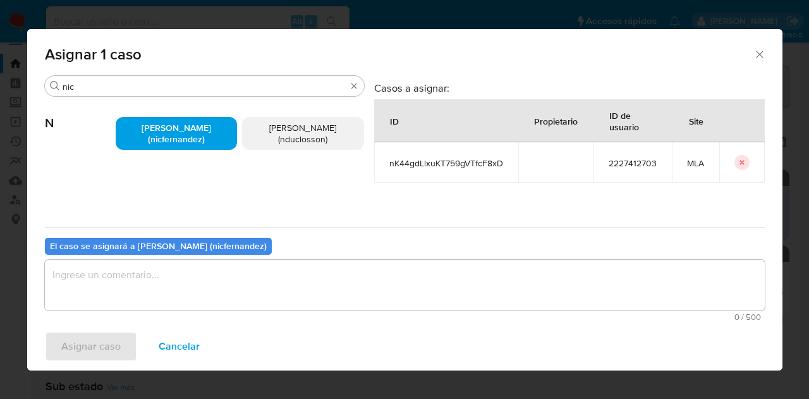
click at [174, 286] on textarea "assign-modal" at bounding box center [405, 285] width 720 height 51
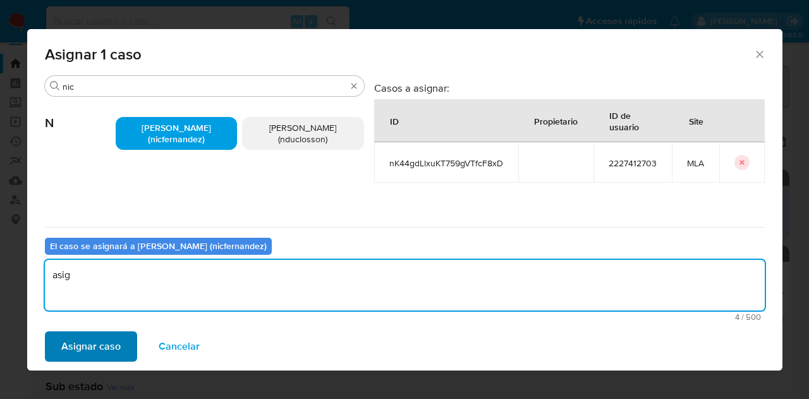
type textarea "asig"
click at [95, 353] on span "Asignar caso" at bounding box center [90, 346] width 59 height 28
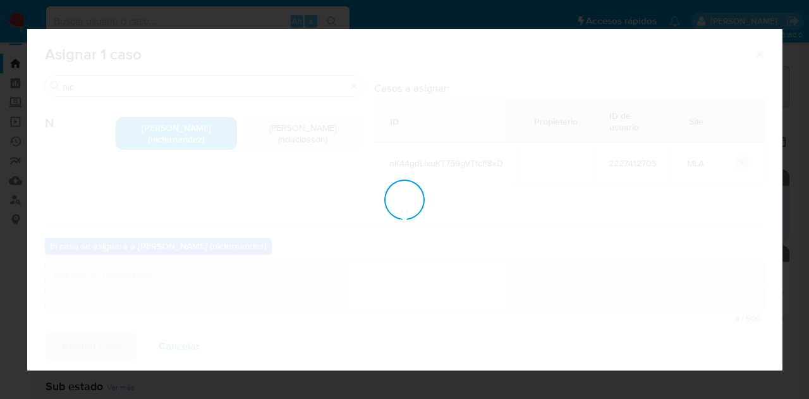
checkbox input "false"
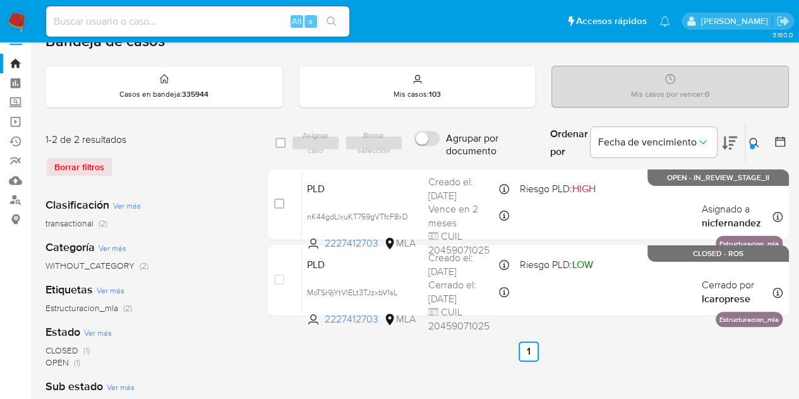
click at [750, 141] on icon at bounding box center [754, 143] width 10 height 10
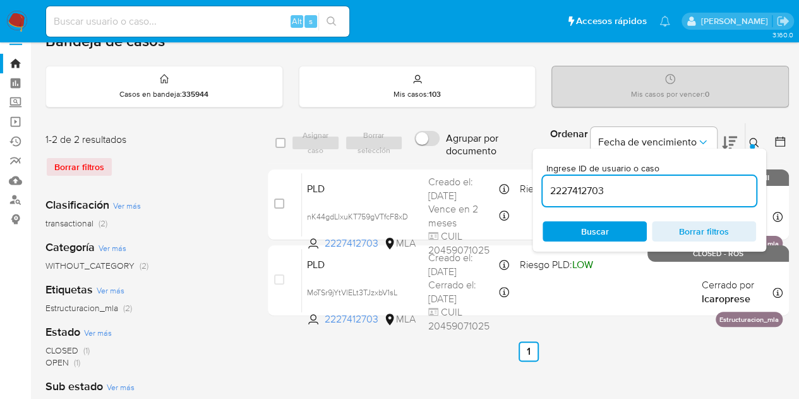
drag, startPoint x: 629, startPoint y: 187, endPoint x: 428, endPoint y: 163, distance: 202.3
click at [428, 163] on div "select-all-cases-checkbox Asignar caso Borrar selección Agrupar por documento O…" at bounding box center [528, 222] width 521 height 198
type input "1342741163"
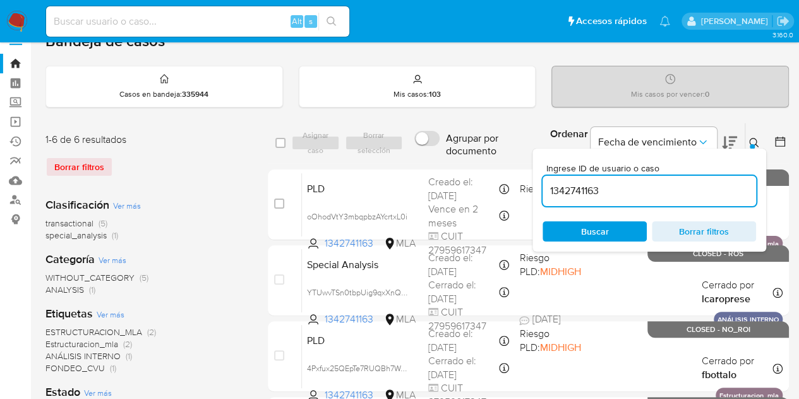
click at [753, 138] on icon at bounding box center [754, 143] width 10 height 10
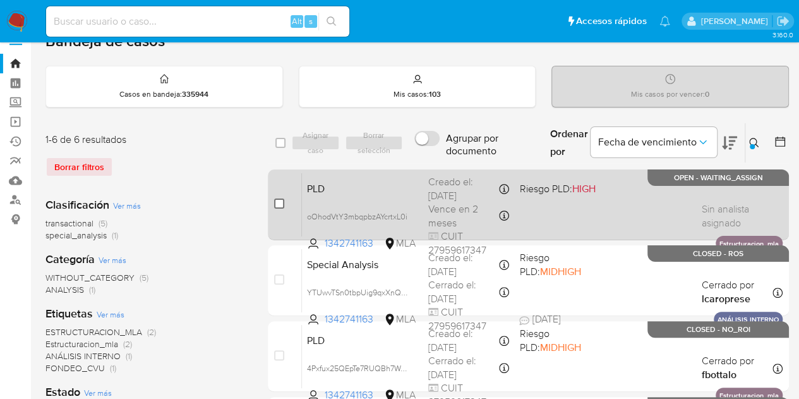
click at [282, 203] on input "checkbox" at bounding box center [279, 203] width 10 height 10
checkbox input "true"
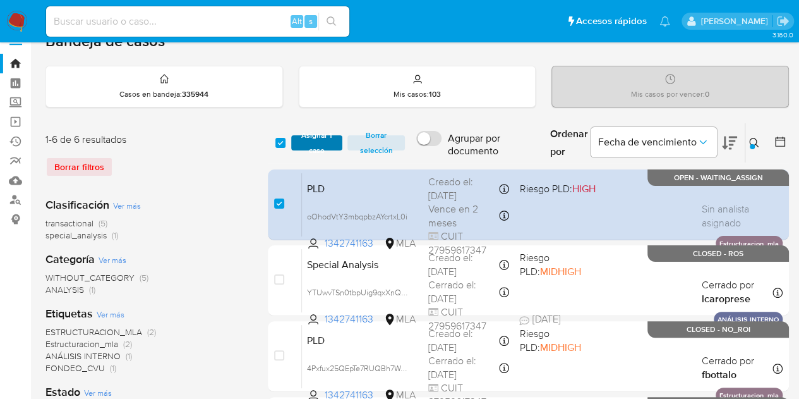
click at [313, 143] on span "Asignar 1 caso" at bounding box center [317, 142] width 39 height 13
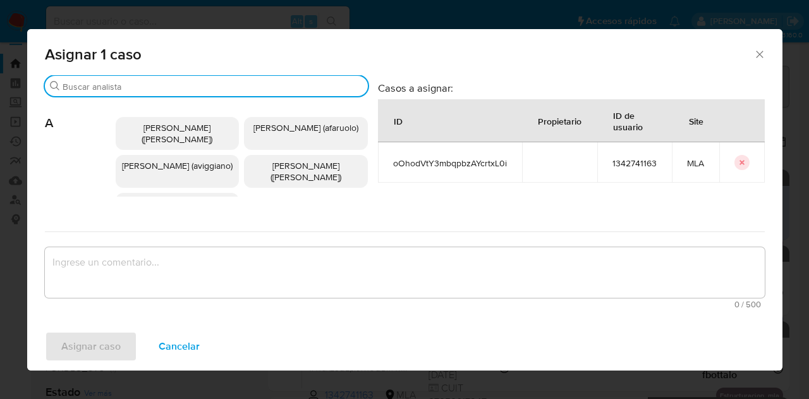
click at [160, 83] on input "Buscar" at bounding box center [213, 86] width 300 height 11
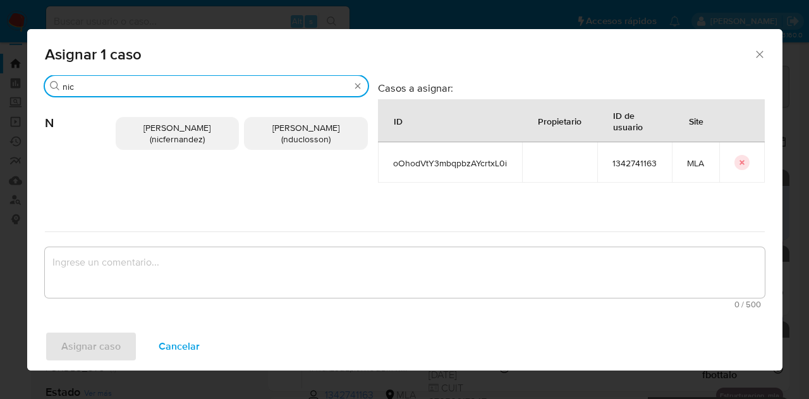
type input "nic"
click at [160, 128] on span "Nicolas Fernandez Allen (nicfernandez)" at bounding box center [176, 133] width 67 height 24
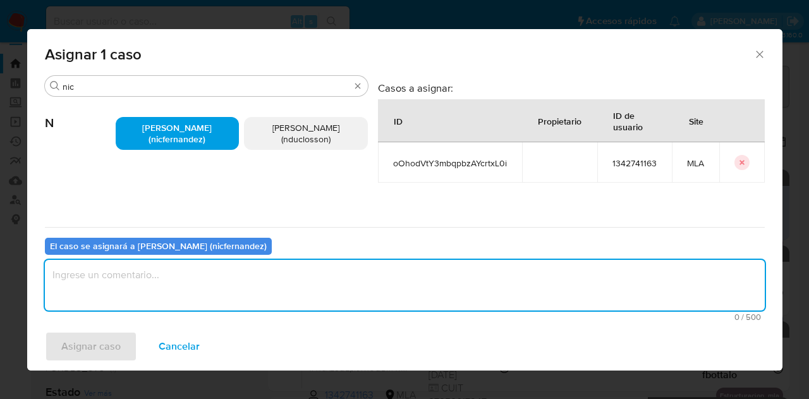
click at [210, 261] on textarea "assign-modal" at bounding box center [405, 285] width 720 height 51
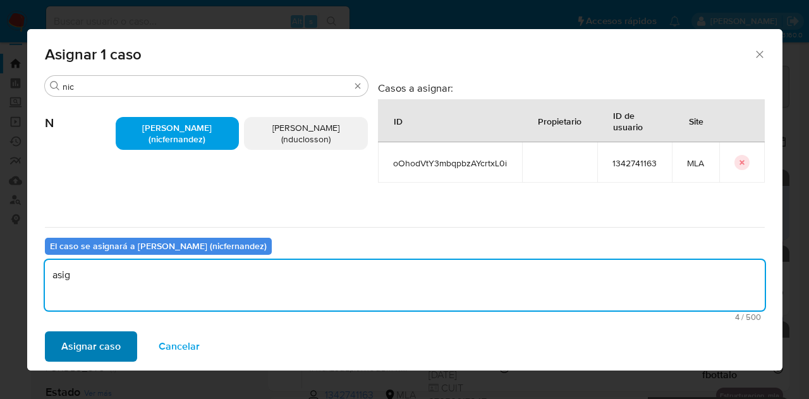
type textarea "asig"
click at [76, 347] on span "Asignar caso" at bounding box center [90, 346] width 59 height 28
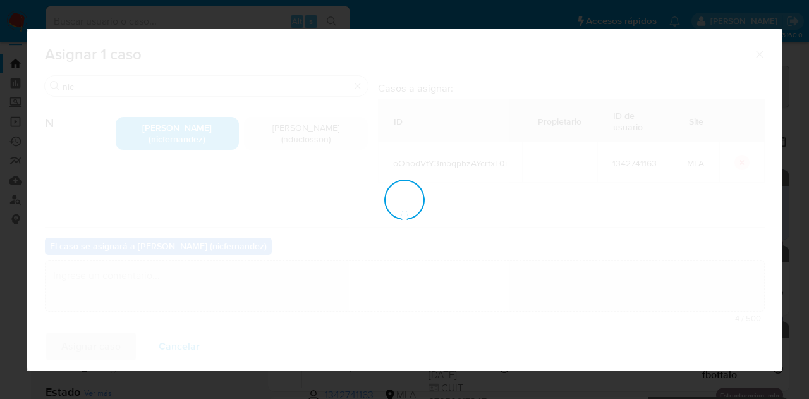
checkbox input "false"
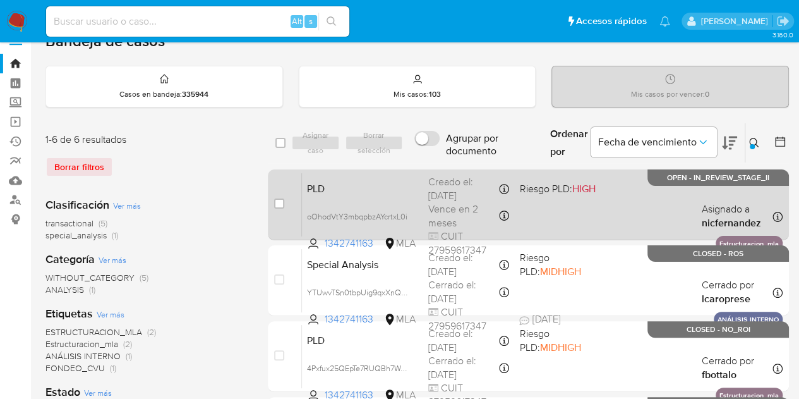
click at [397, 183] on span "PLD" at bounding box center [362, 187] width 111 height 16
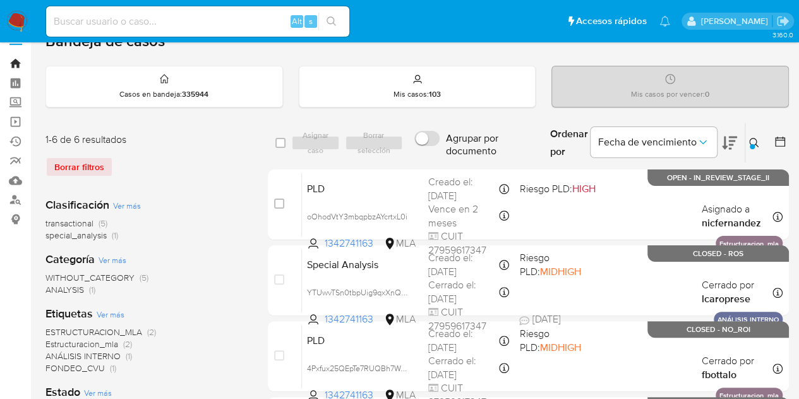
click at [18, 68] on link "Bandeja" at bounding box center [75, 64] width 150 height 20
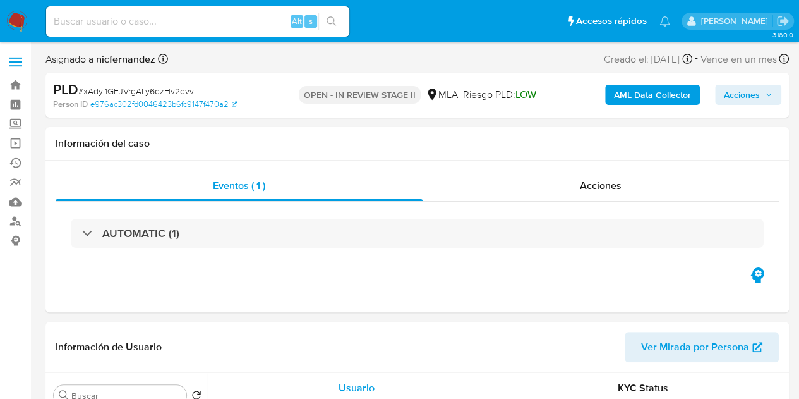
select select "10"
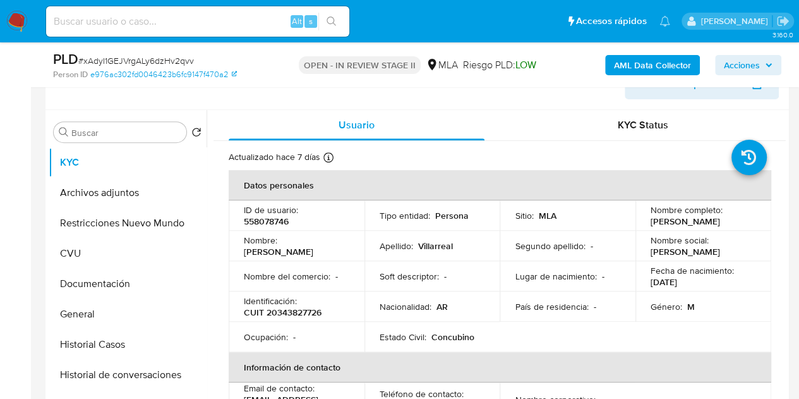
scroll to position [223, 0]
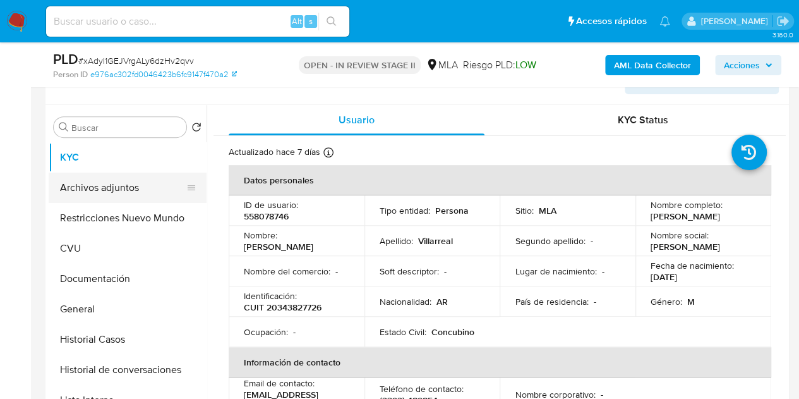
click at [106, 190] on button "Archivos adjuntos" at bounding box center [123, 187] width 148 height 30
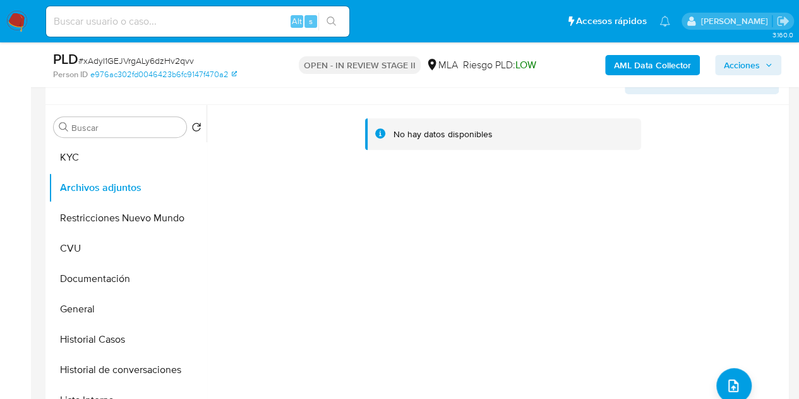
click at [630, 63] on b "AML Data Collector" at bounding box center [652, 65] width 77 height 20
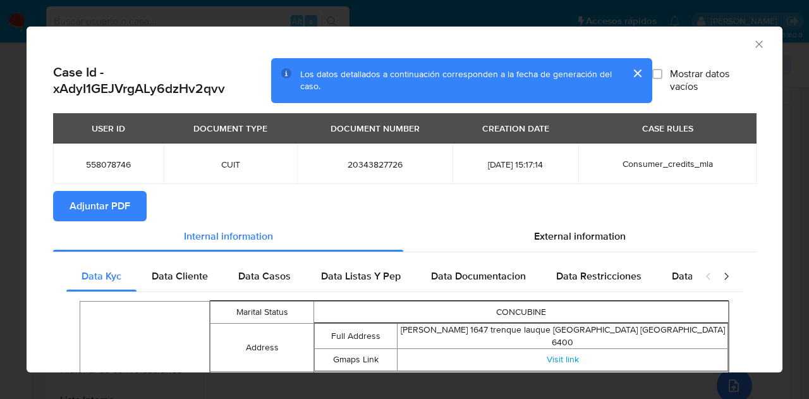
click at [109, 198] on span "Adjuntar PDF" at bounding box center [99, 206] width 61 height 28
click at [755, 44] on icon "Cerrar ventana" at bounding box center [758, 43] width 7 height 7
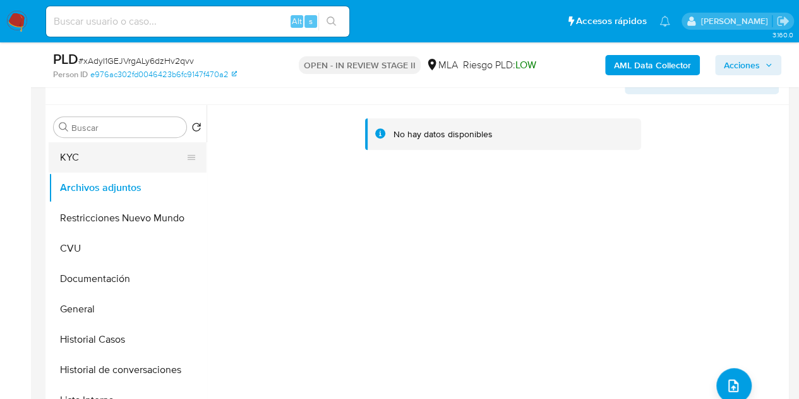
click at [95, 155] on button "KYC" at bounding box center [123, 157] width 148 height 30
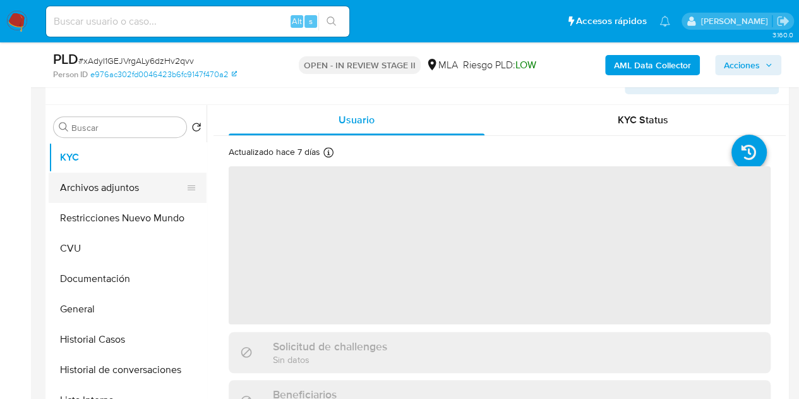
click at [109, 190] on button "Archivos adjuntos" at bounding box center [123, 187] width 148 height 30
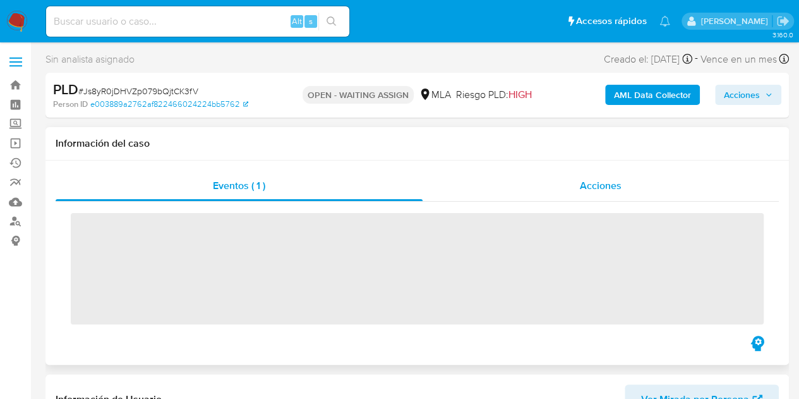
click at [599, 189] on span "Acciones" at bounding box center [601, 185] width 42 height 15
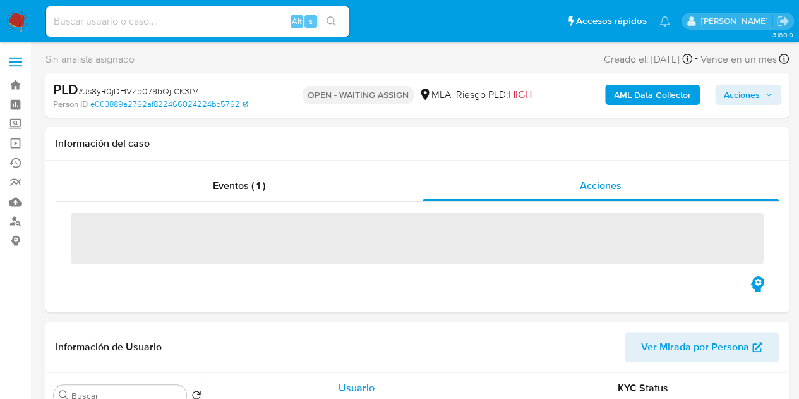
select select "10"
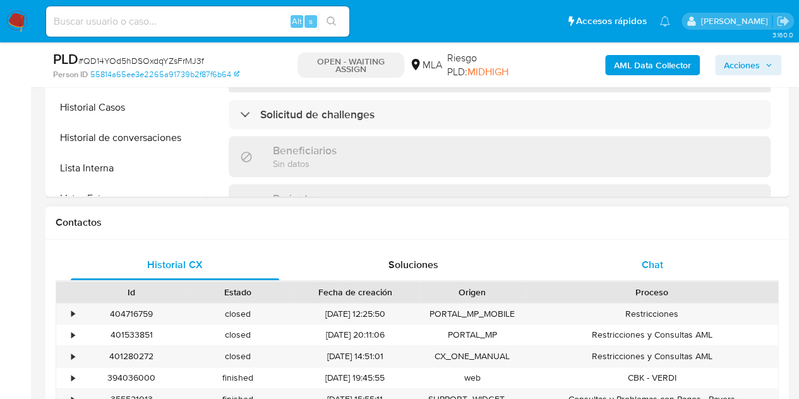
select select "10"
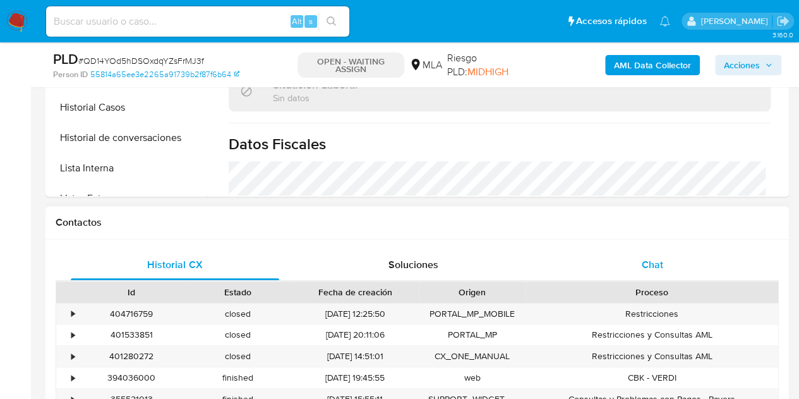
click at [648, 262] on span "Chat" at bounding box center [652, 264] width 21 height 15
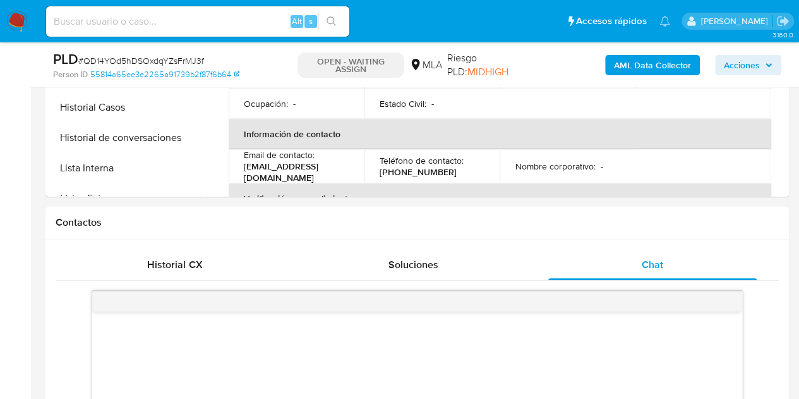
scroll to position [804, 0]
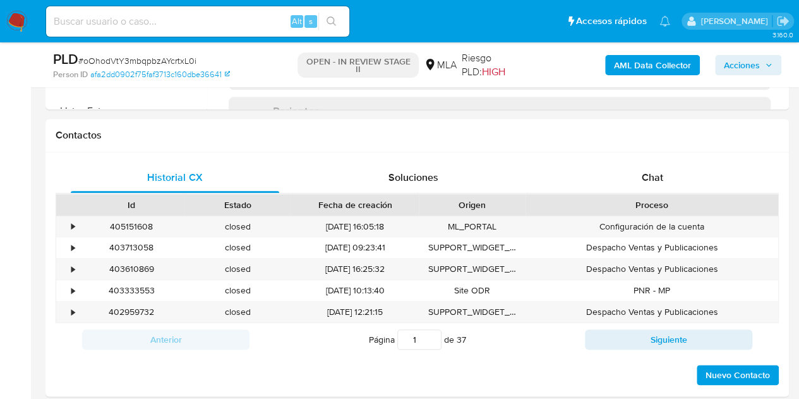
select select "10"
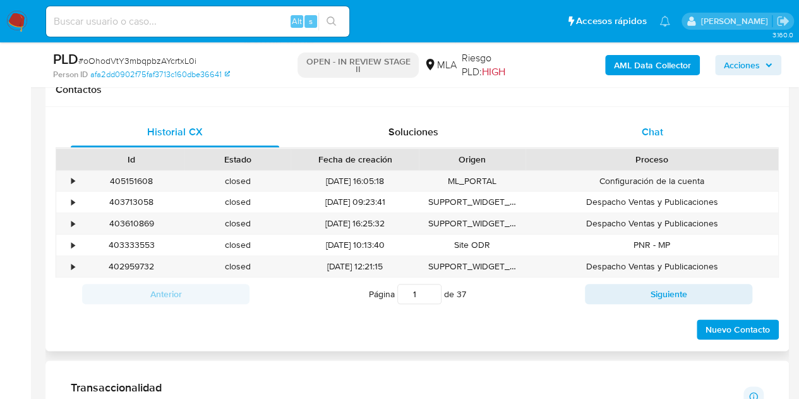
click at [674, 126] on div "Chat" at bounding box center [652, 132] width 208 height 30
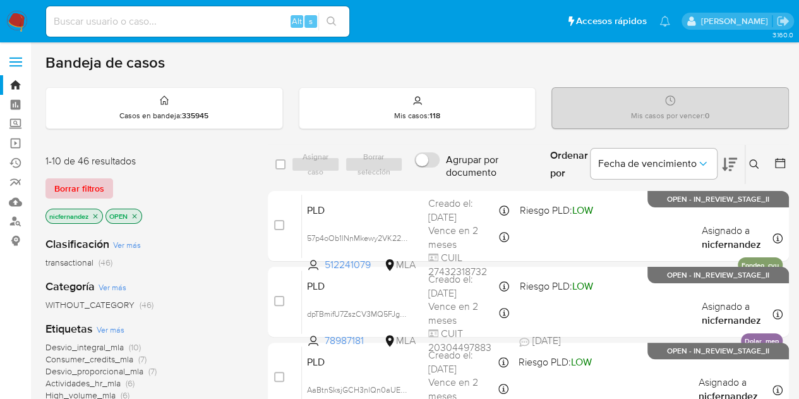
click at [109, 184] on button "Borrar filtros" at bounding box center [79, 188] width 68 height 20
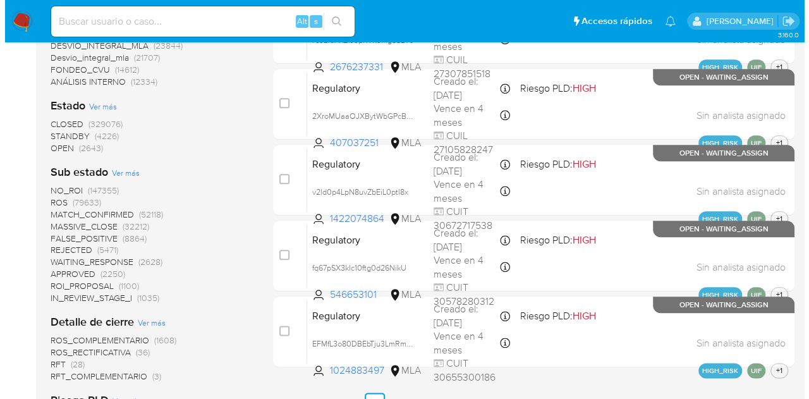
scroll to position [551, 0]
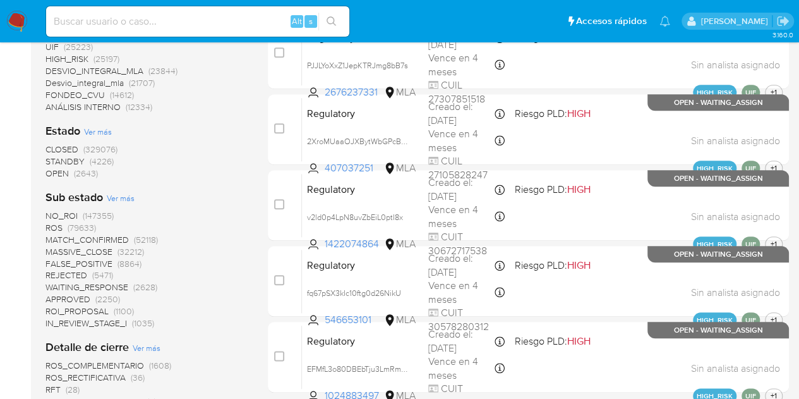
click at [99, 130] on span "Ver más" at bounding box center [98, 131] width 28 height 11
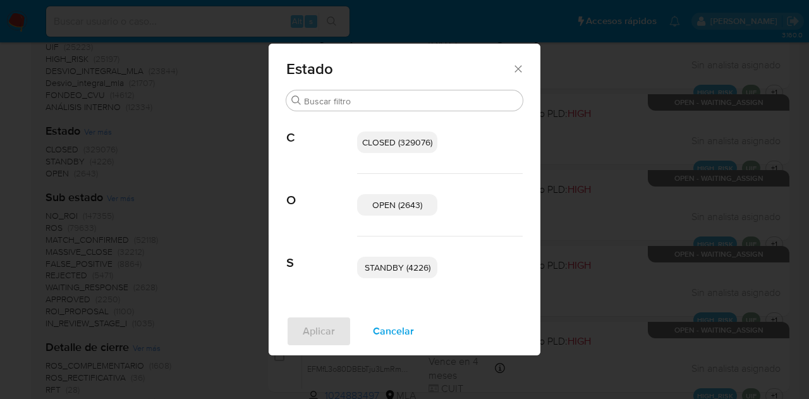
click at [413, 202] on span "OPEN (2643)" at bounding box center [397, 204] width 50 height 13
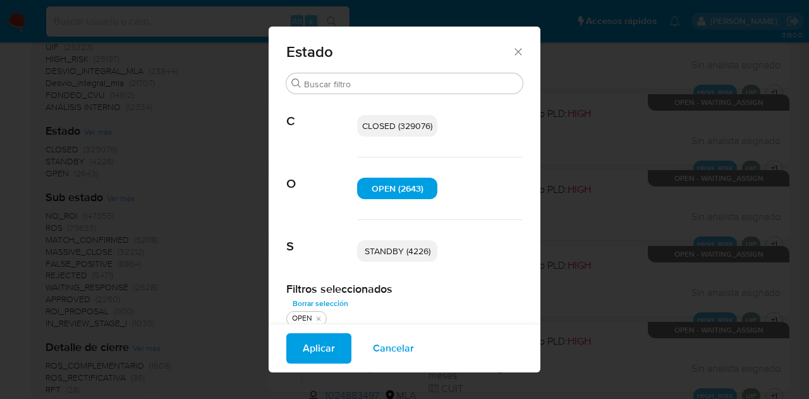
click at [398, 344] on span "Cancelar" at bounding box center [393, 348] width 41 height 28
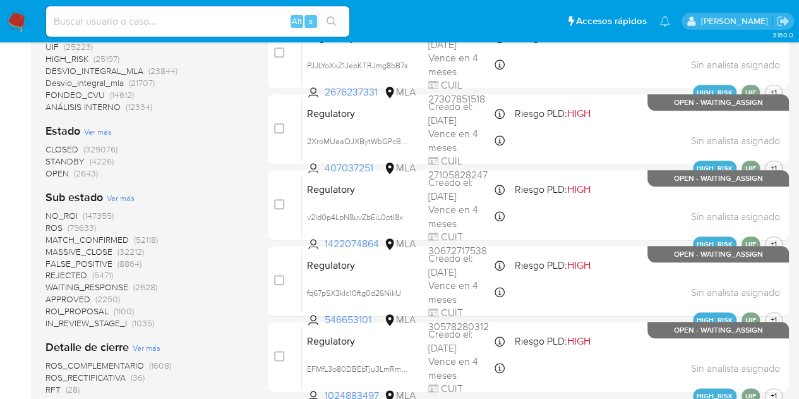
click at [123, 196] on span "Ver más" at bounding box center [121, 197] width 28 height 11
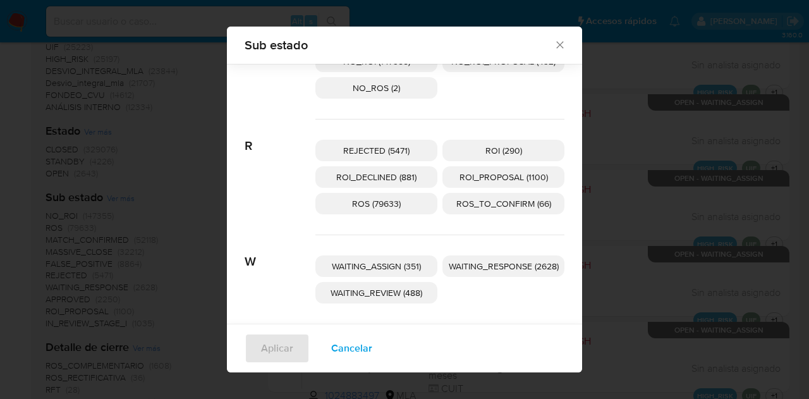
scroll to position [396, 0]
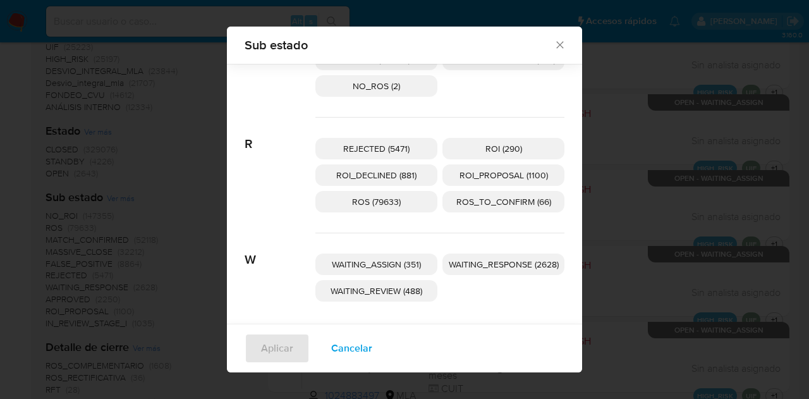
click at [401, 262] on span "WAITING_ASSIGN (351)" at bounding box center [376, 264] width 89 height 13
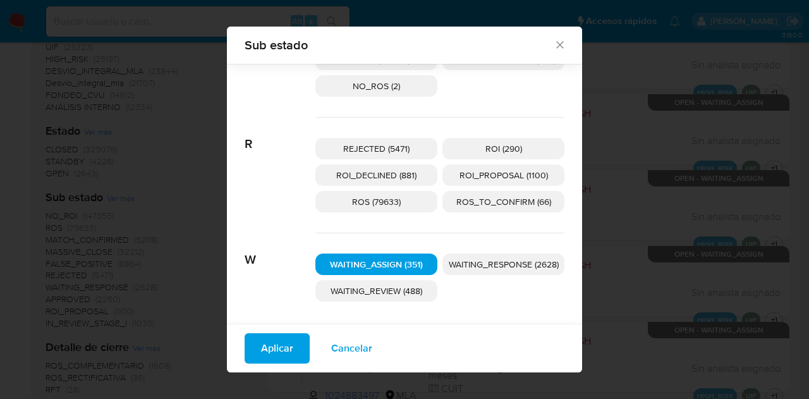
click at [339, 347] on span "Cancelar" at bounding box center [351, 348] width 41 height 28
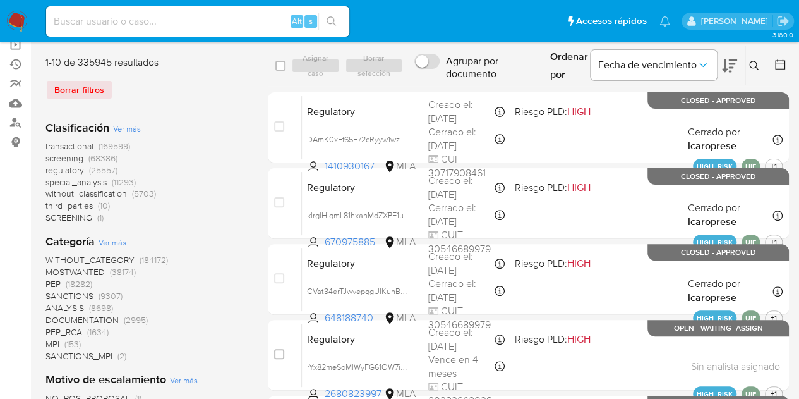
scroll to position [0, 0]
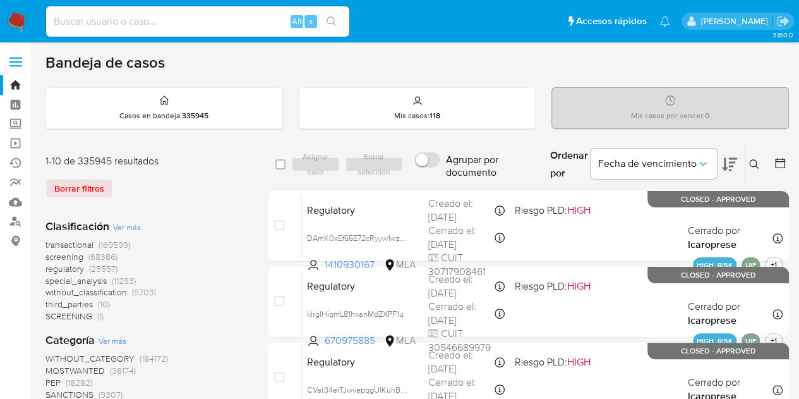
click at [754, 167] on icon at bounding box center [754, 164] width 10 height 10
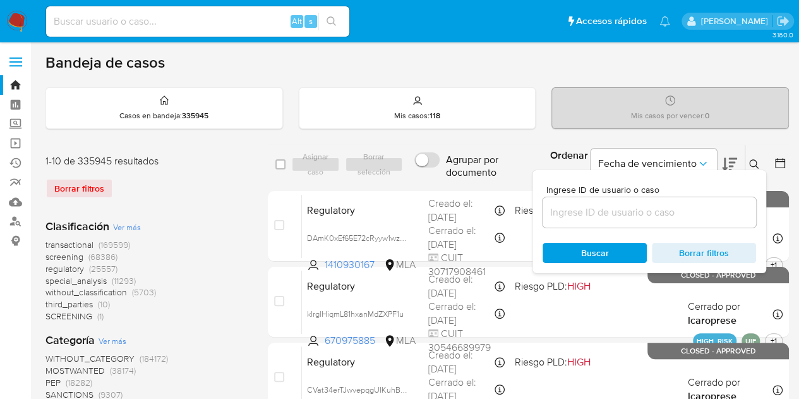
click at [652, 212] on input at bounding box center [650, 212] width 214 height 16
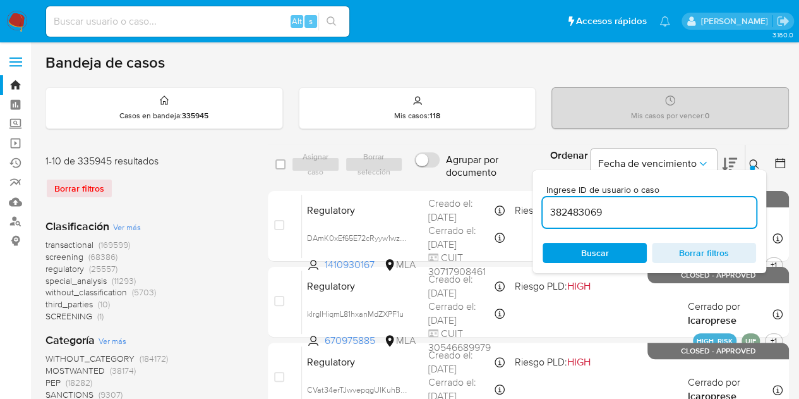
type input "382483069"
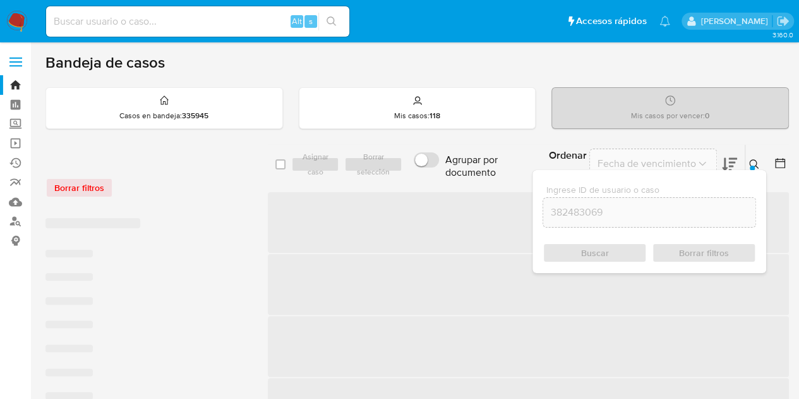
click at [754, 163] on icon at bounding box center [754, 164] width 10 height 10
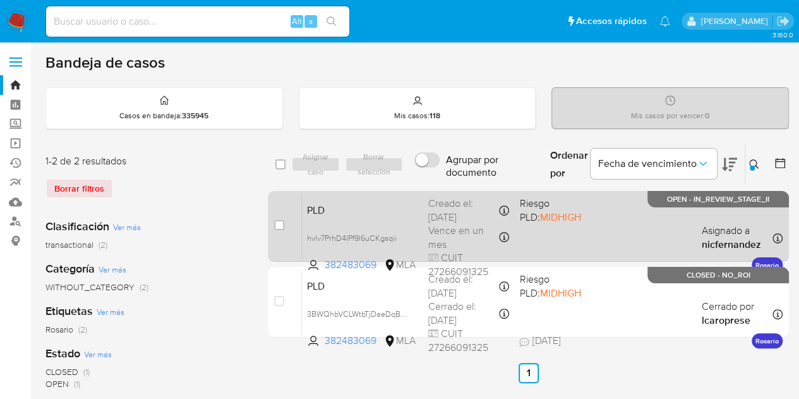
click at [383, 210] on span "PLD" at bounding box center [362, 209] width 111 height 16
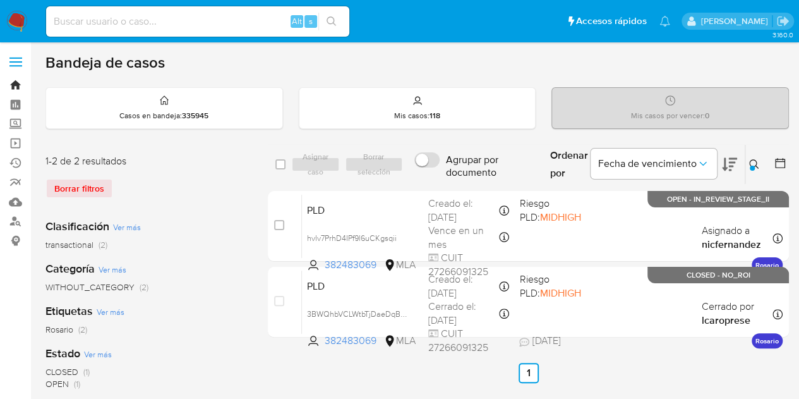
click at [21, 86] on link "Bandeja" at bounding box center [75, 85] width 150 height 20
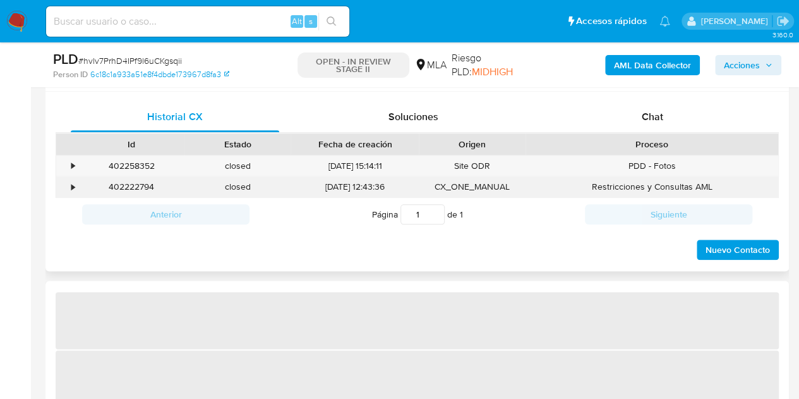
scroll to position [607, 0]
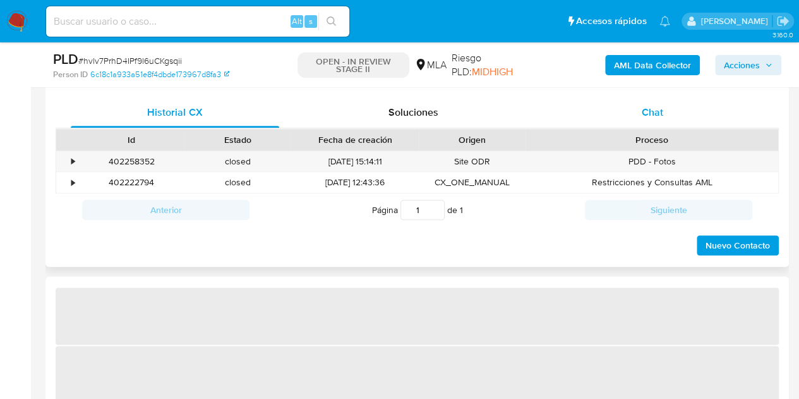
click at [646, 108] on span "Chat" at bounding box center [652, 112] width 21 height 15
select select "10"
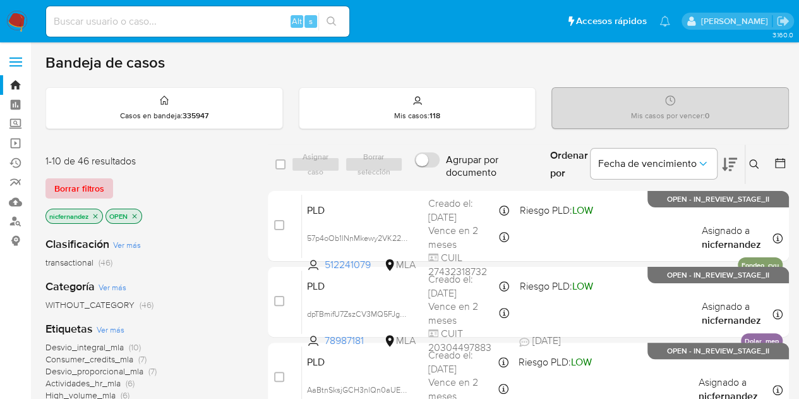
click at [96, 186] on span "Borrar filtros" at bounding box center [79, 188] width 50 height 18
